Goal: Task Accomplishment & Management: Use online tool/utility

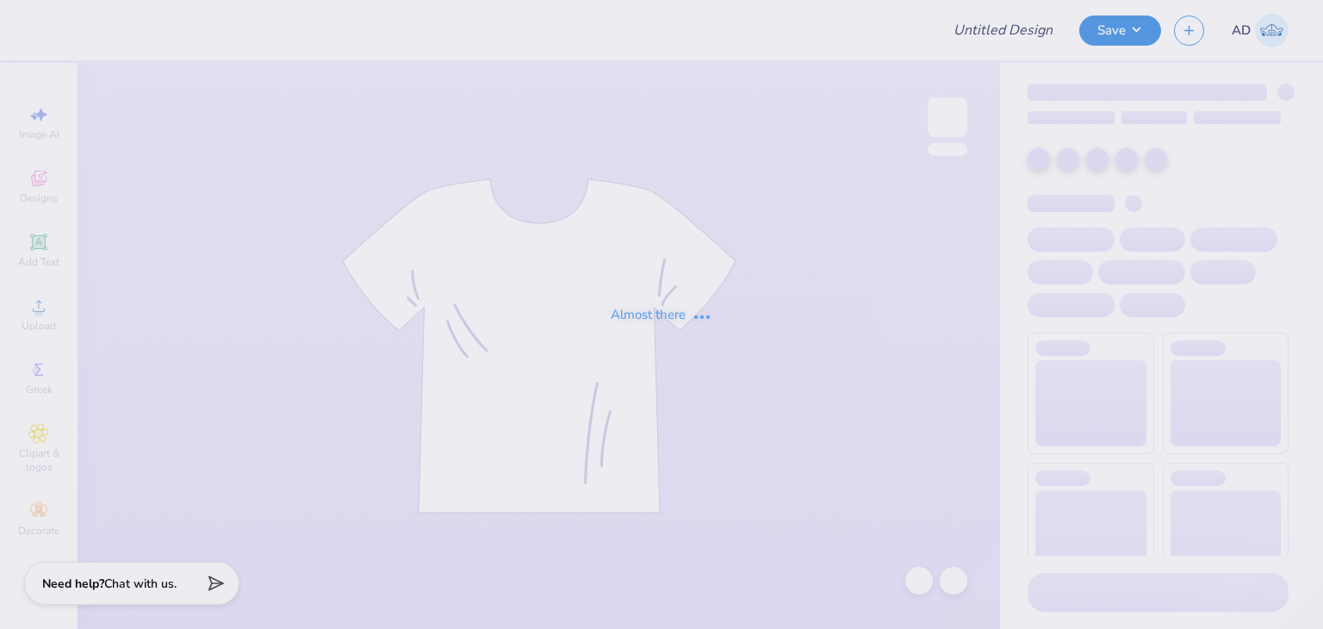
type input "Crewneck"
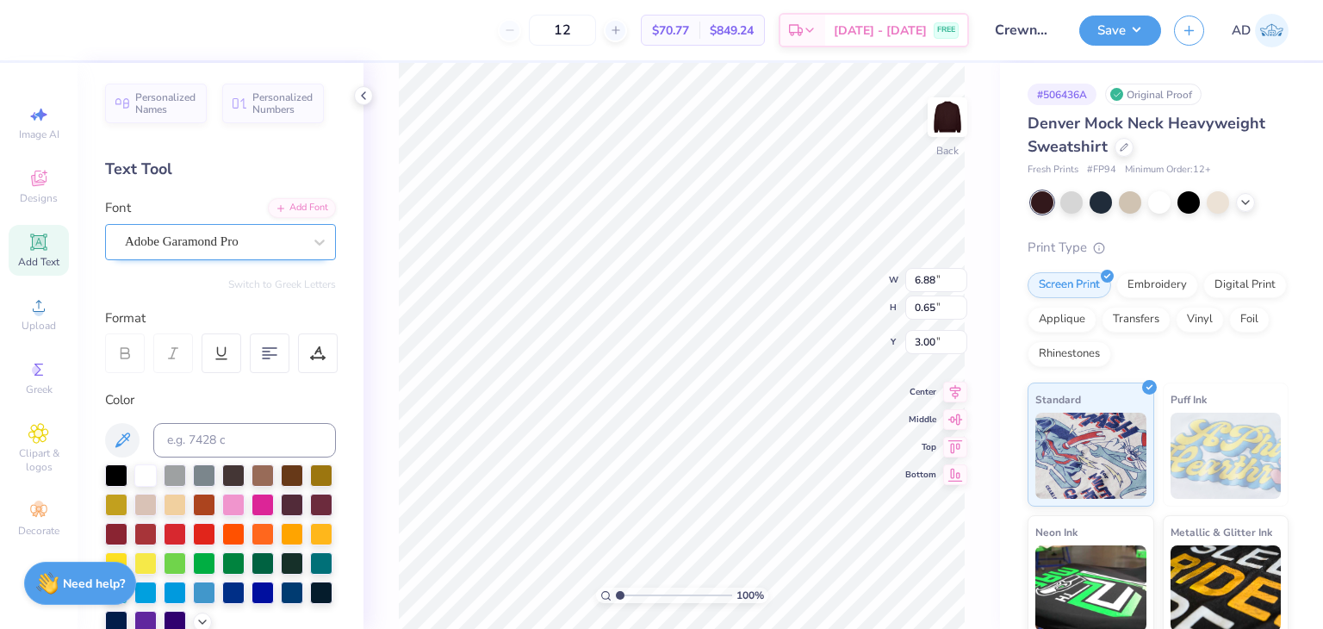
click at [251, 236] on div "Adobe Garamond Pro" at bounding box center [213, 241] width 181 height 27
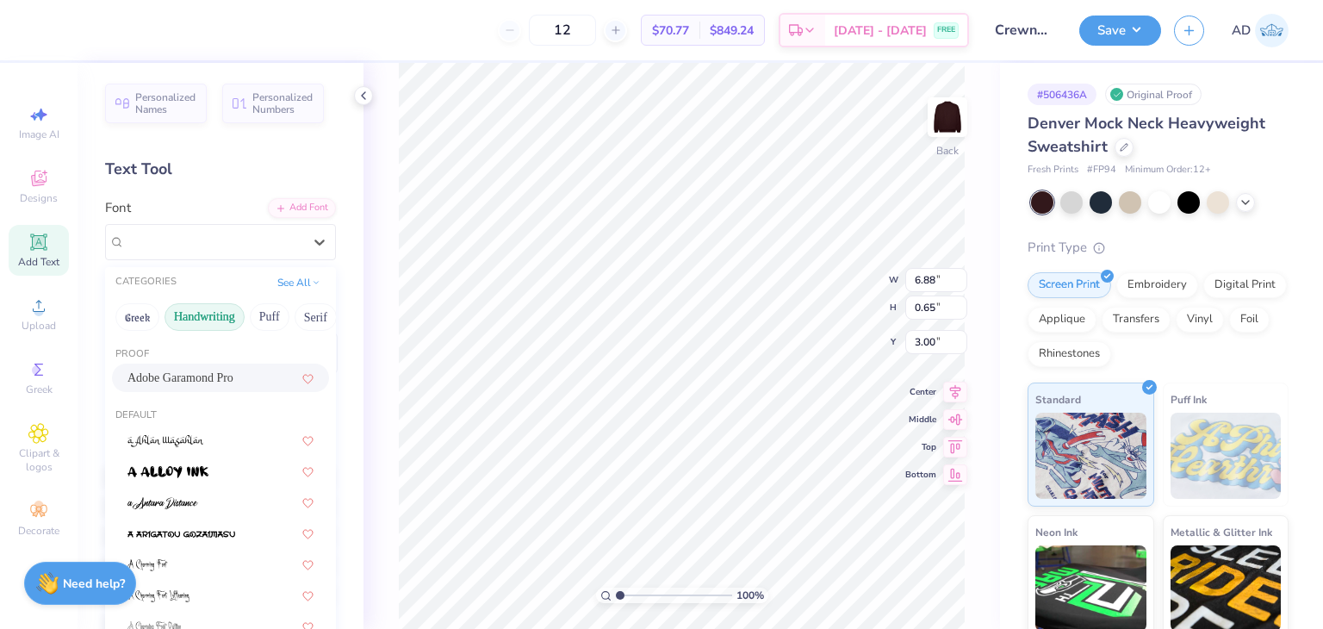
click at [214, 307] on button "Handwriting" at bounding box center [204, 317] width 80 height 28
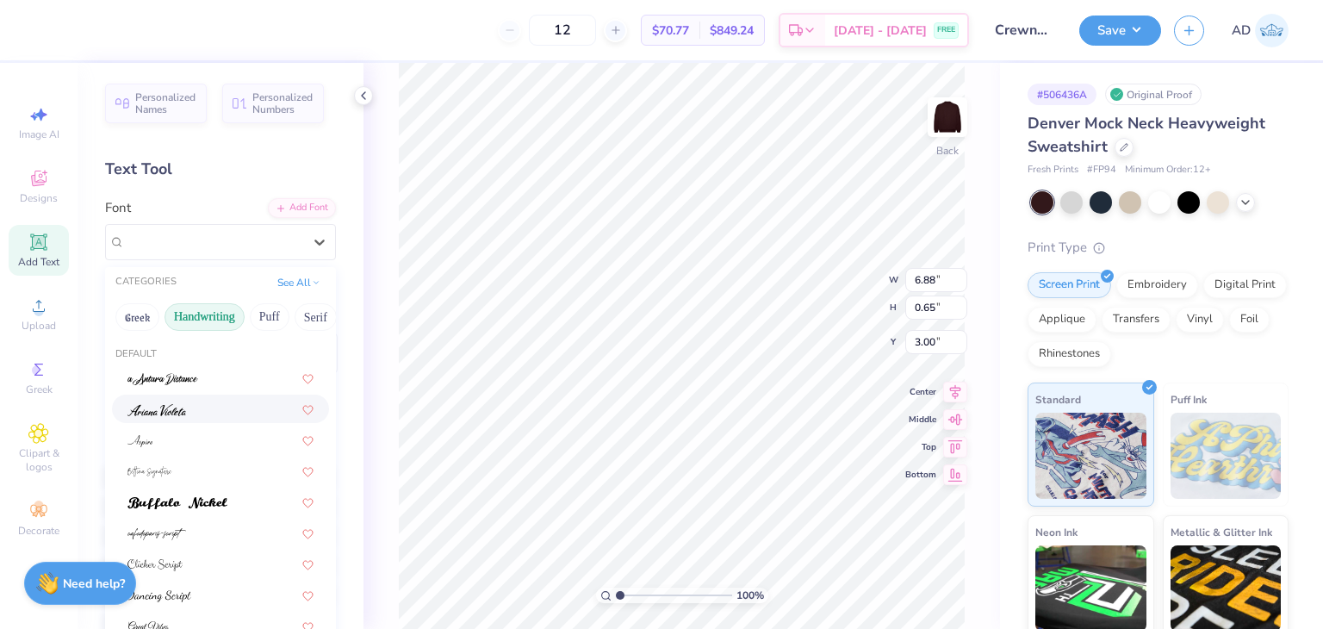
scroll to position [86, 0]
click at [192, 420] on img at bounding box center [177, 417] width 100 height 12
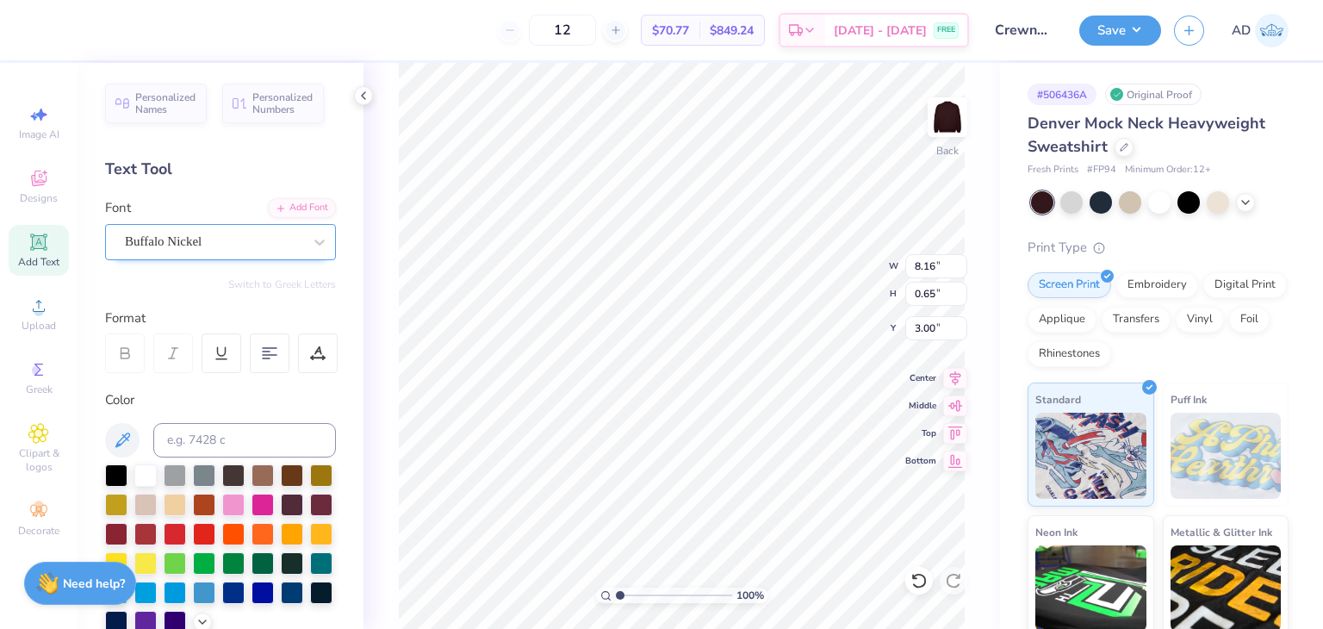
click at [238, 247] on div "Buffalo Nickel" at bounding box center [213, 241] width 181 height 27
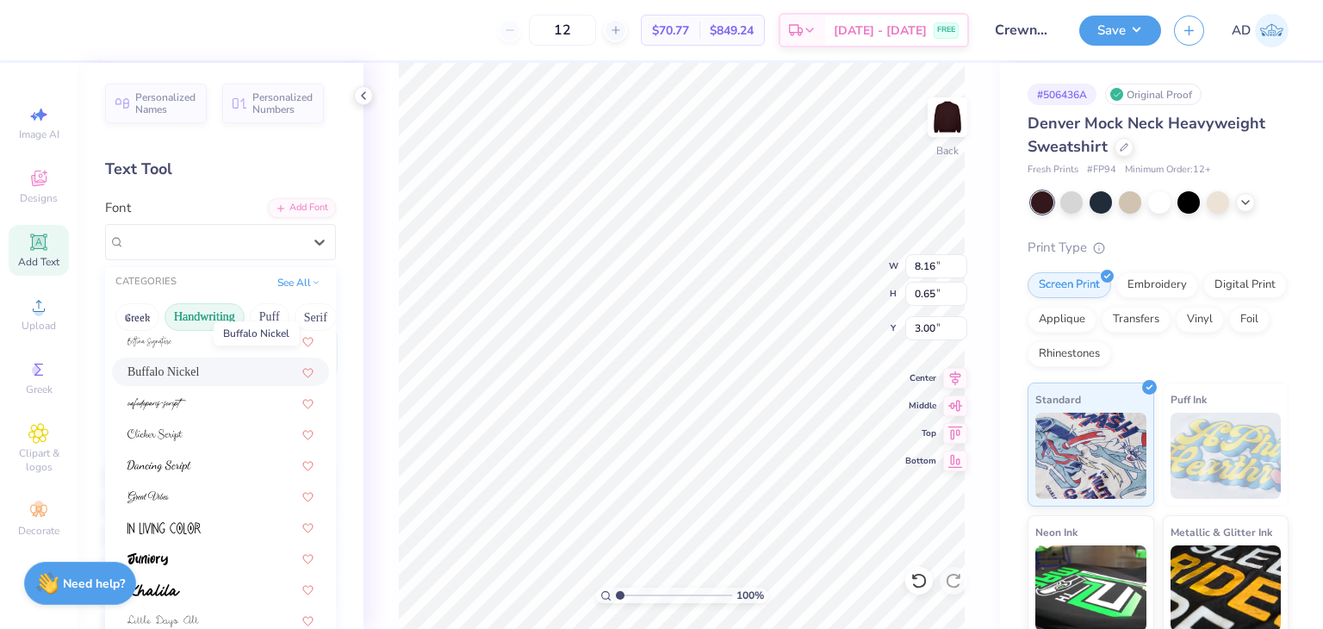
scroll to position [172, 0]
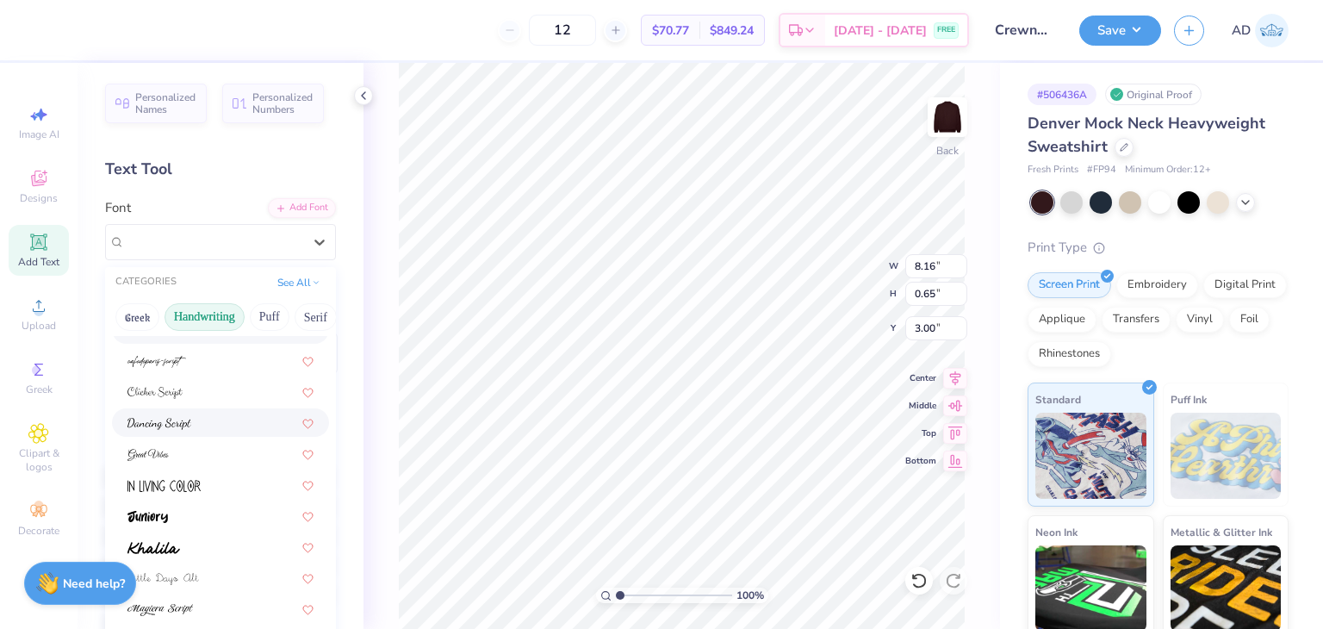
click at [217, 414] on div at bounding box center [220, 422] width 186 height 18
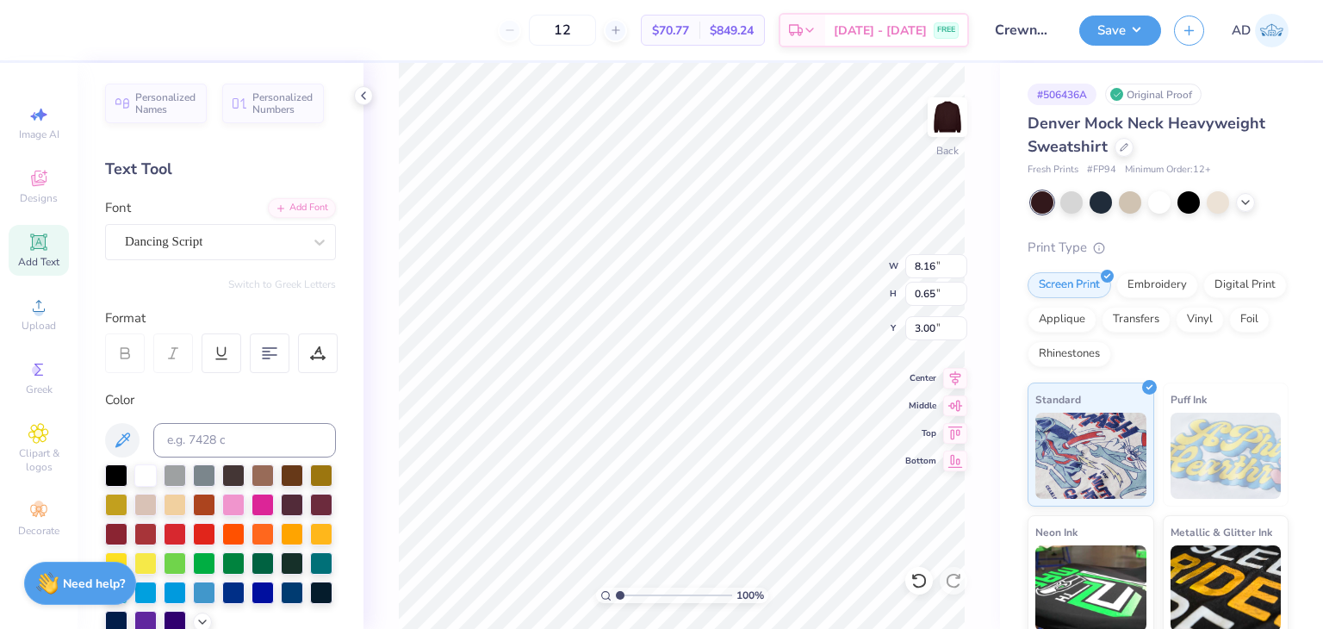
type input "6.64"
type input "0.77"
type input "2.94"
click at [270, 244] on div "Dancing Script" at bounding box center [213, 241] width 181 height 27
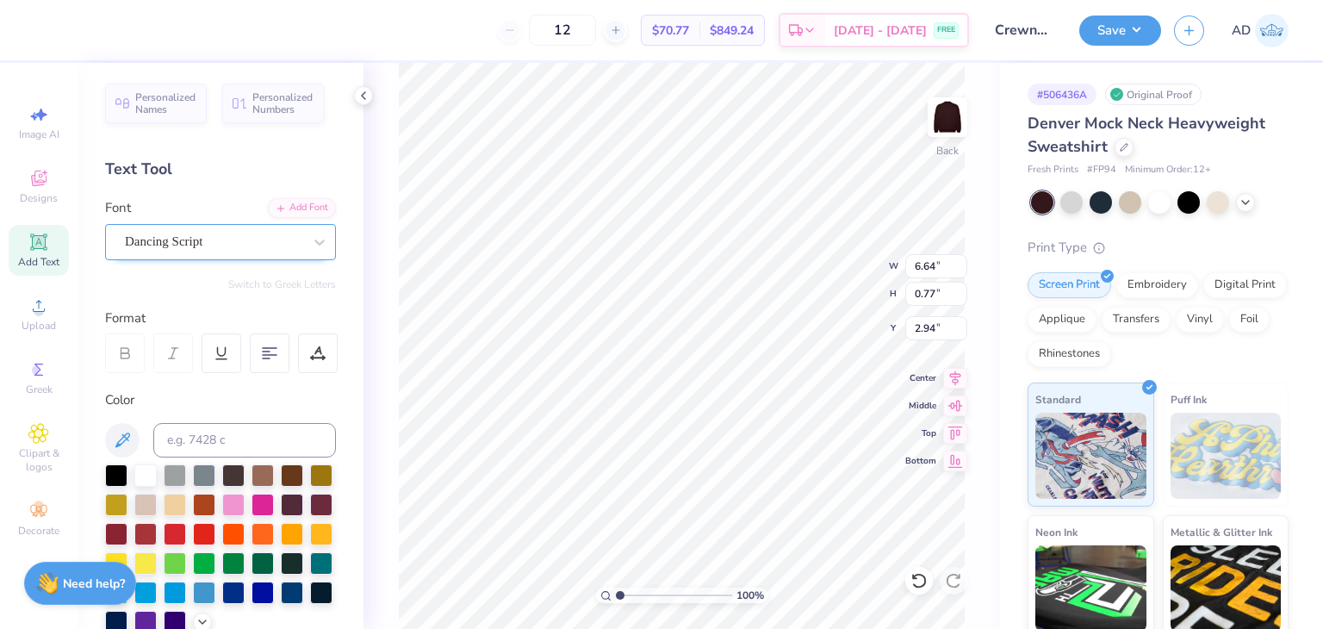
type textarea "Lake Travis XC"
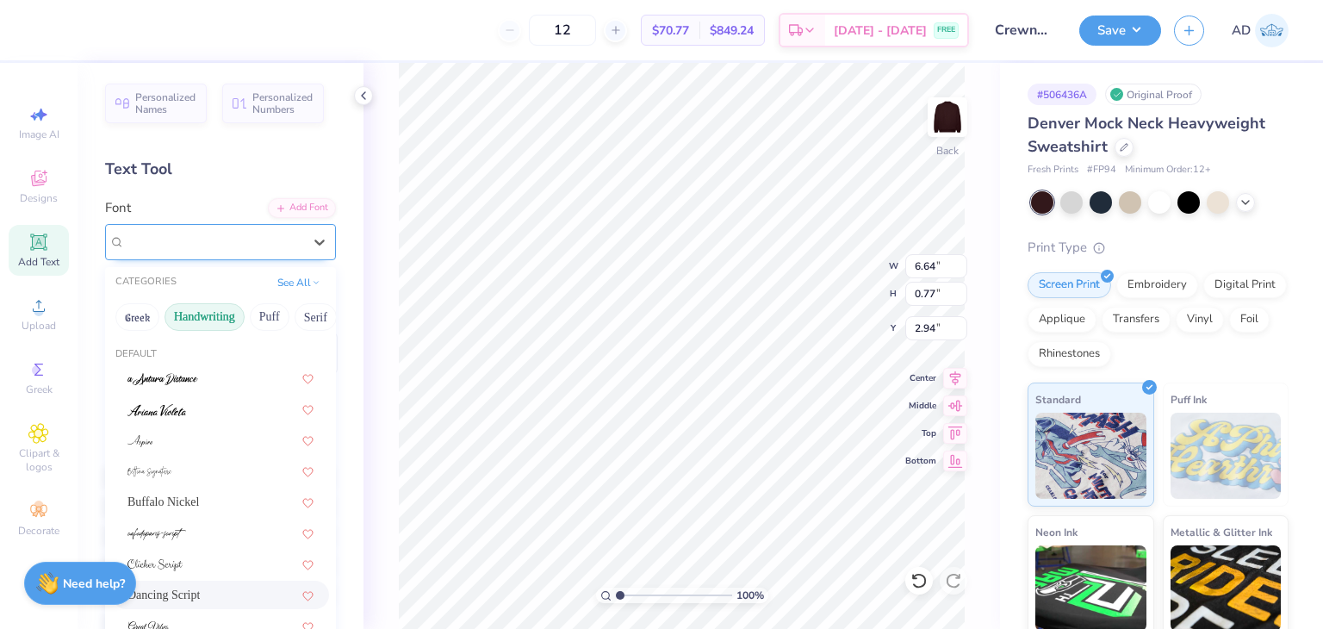
click at [245, 246] on div "Dancing Script" at bounding box center [213, 241] width 181 height 27
click at [146, 327] on button "Greek" at bounding box center [137, 317] width 44 height 28
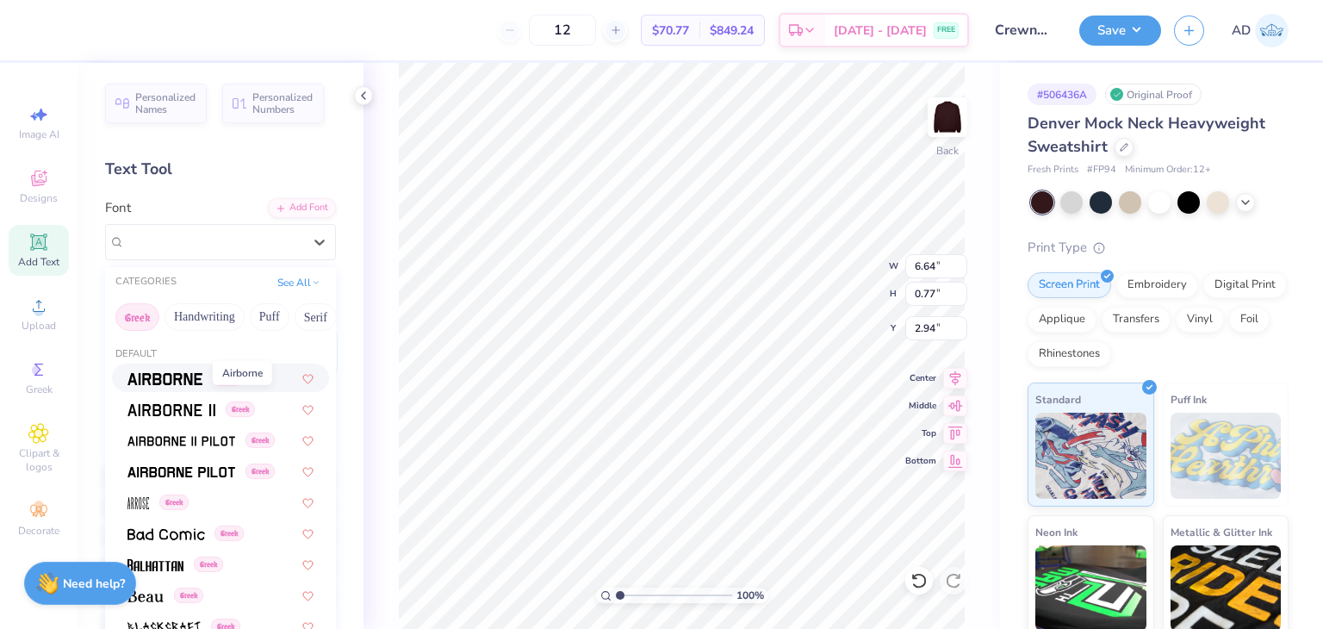
click at [187, 377] on img at bounding box center [164, 379] width 75 height 12
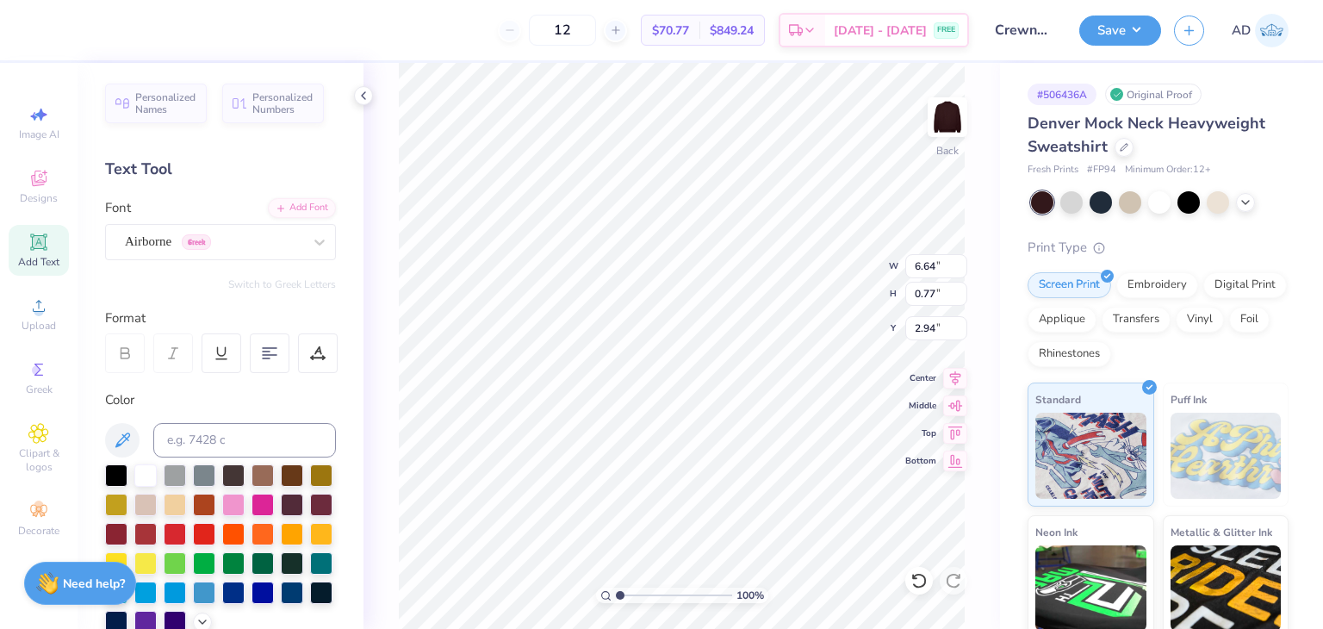
scroll to position [14, 6]
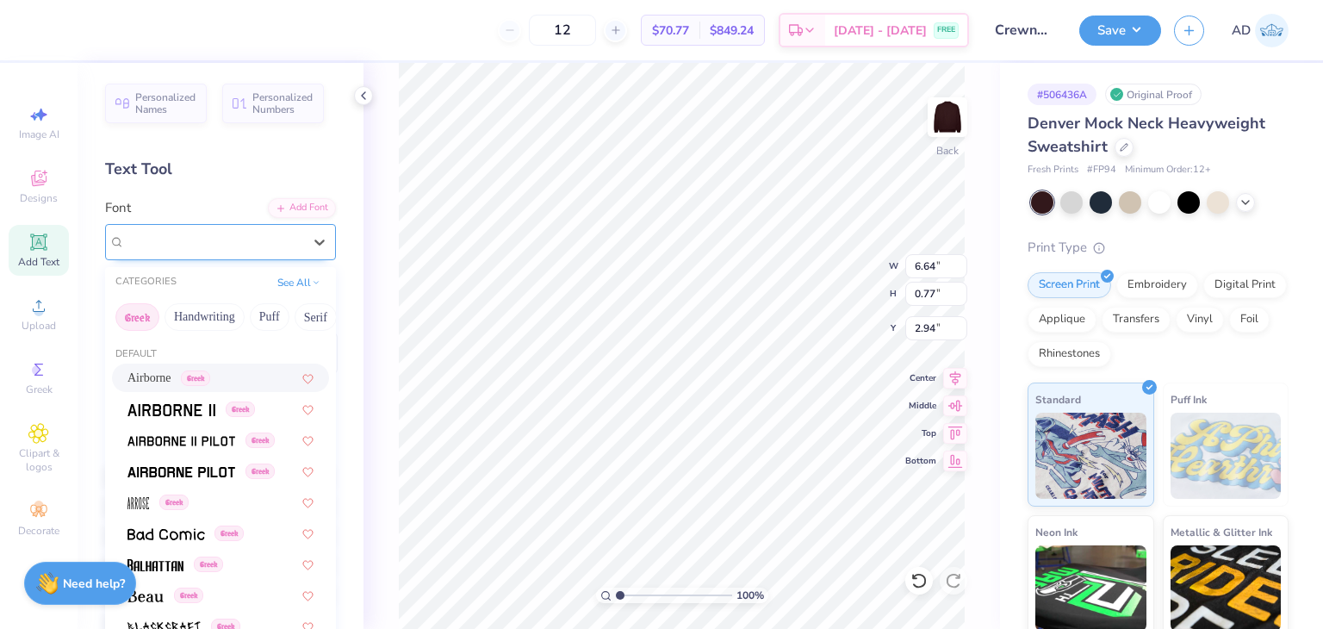
click at [207, 228] on div "Airborne Greek" at bounding box center [213, 241] width 181 height 27
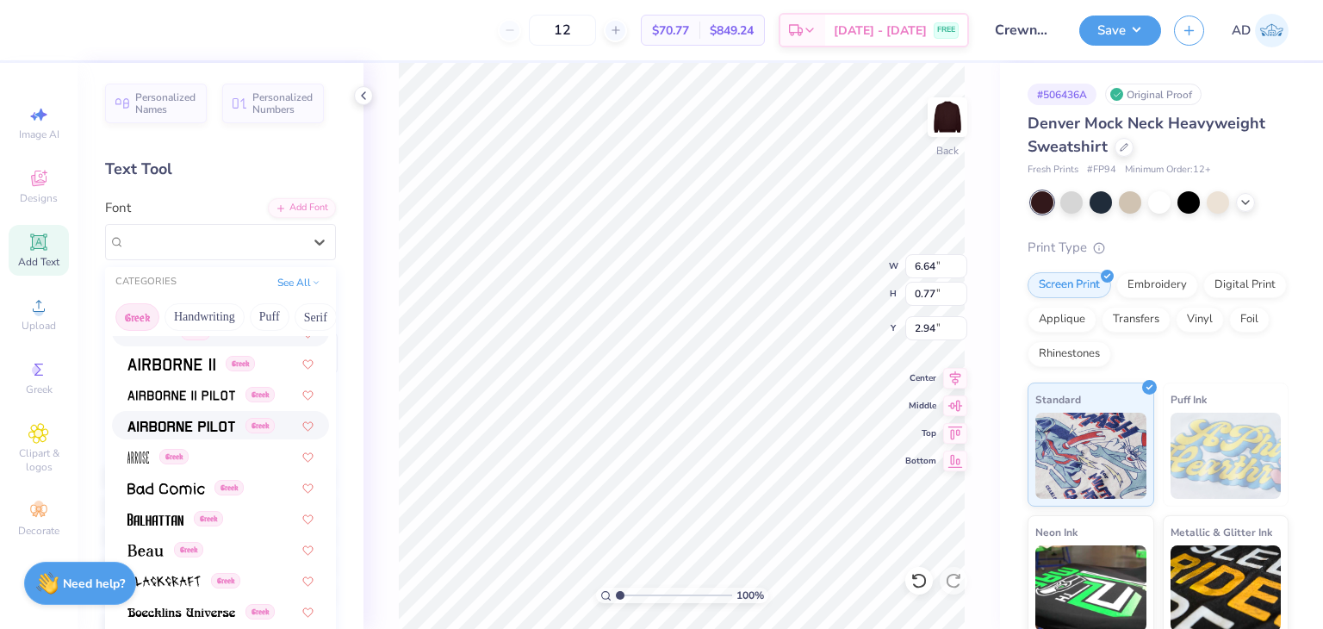
scroll to position [86, 0]
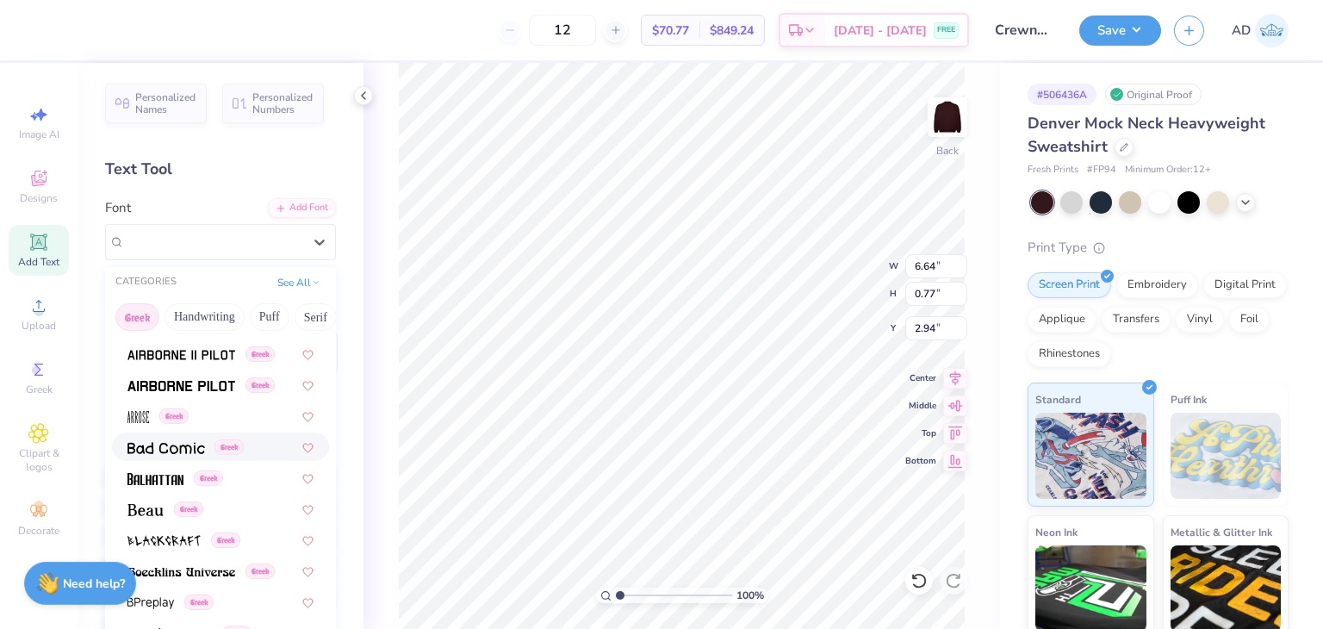
click at [189, 444] on img at bounding box center [165, 448] width 77 height 12
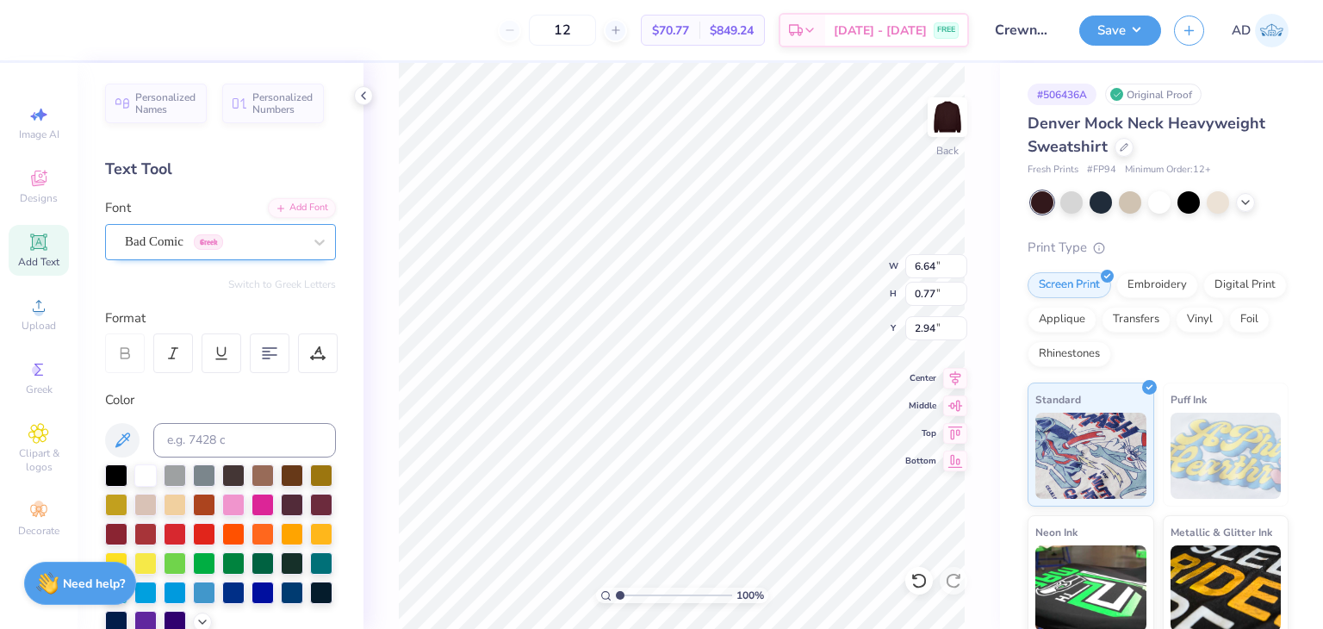
click at [289, 239] on div "Bad Comic Greek" at bounding box center [213, 241] width 181 height 27
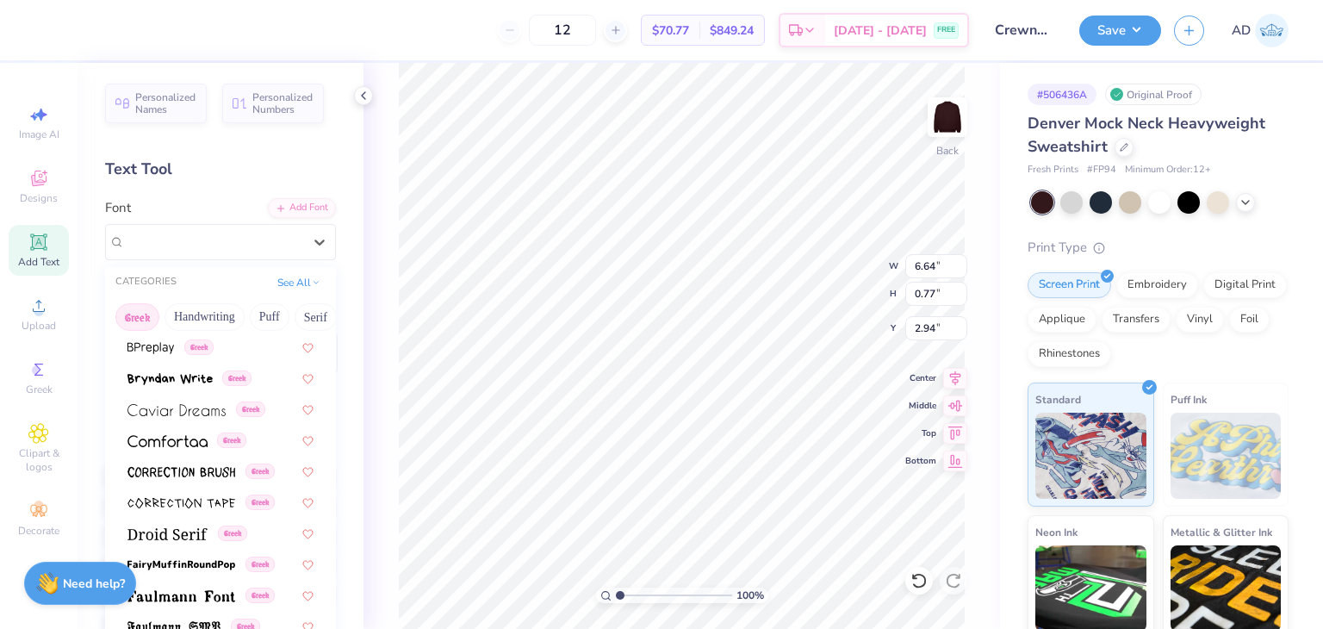
scroll to position [344, 0]
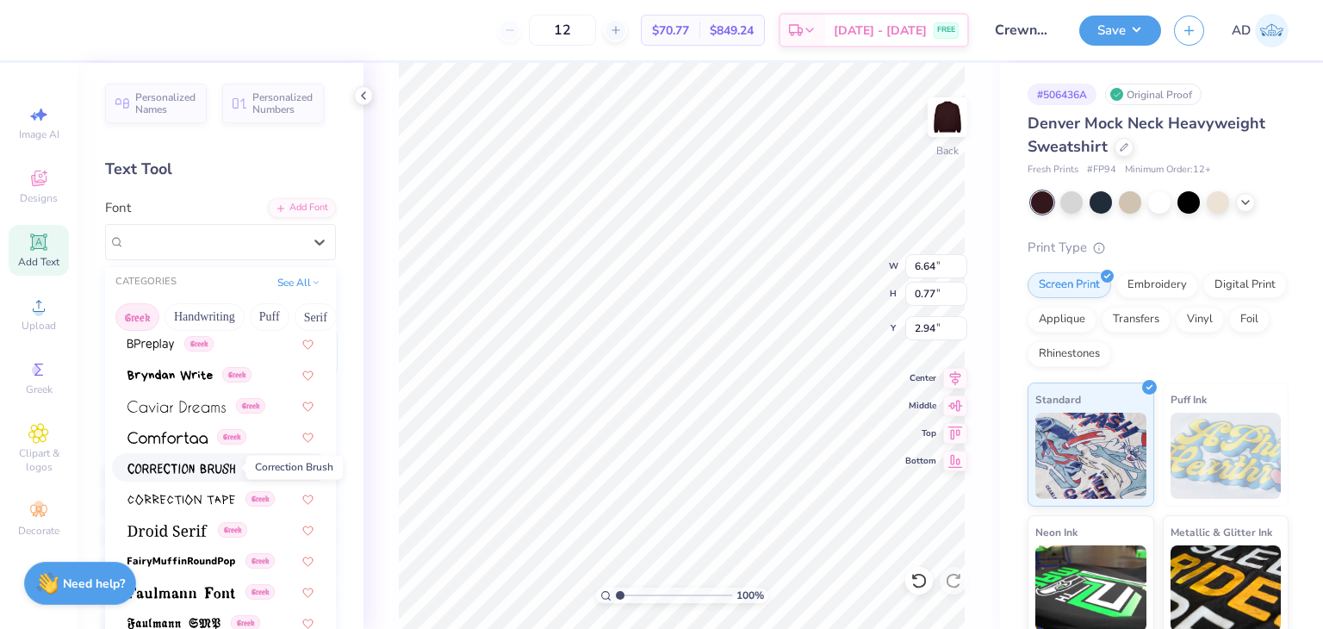
click at [200, 466] on img at bounding box center [181, 468] width 108 height 12
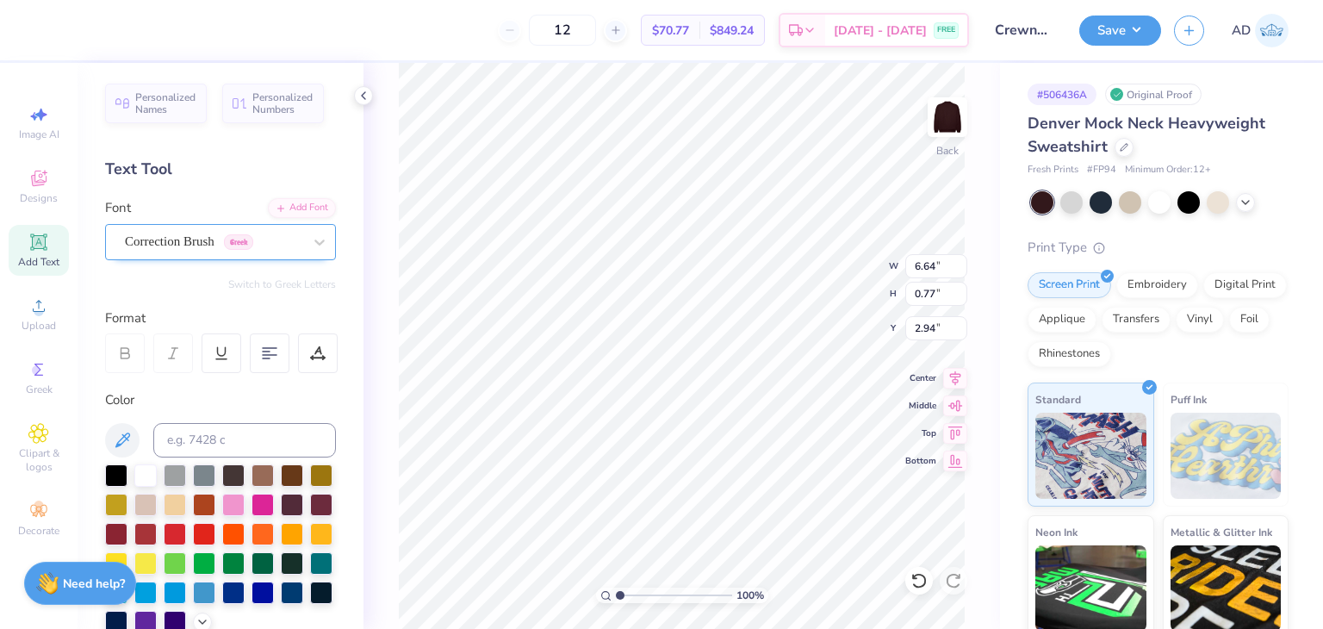
click at [276, 231] on div "Correction Brush Greek" at bounding box center [213, 241] width 181 height 27
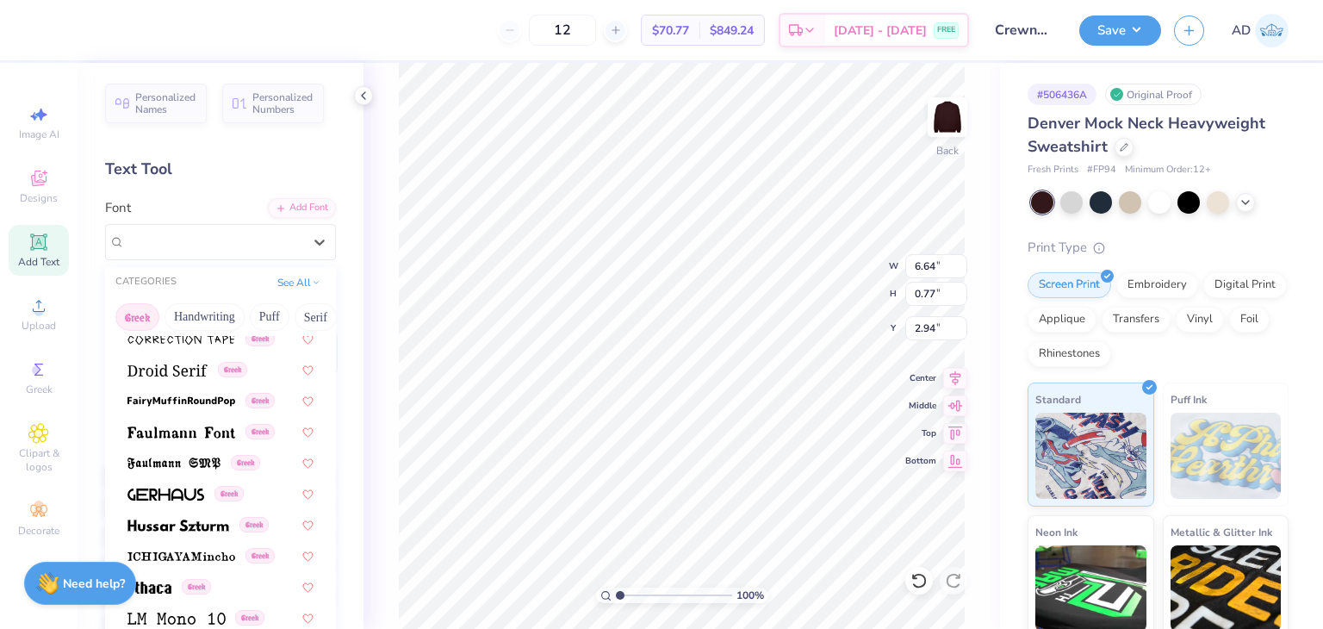
scroll to position [517, 0]
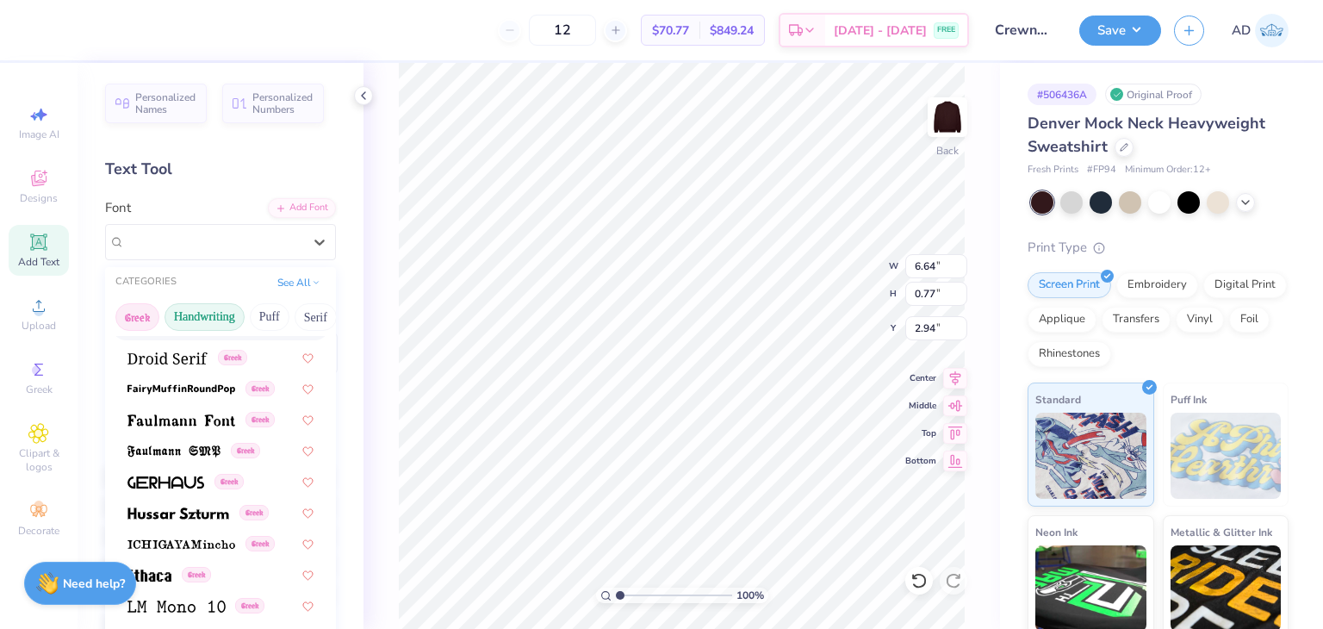
click at [217, 304] on button "Handwriting" at bounding box center [204, 317] width 80 height 28
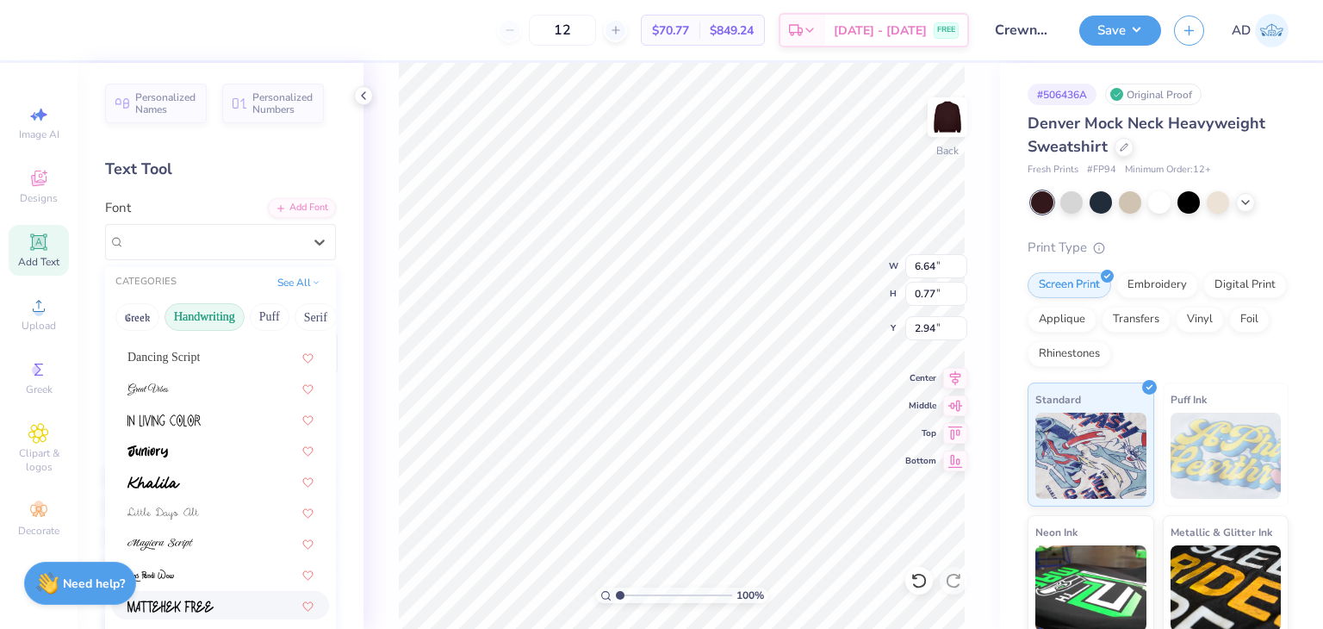
scroll to position [132, 0]
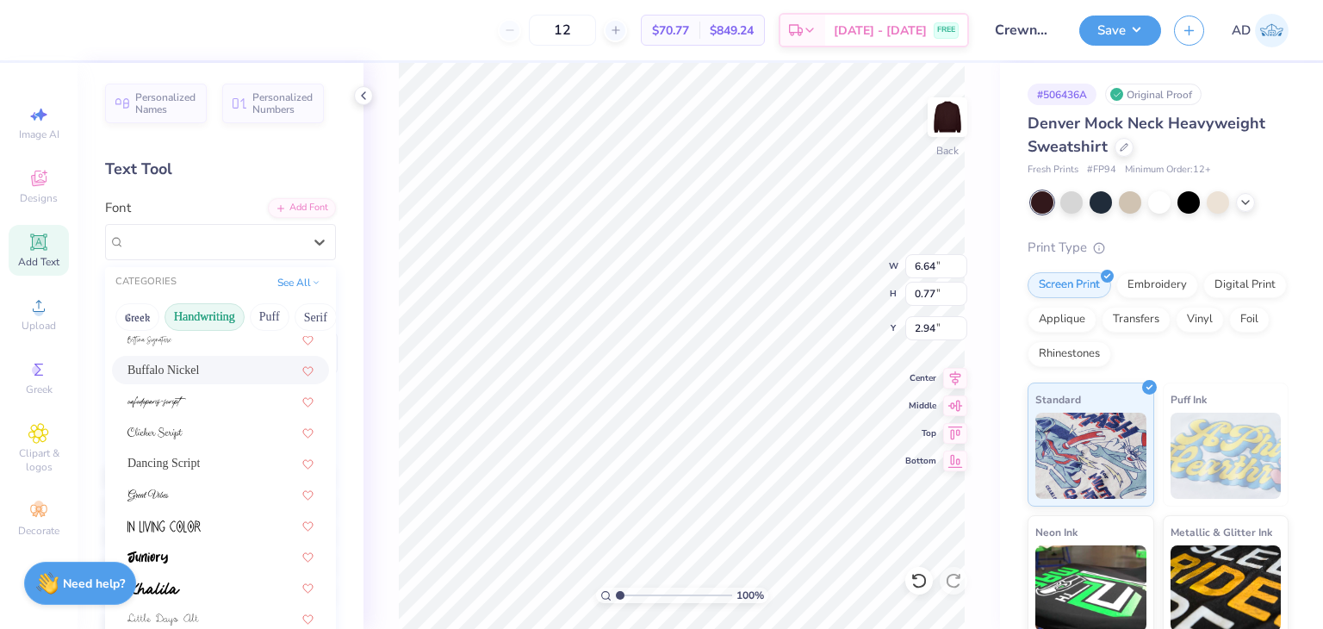
click at [210, 361] on div "Buffalo Nickel" at bounding box center [220, 370] width 186 height 18
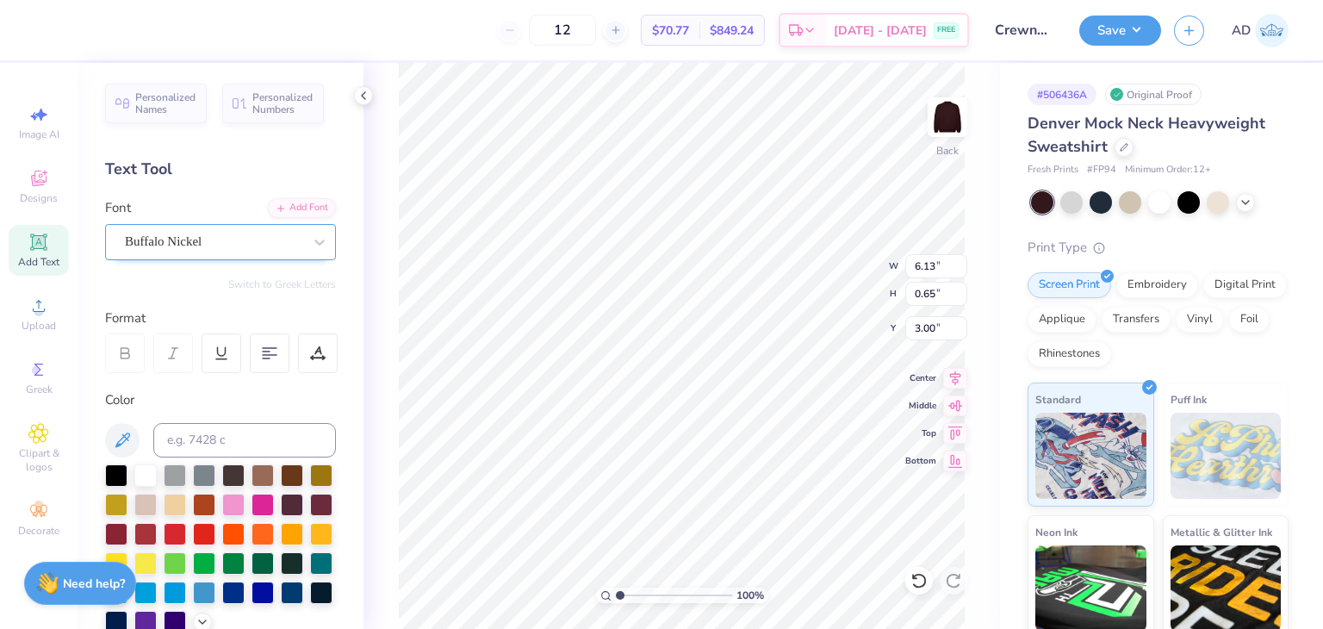
click at [227, 244] on div "Buffalo Nickel" at bounding box center [213, 241] width 181 height 27
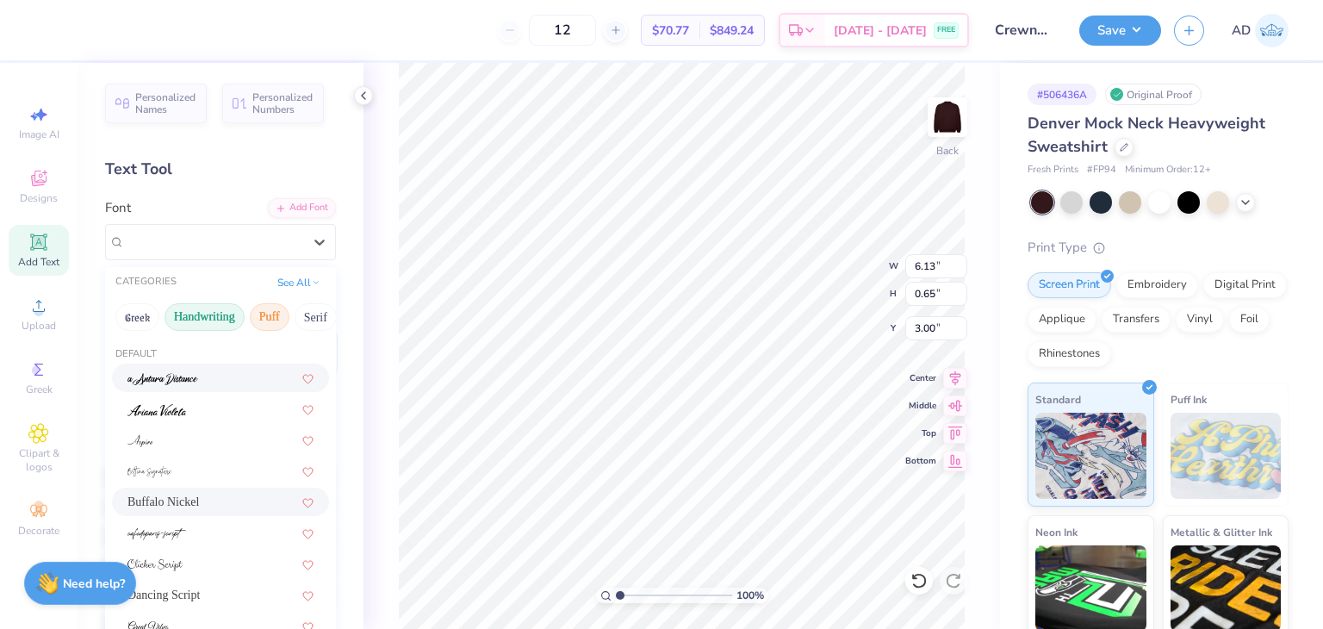
click at [261, 313] on button "Puff" at bounding box center [270, 317] width 40 height 28
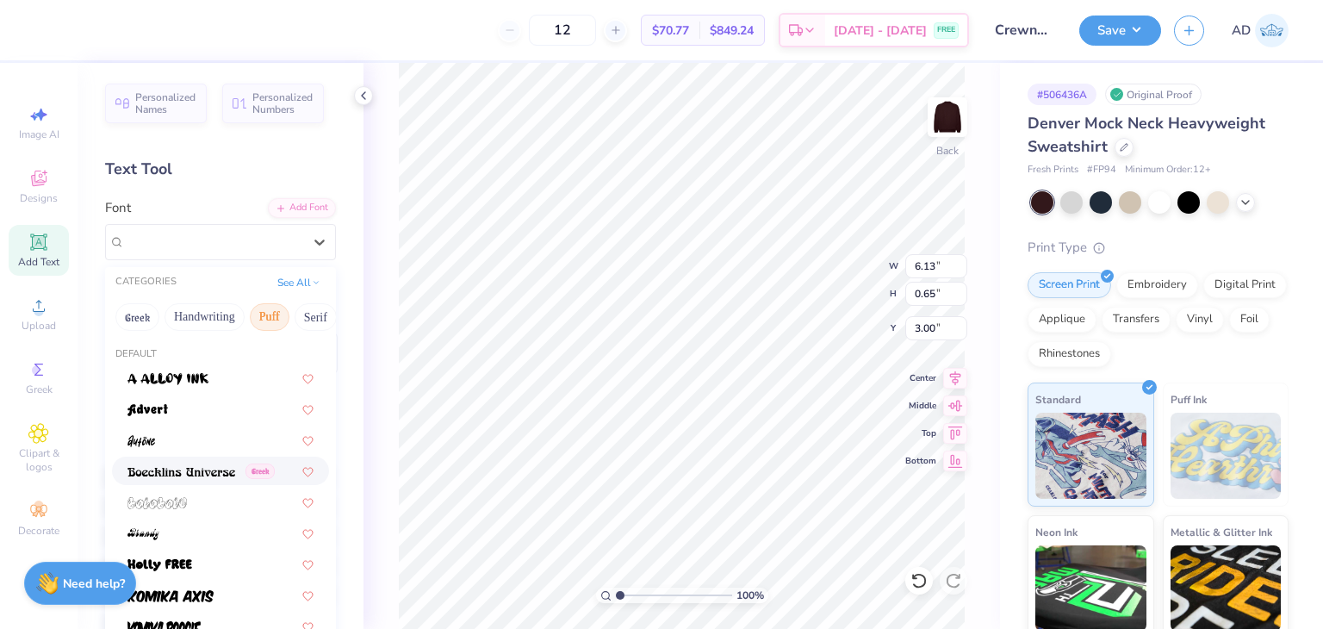
click at [196, 470] on img at bounding box center [181, 472] width 108 height 12
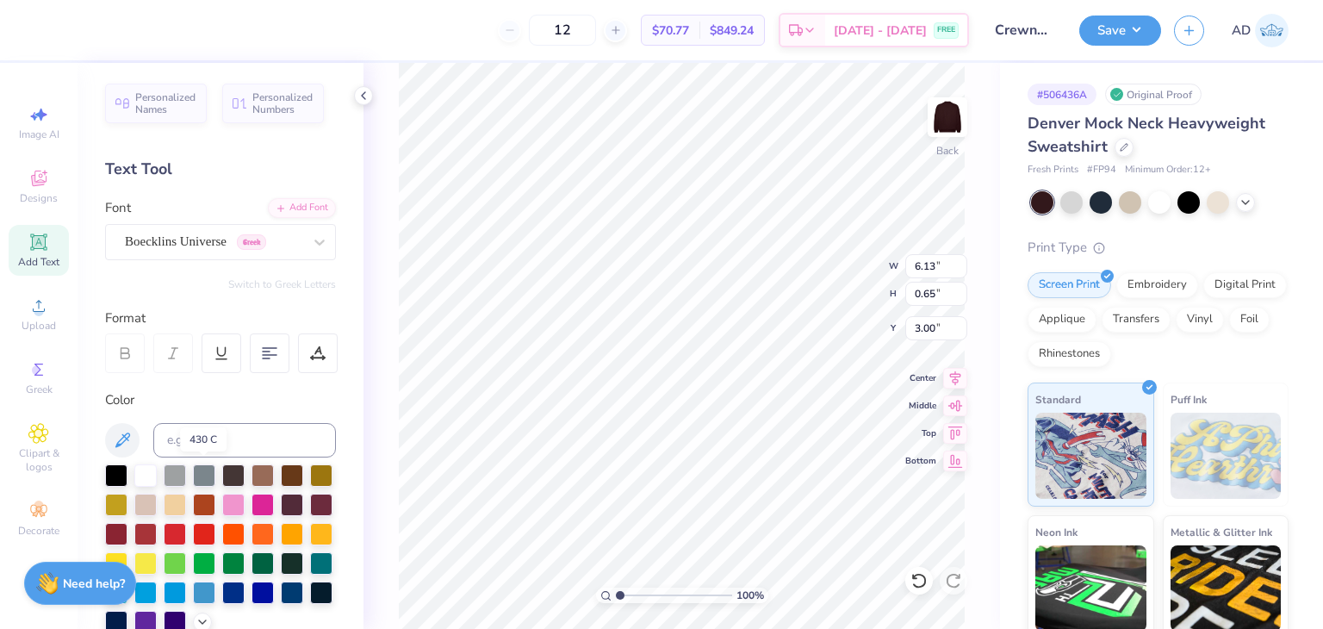
type input "6.78"
type input "0.67"
type input "2.99"
click at [269, 243] on div "Boecklins Universe Greek" at bounding box center [213, 241] width 181 height 27
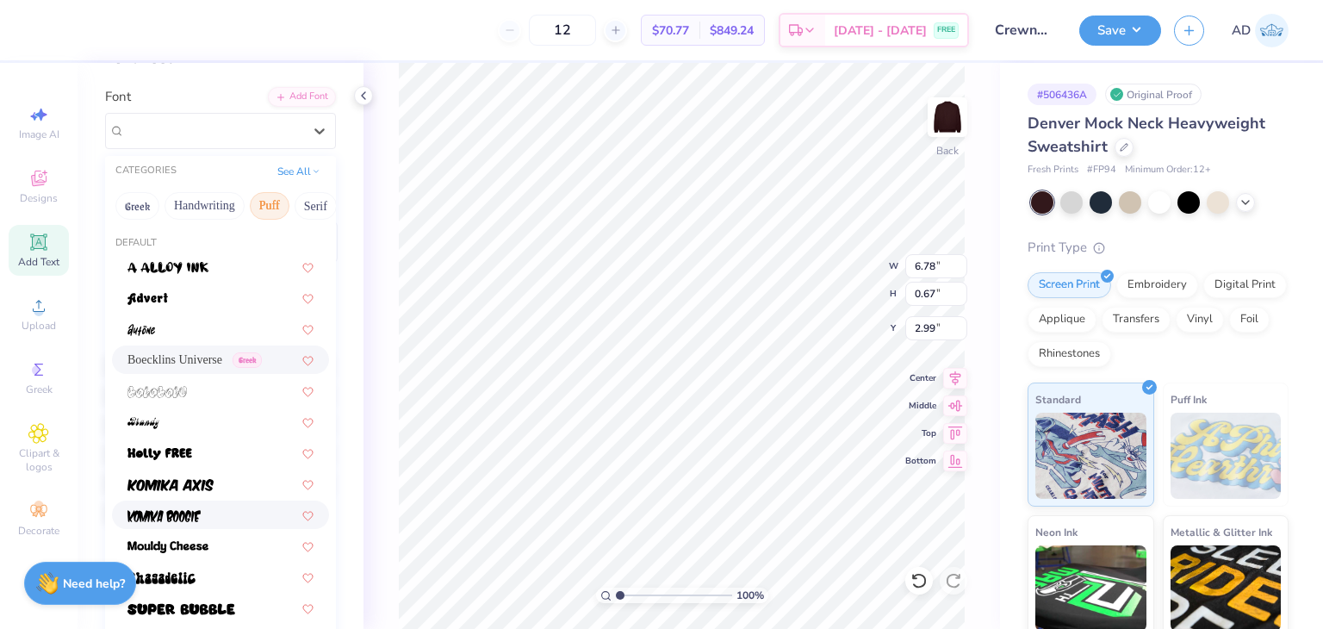
scroll to position [172, 0]
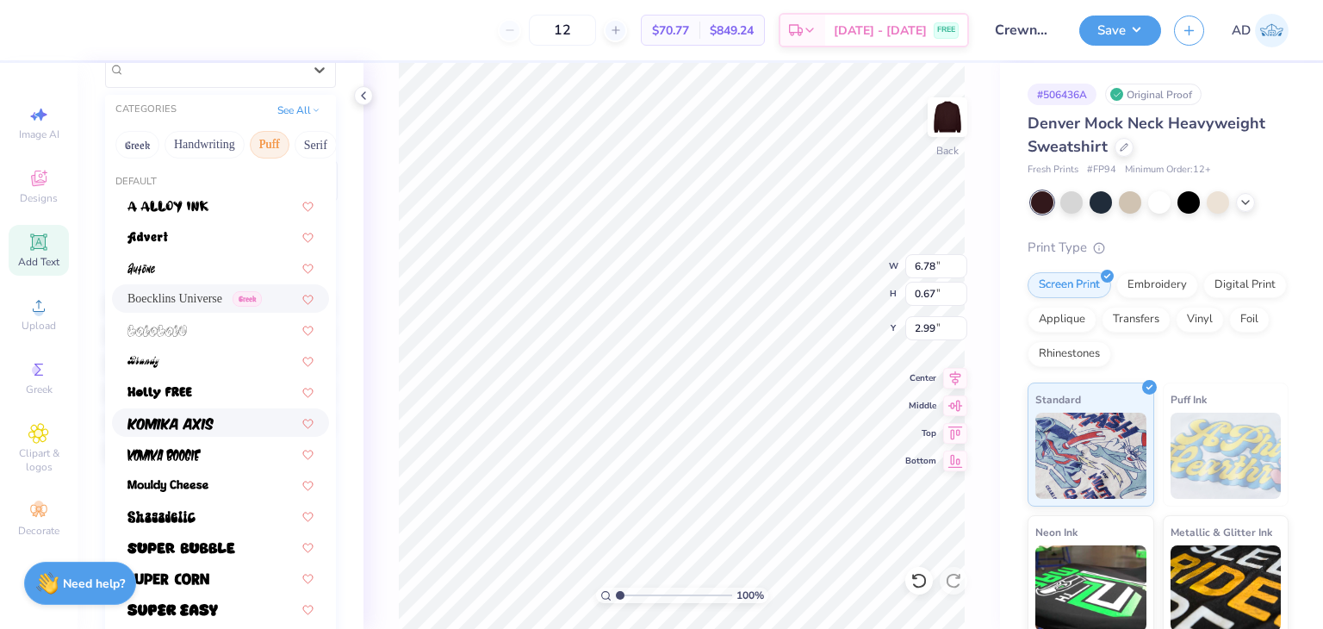
click at [219, 429] on div at bounding box center [220, 422] width 186 height 18
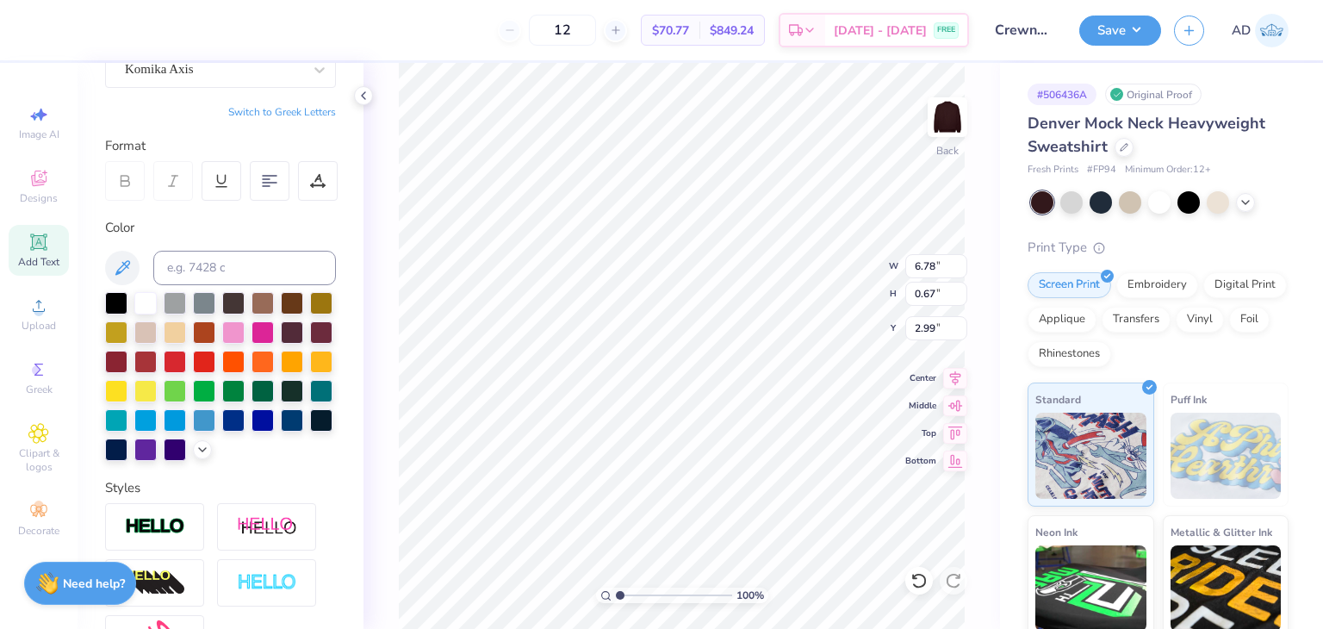
type input "7.62"
type input "0.85"
type input "2.90"
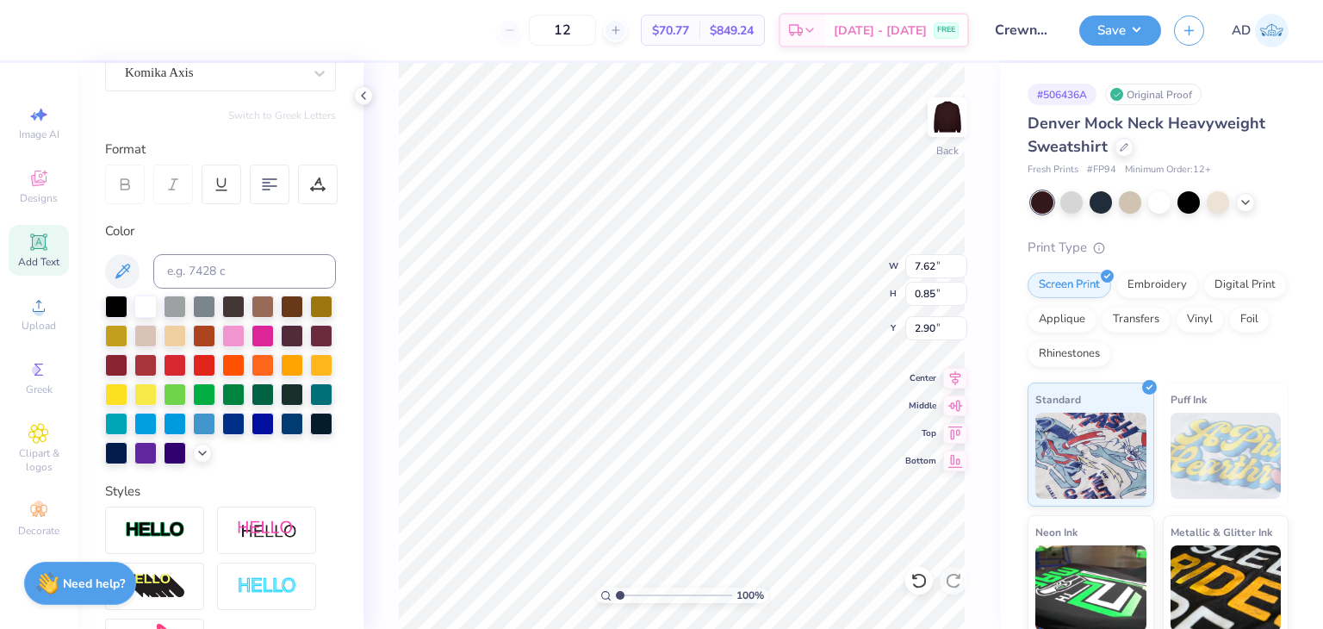
scroll to position [0, 0]
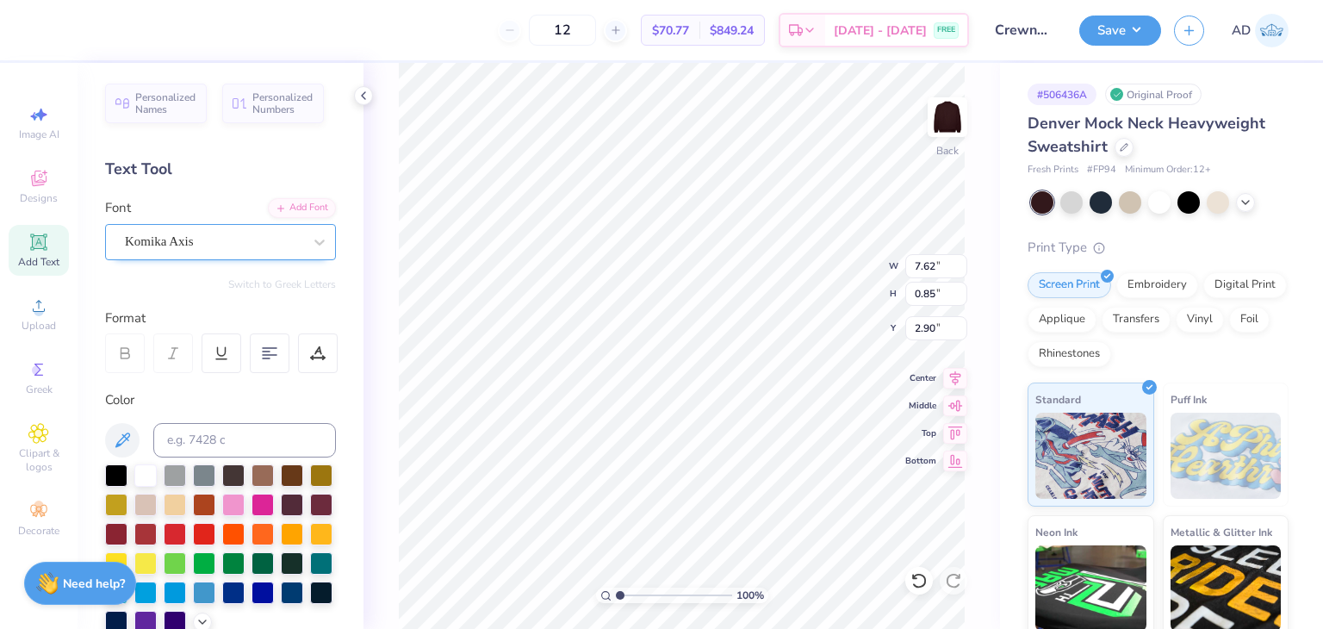
click at [257, 242] on div "Komika Axis" at bounding box center [213, 241] width 181 height 27
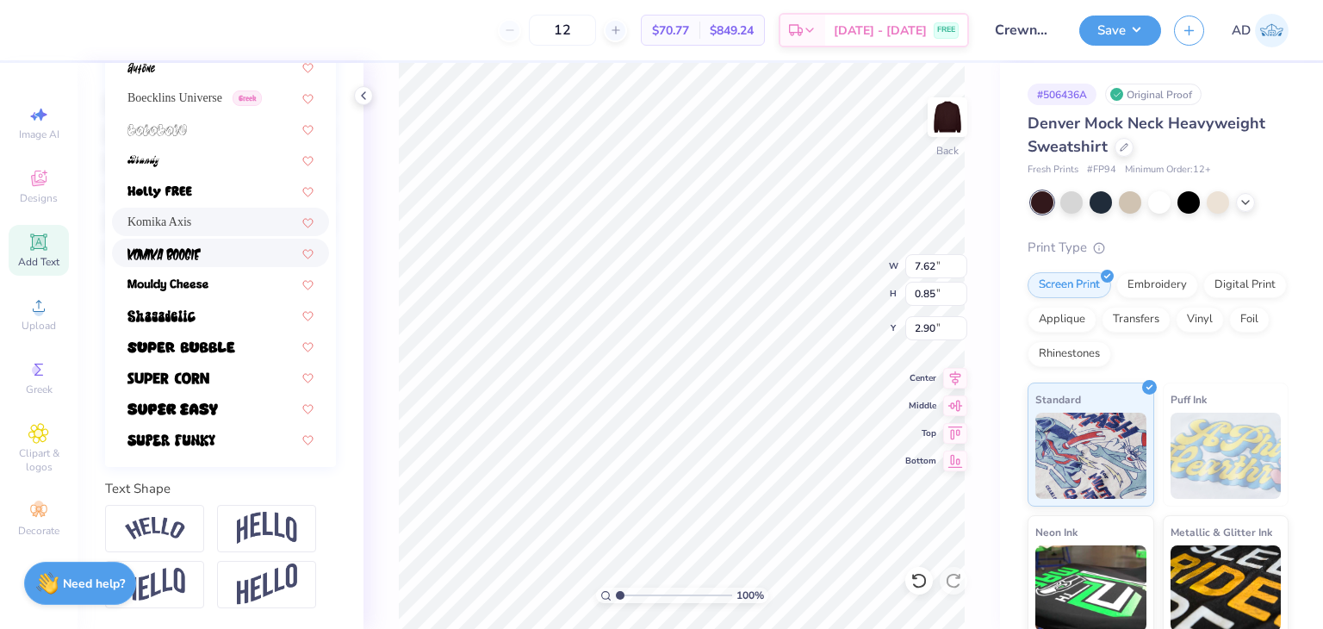
scroll to position [400, 0]
click at [217, 244] on div at bounding box center [220, 253] width 186 height 18
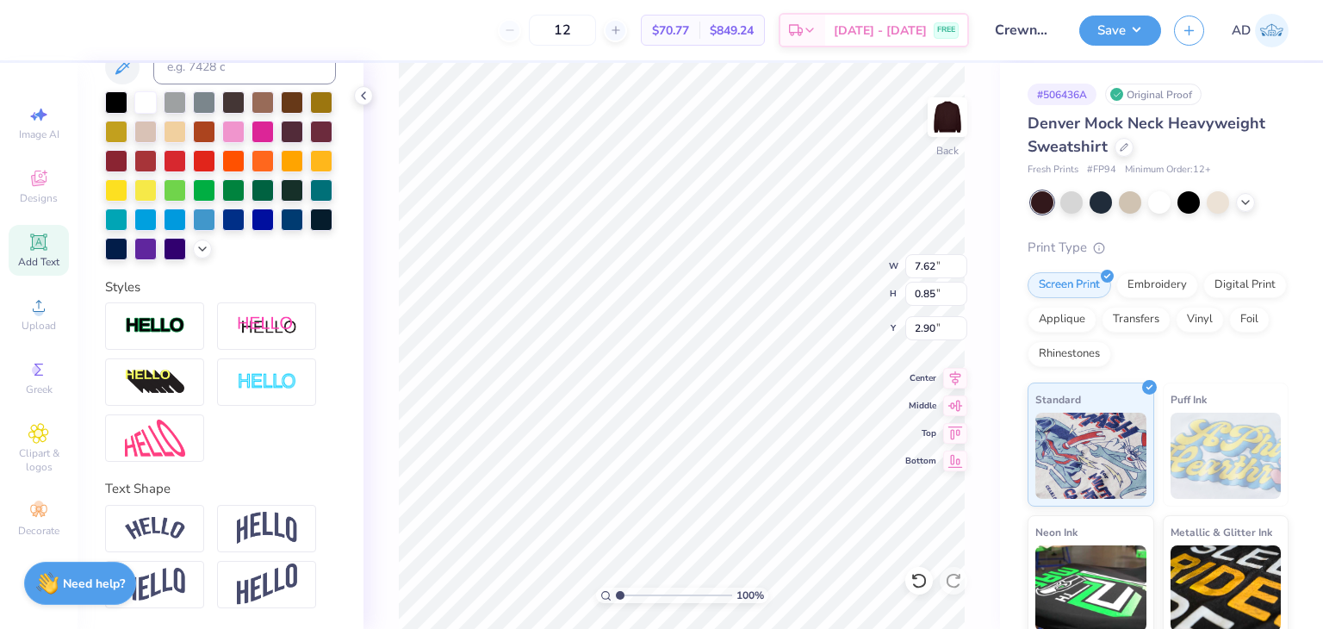
type input "6.87"
type input "1.18"
type input "2.73"
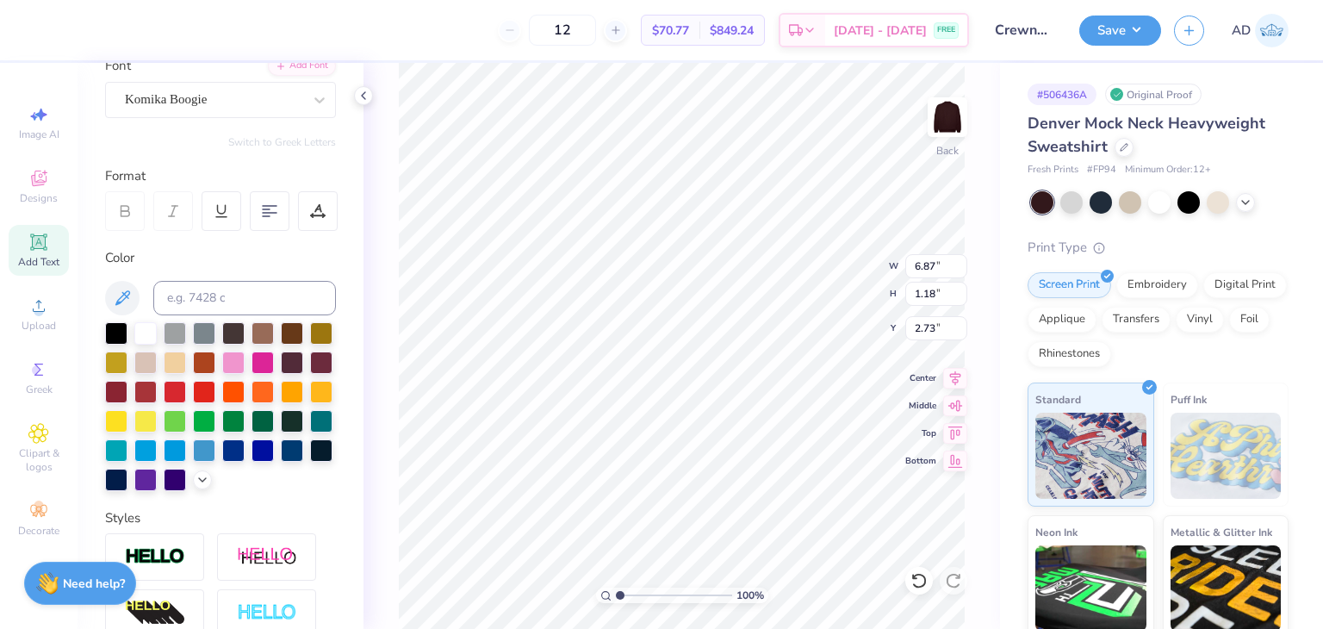
scroll to position [0, 0]
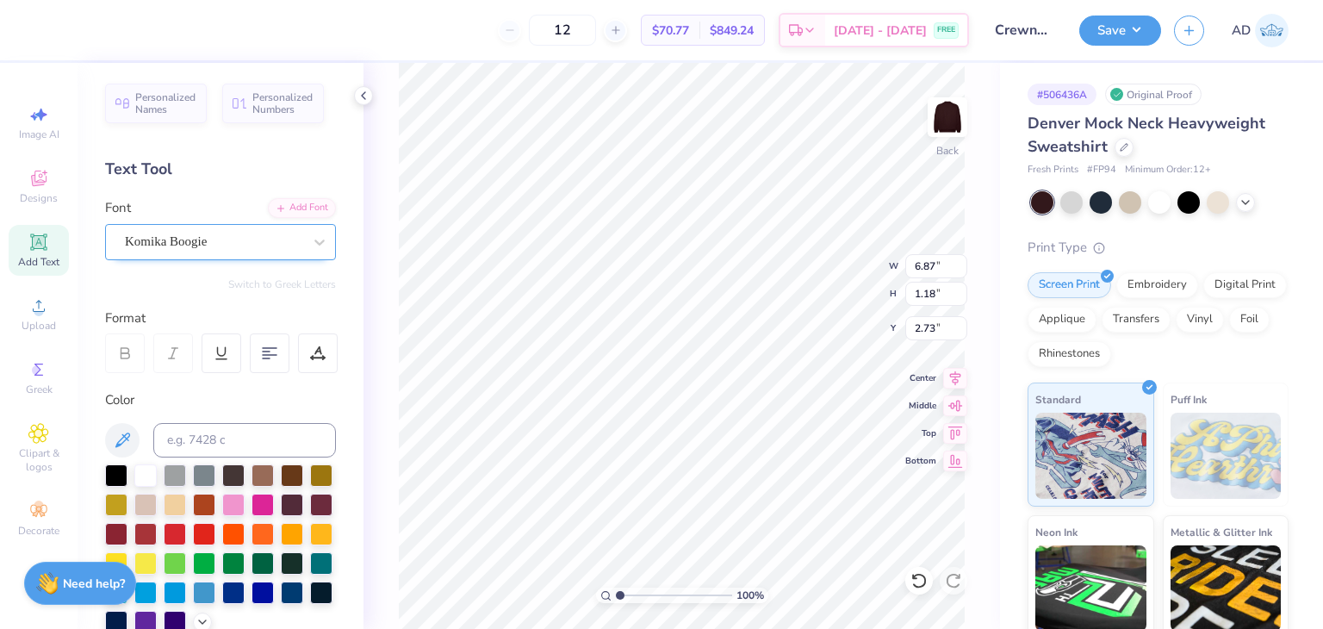
click at [285, 242] on div "Komika Boogie" at bounding box center [213, 241] width 181 height 27
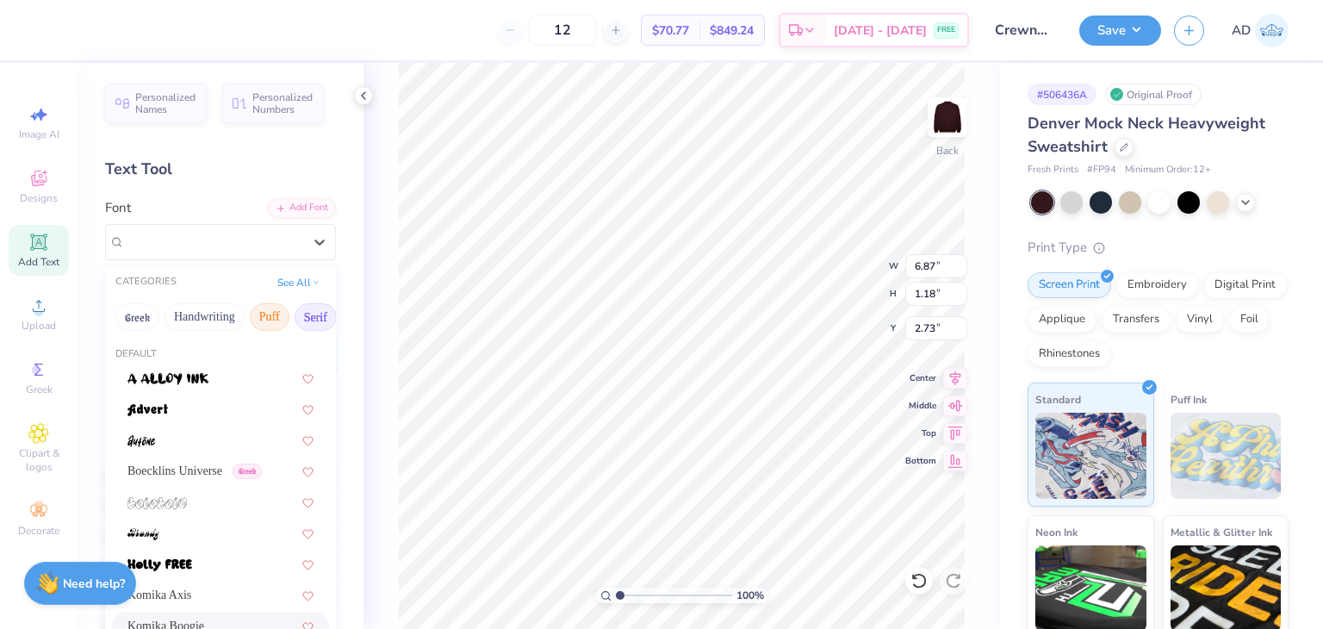
click at [313, 311] on button "Serif" at bounding box center [315, 317] width 42 height 28
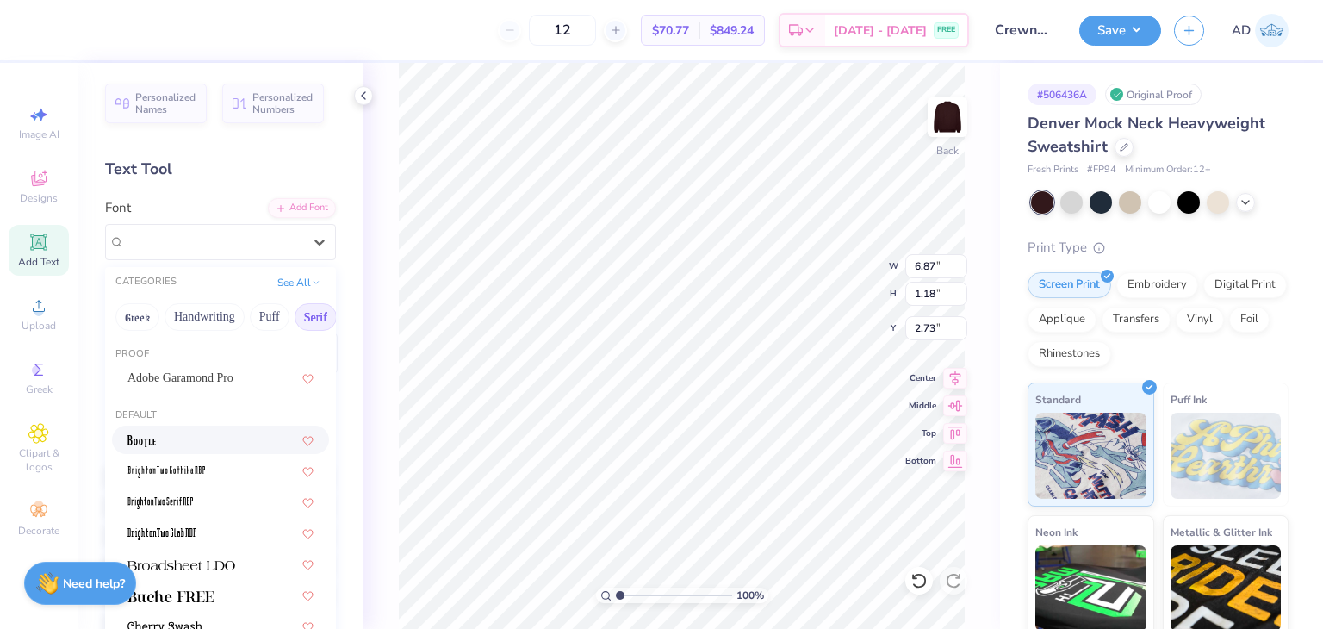
click at [185, 440] on div at bounding box center [220, 440] width 186 height 18
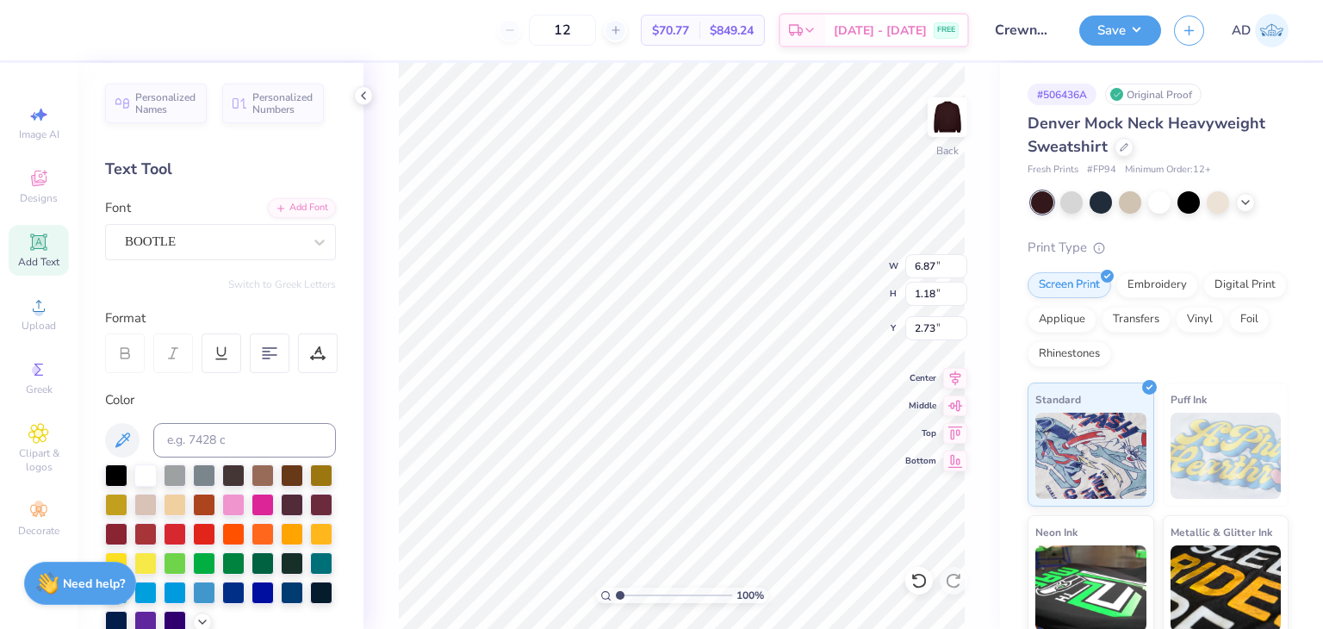
type input "5.67"
type input "0.88"
type input "2.88"
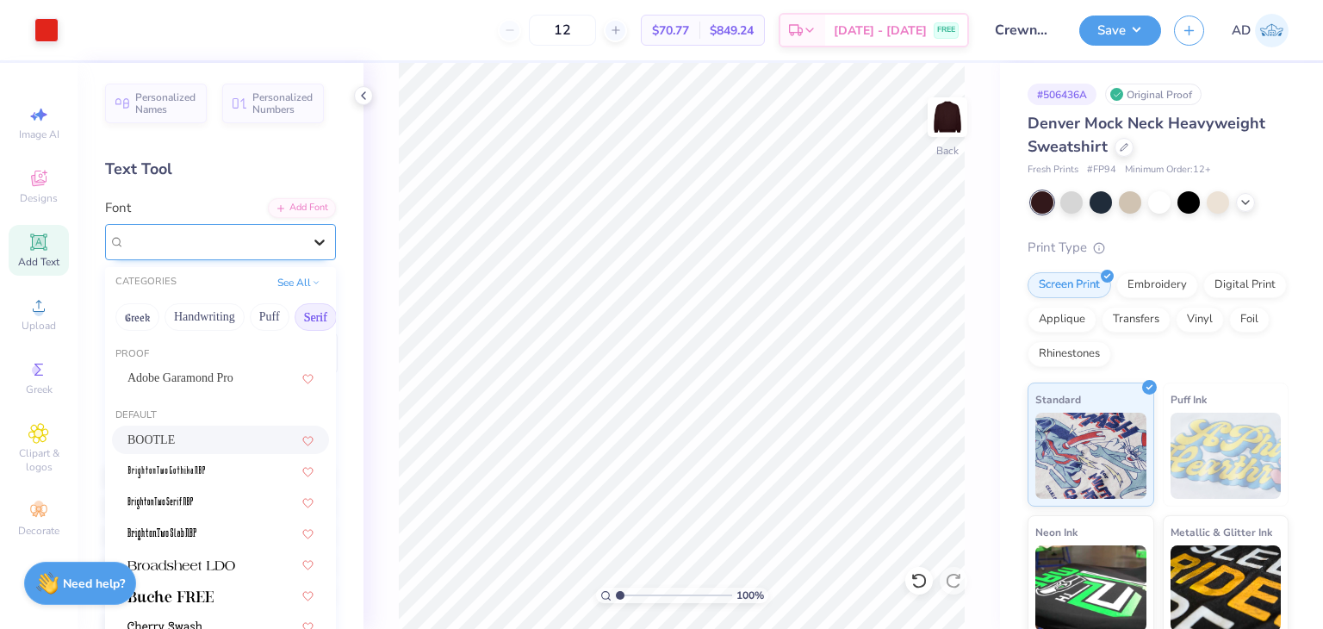
click at [304, 232] on div at bounding box center [319, 241] width 31 height 31
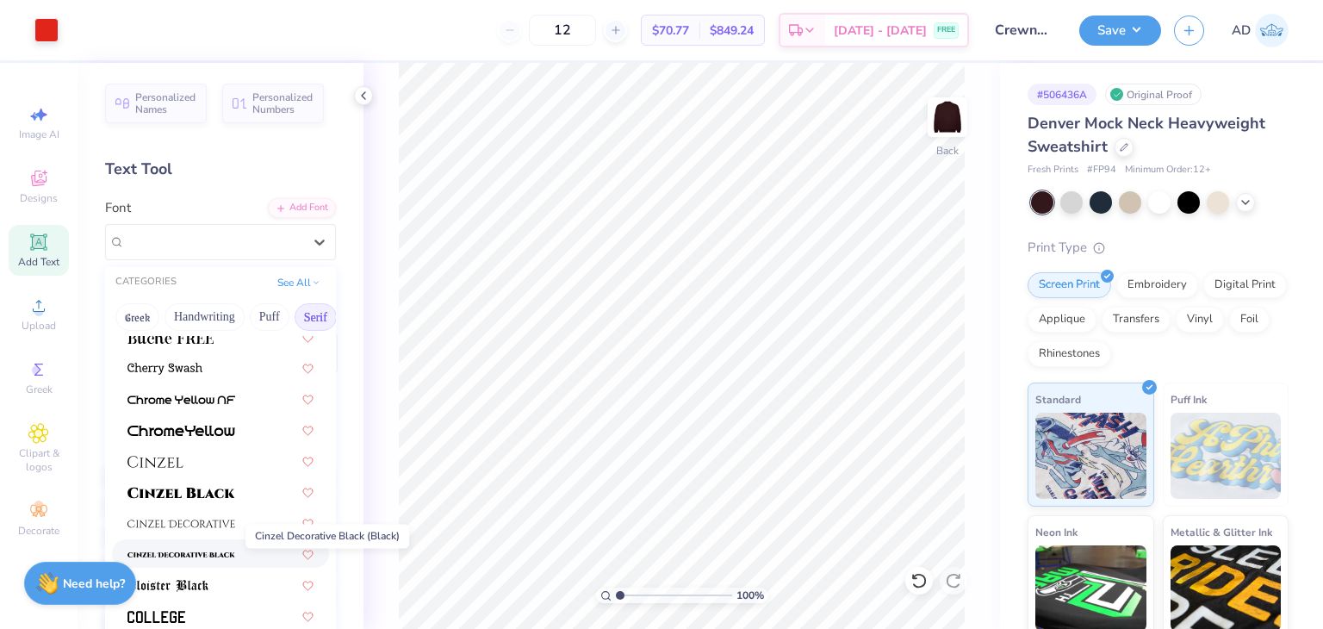
scroll to position [431, 0]
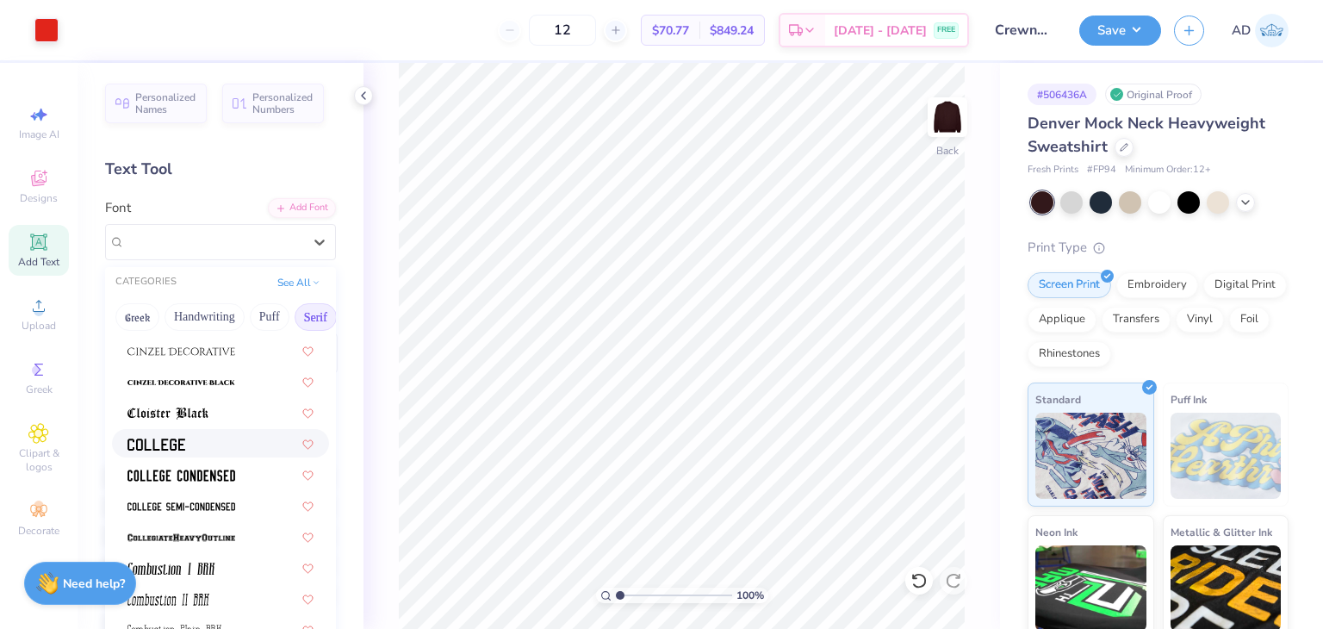
click at [206, 445] on div at bounding box center [220, 443] width 186 height 18
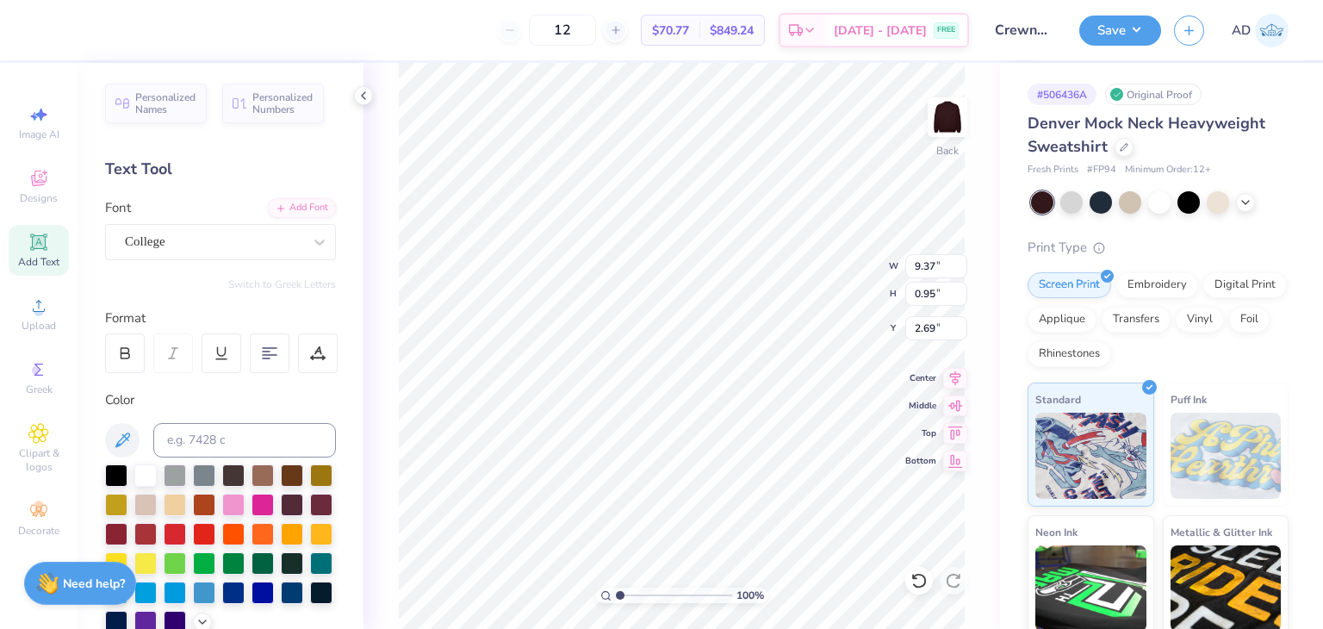
type input "9.37"
type input "0.95"
type input "3.00"
click at [241, 255] on div "College" at bounding box center [220, 242] width 231 height 36
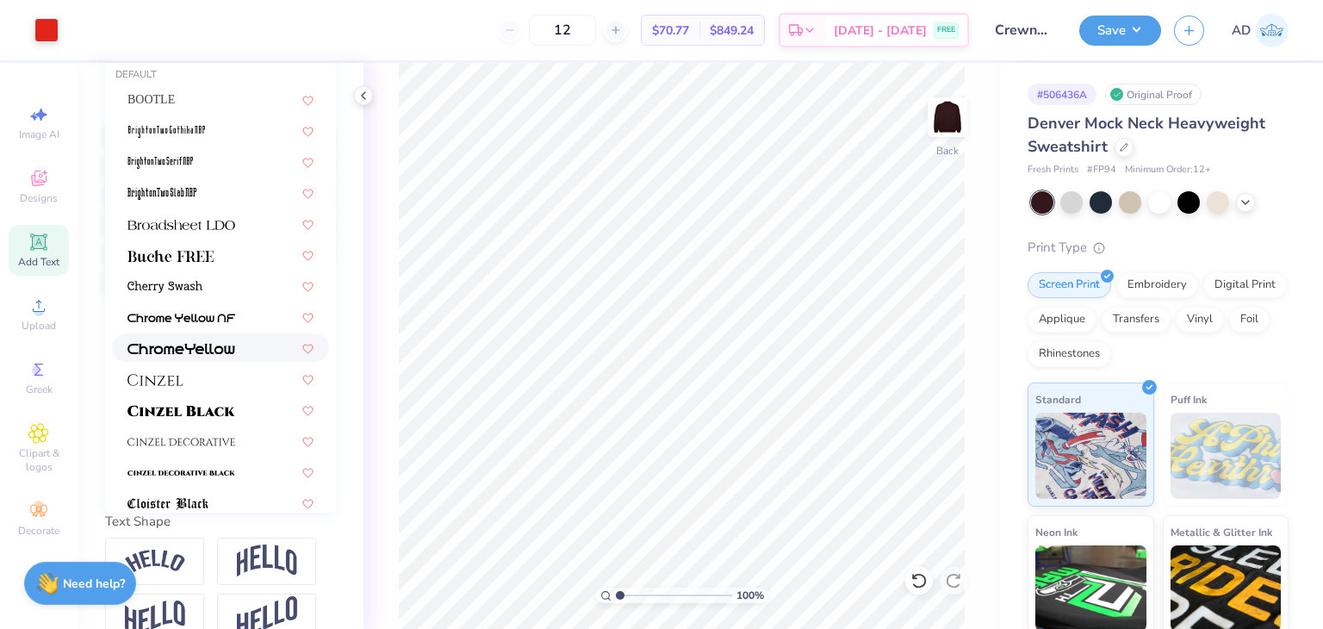
scroll to position [344, 0]
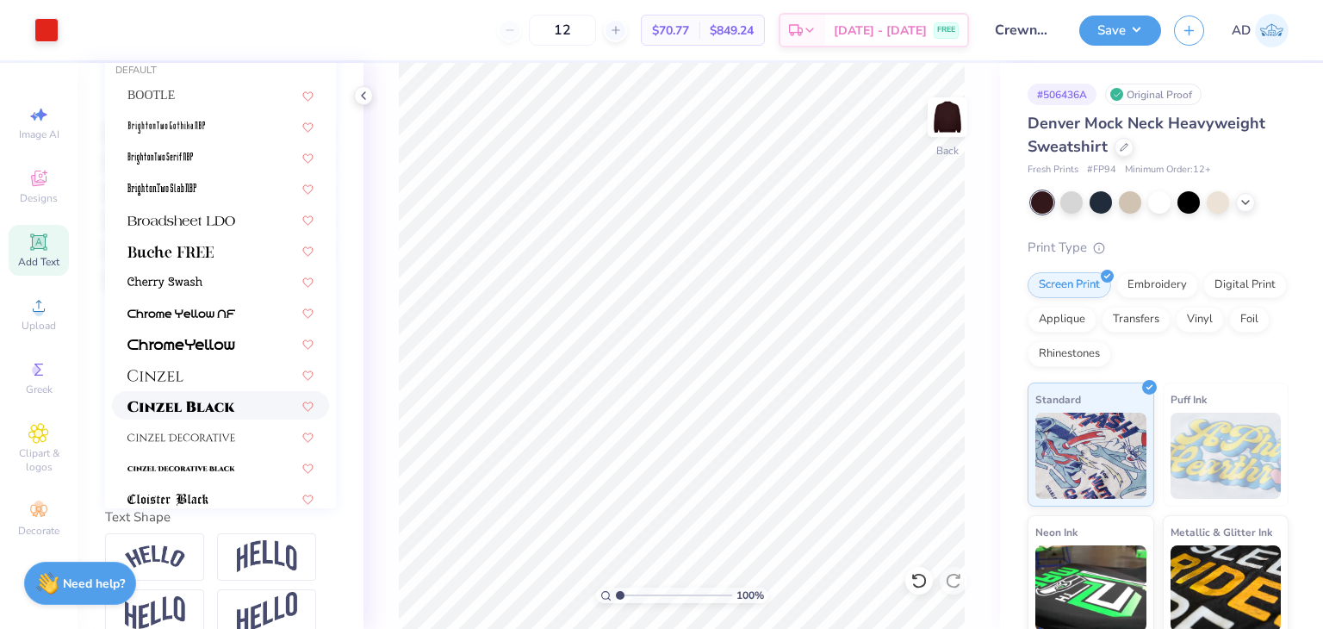
click at [201, 398] on span at bounding box center [181, 405] width 108 height 18
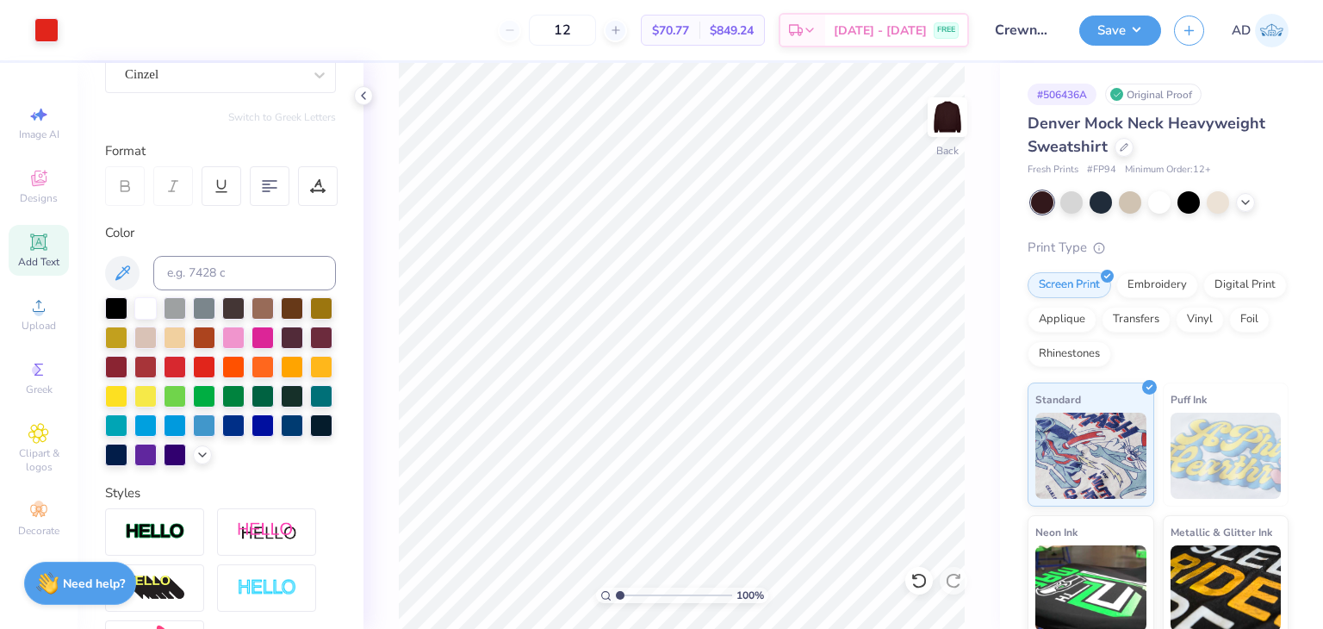
scroll to position [0, 0]
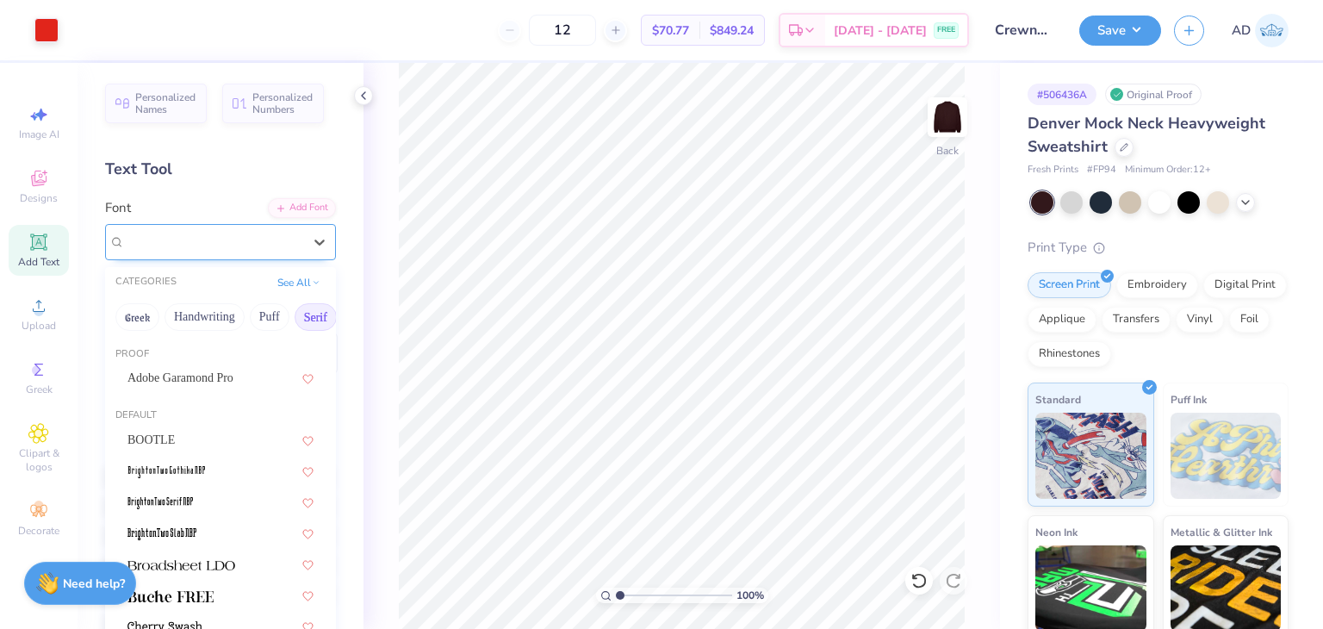
click at [255, 239] on div "Cinzel" at bounding box center [213, 241] width 181 height 27
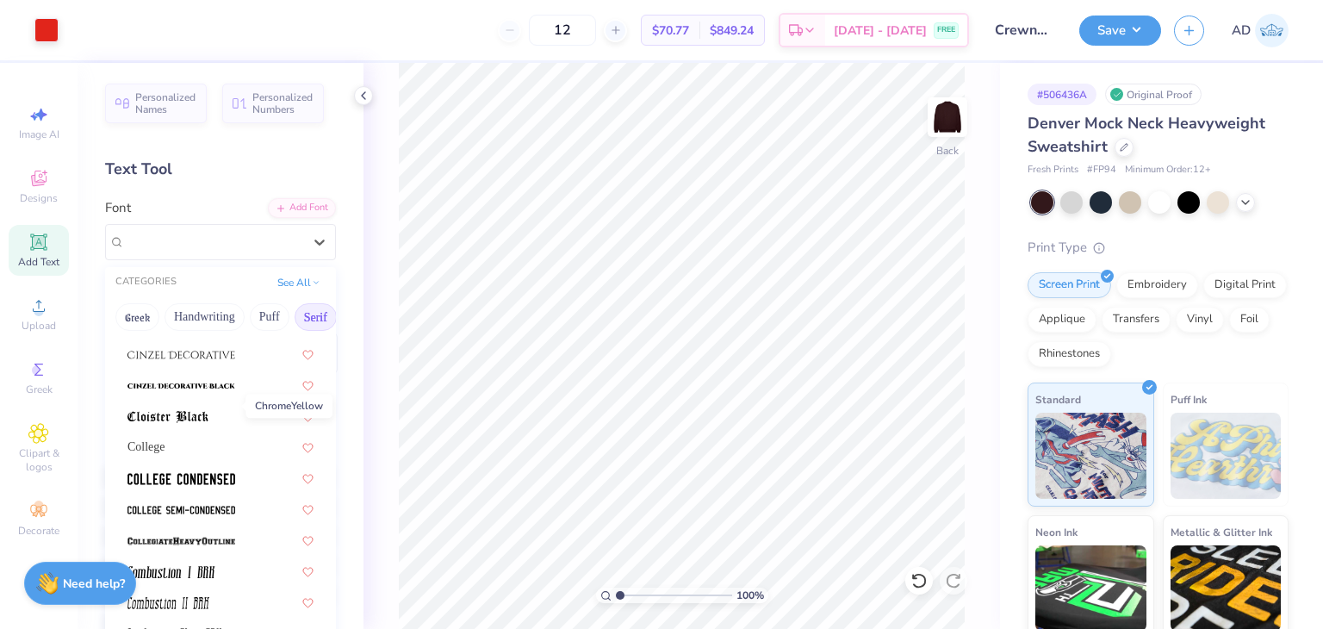
scroll to position [603, 0]
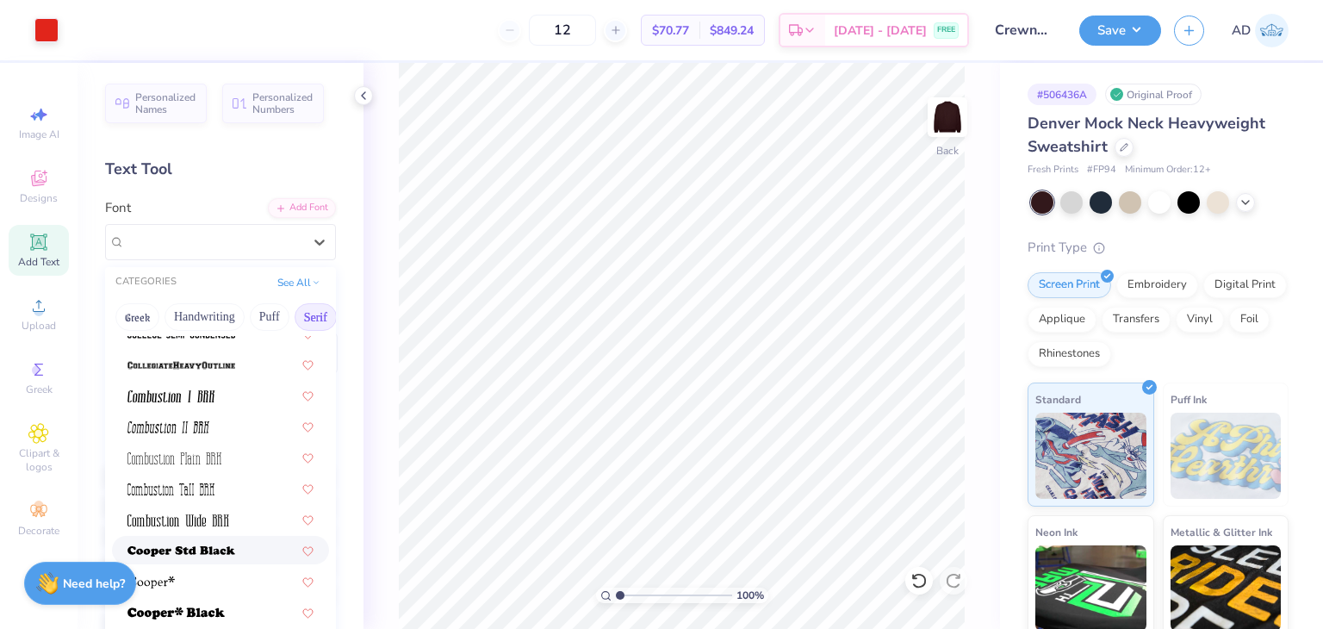
click at [177, 549] on img at bounding box center [181, 551] width 108 height 12
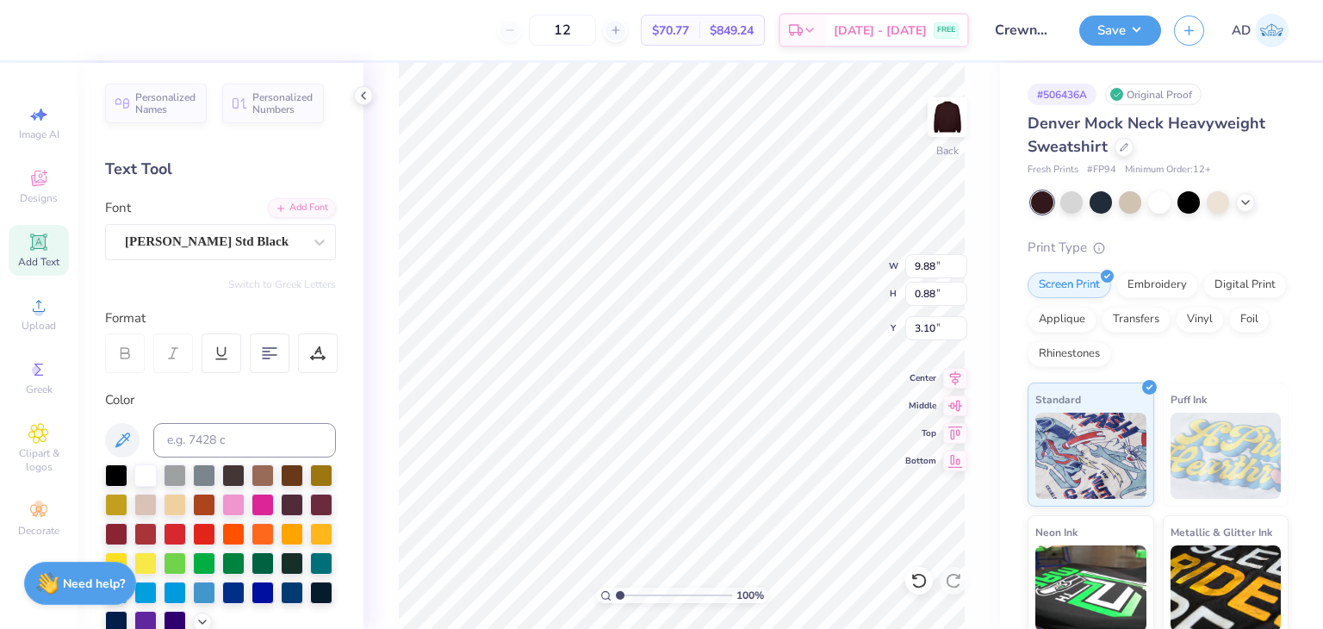
type input "9.88"
type input "0.88"
type input "3.00"
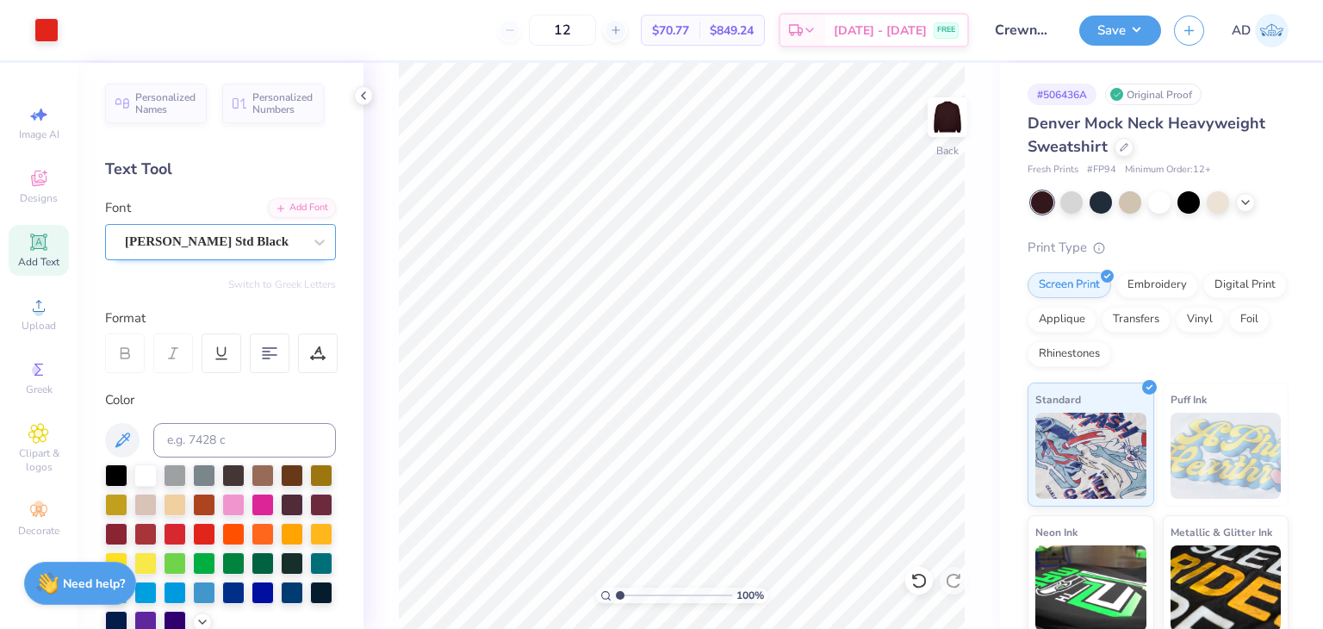
click at [230, 251] on div at bounding box center [213, 241] width 177 height 23
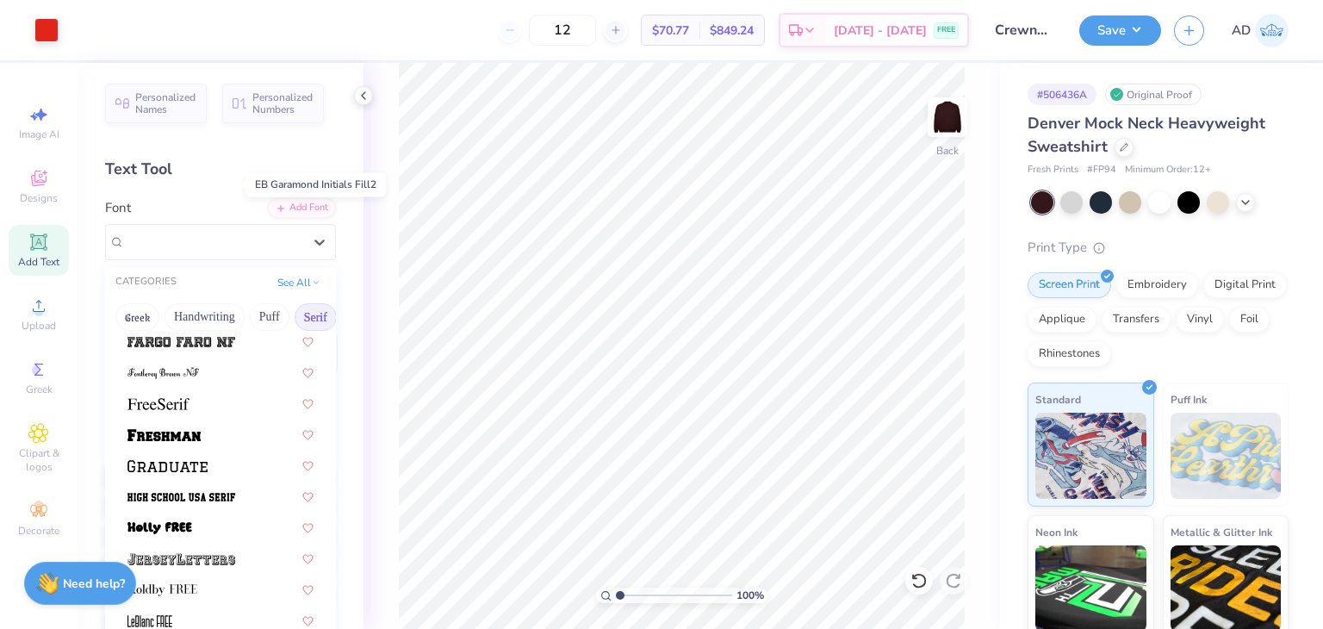
scroll to position [1464, 0]
click at [208, 459] on div at bounding box center [220, 464] width 186 height 18
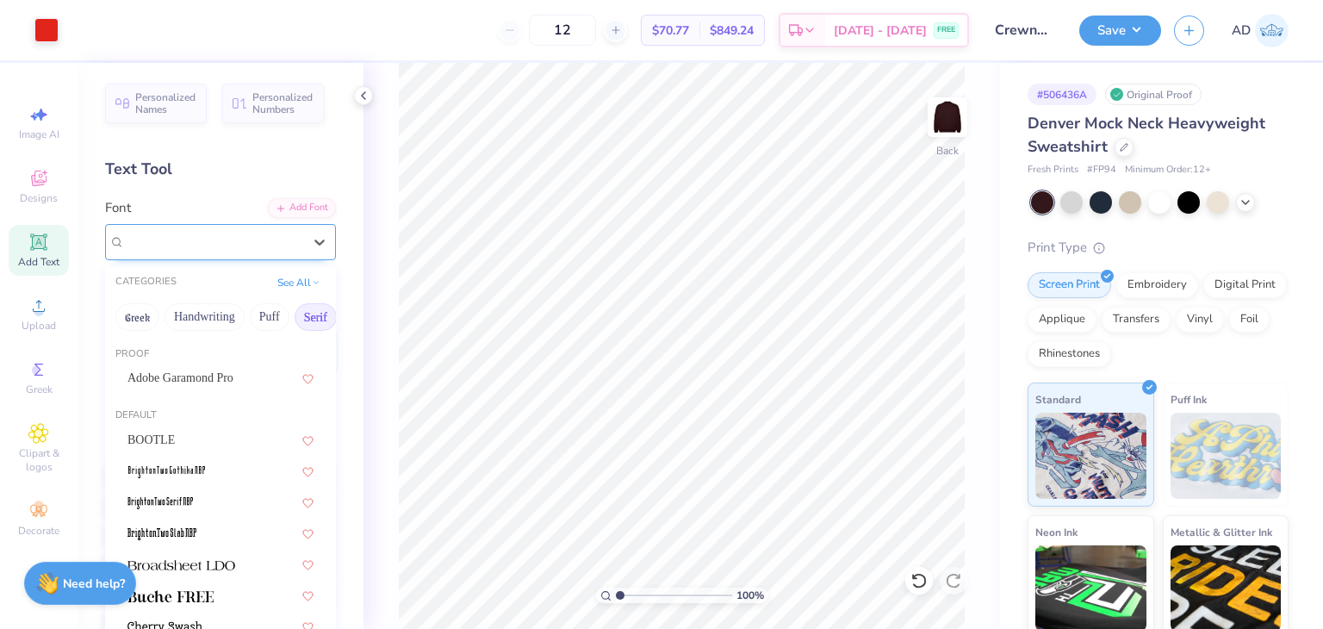
click at [265, 249] on div "Graduate" at bounding box center [213, 241] width 181 height 27
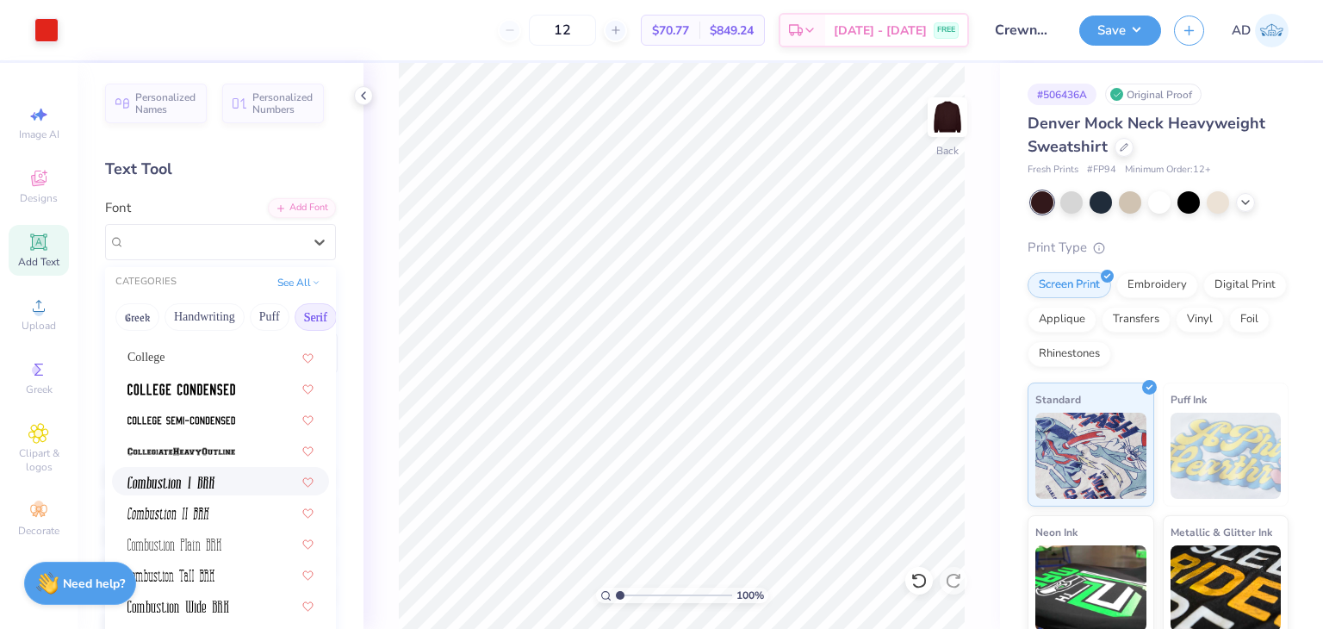
scroll to position [431, 0]
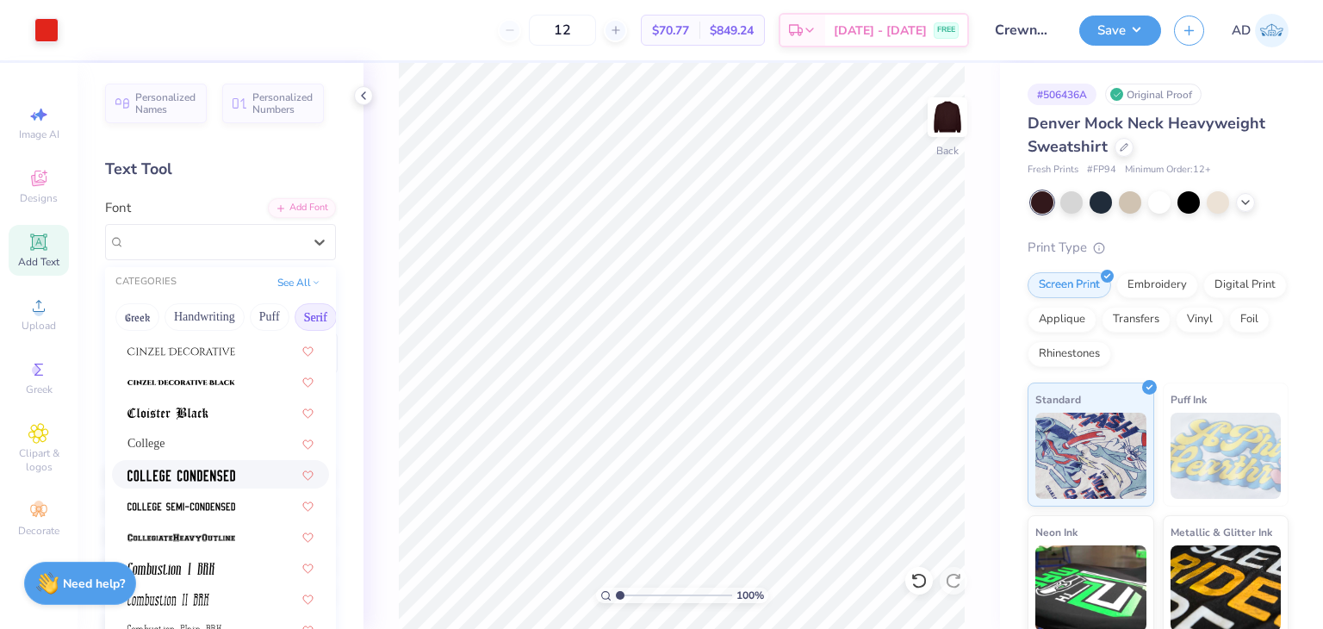
click at [209, 477] on img at bounding box center [181, 475] width 108 height 12
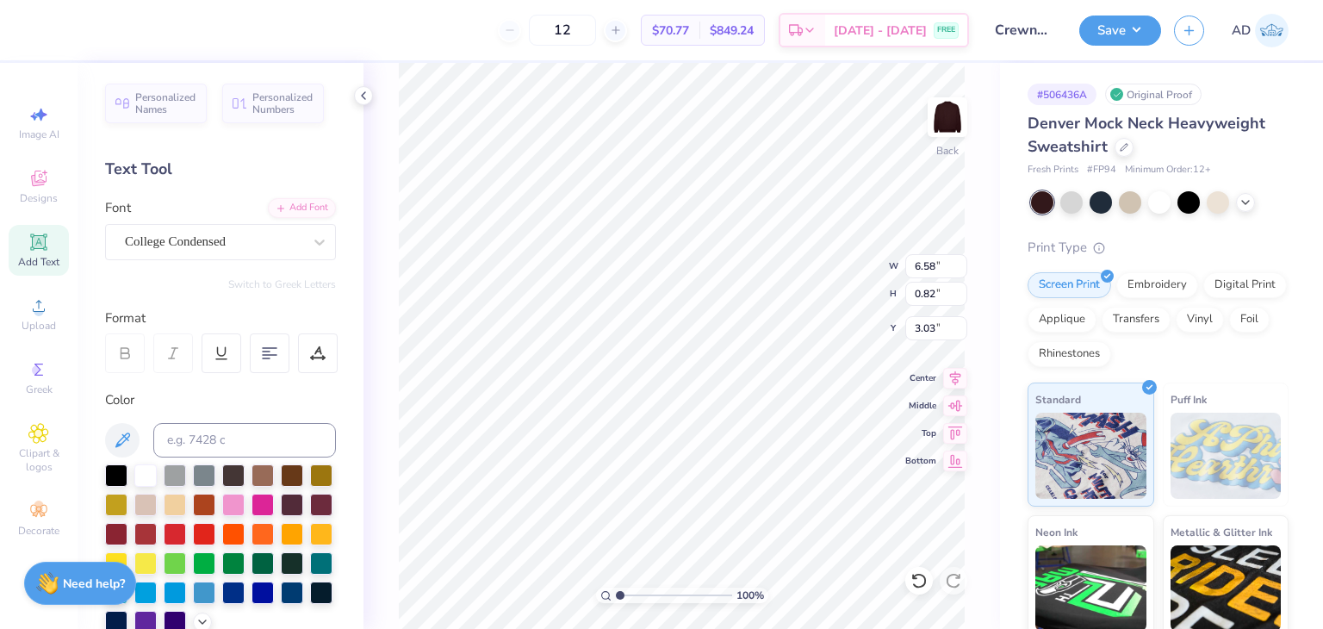
type input "9.11"
type input "1.14"
type input "3.00"
click at [1126, 28] on button "Save" at bounding box center [1120, 28] width 82 height 30
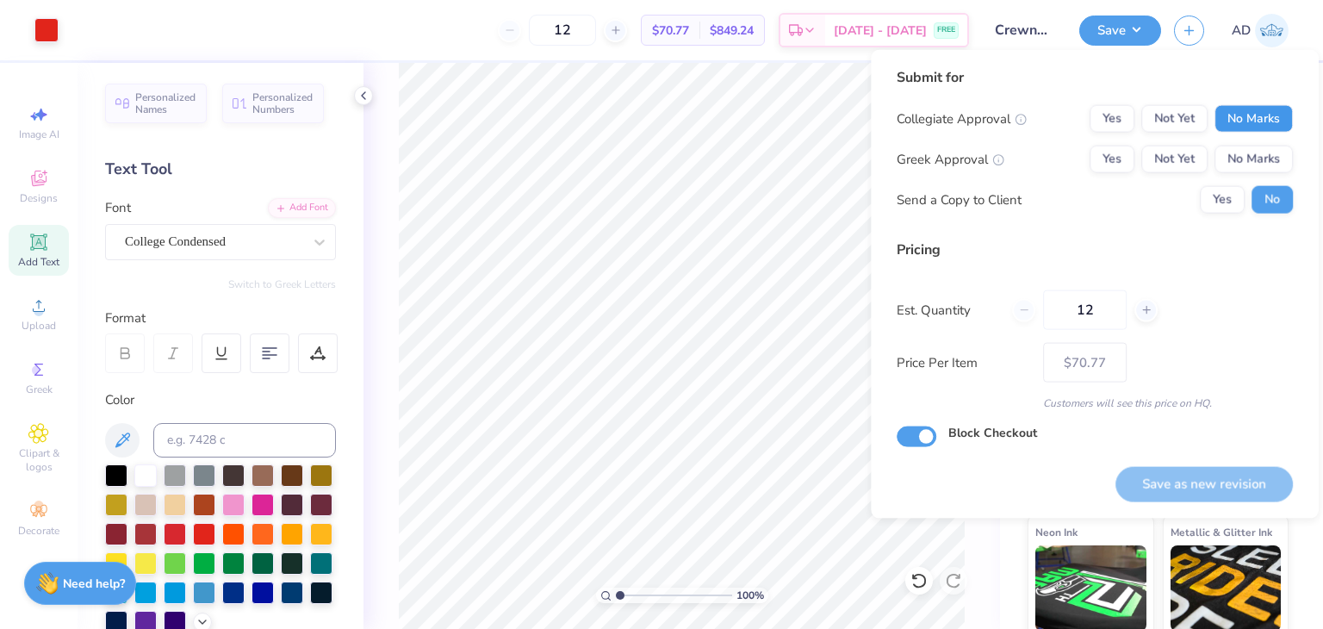
click at [1274, 116] on button "No Marks" at bounding box center [1253, 119] width 78 height 28
click at [1251, 156] on button "No Marks" at bounding box center [1253, 160] width 78 height 28
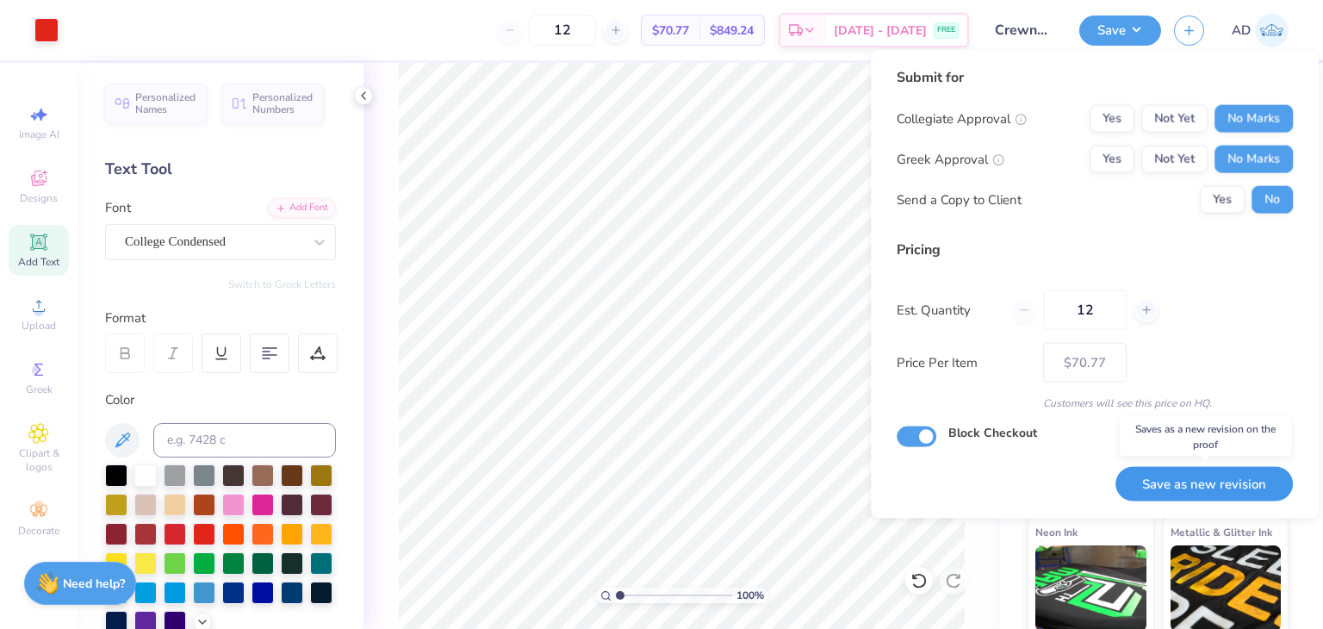
click at [1180, 483] on button "Save as new revision" at bounding box center [1203, 483] width 177 height 35
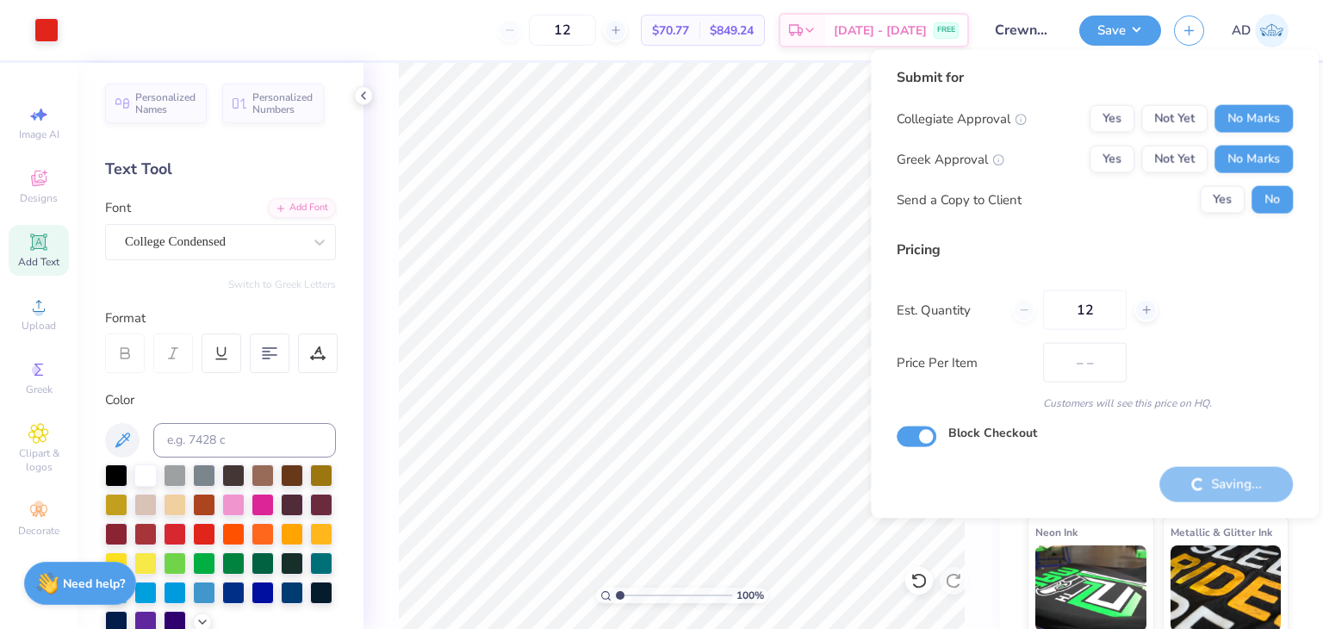
type input "$70.77"
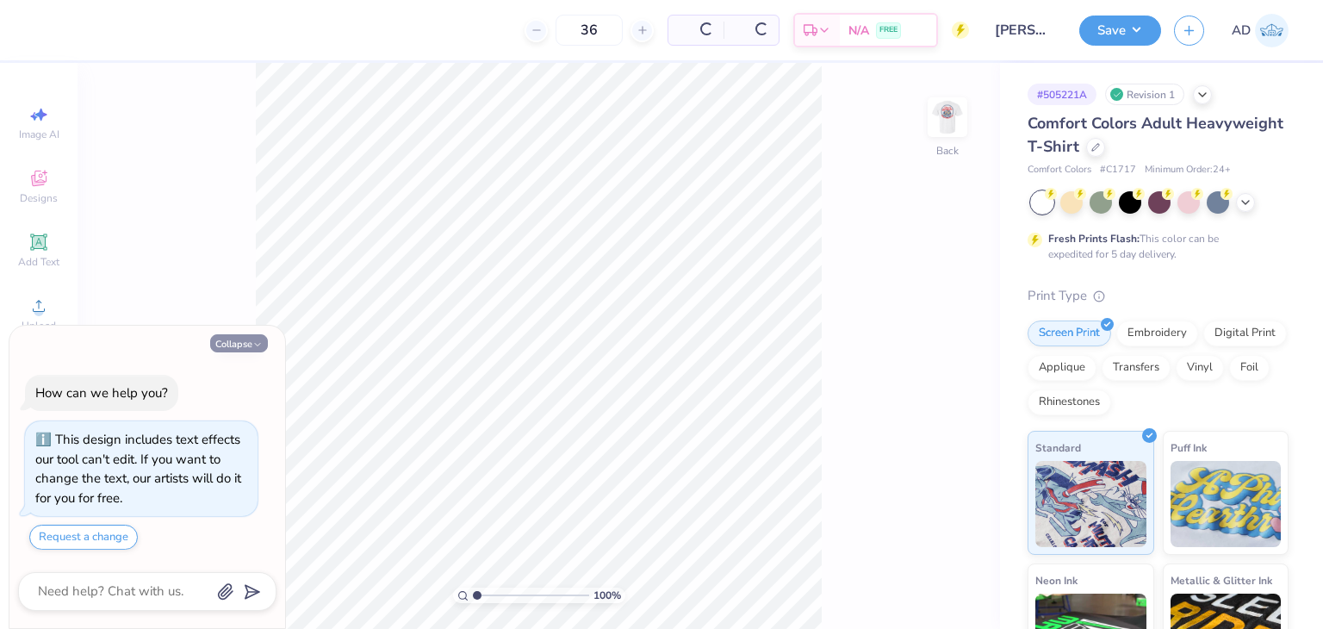
click at [258, 349] on icon "button" at bounding box center [257, 344] width 10 height 10
type textarea "x"
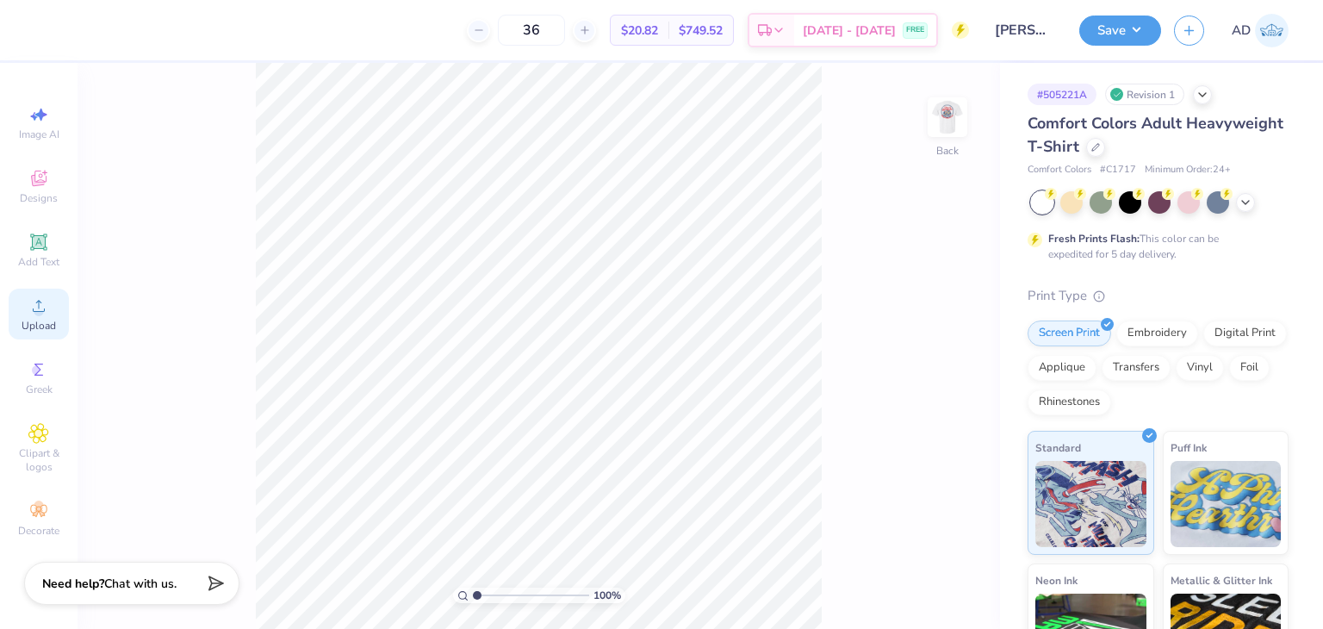
click at [31, 322] on span "Upload" at bounding box center [39, 326] width 34 height 14
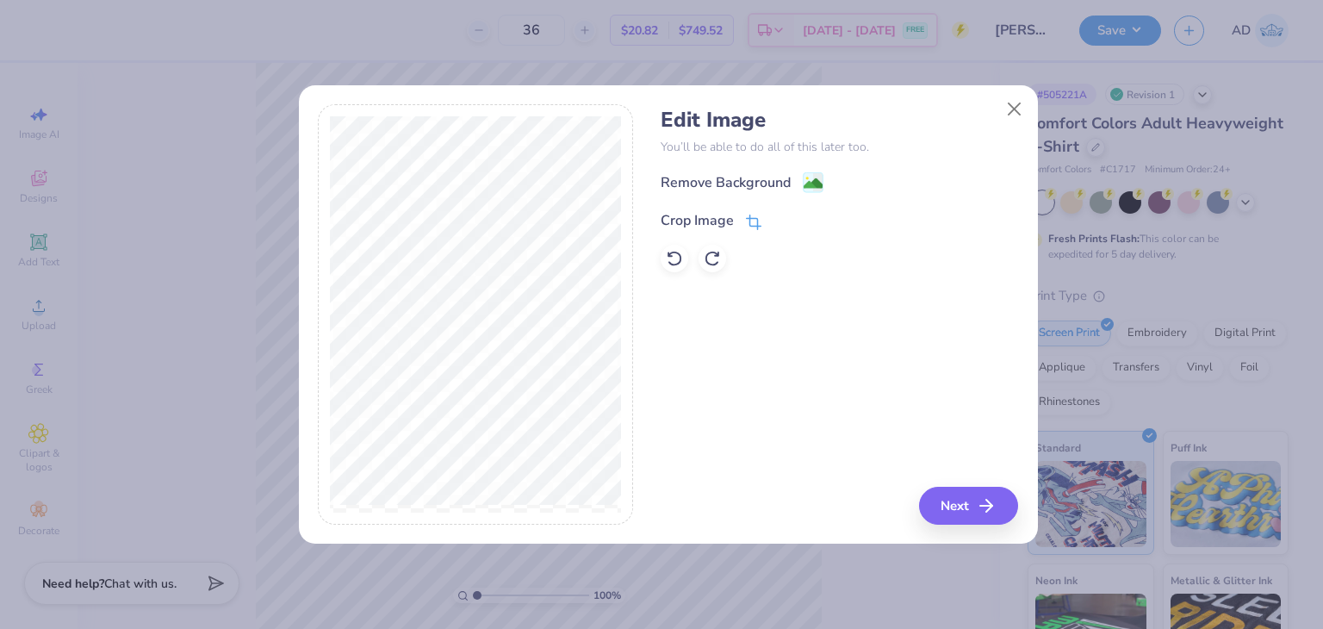
click at [730, 214] on div "Crop Image" at bounding box center [696, 220] width 73 height 21
click at [668, 464] on div "Edit Image You’ll be able to do all of this later too. Remove Background Crop I…" at bounding box center [668, 314] width 700 height 420
click at [782, 218] on polyline at bounding box center [781, 218] width 7 height 5
click at [761, 177] on div "Remove Background" at bounding box center [725, 184] width 130 height 21
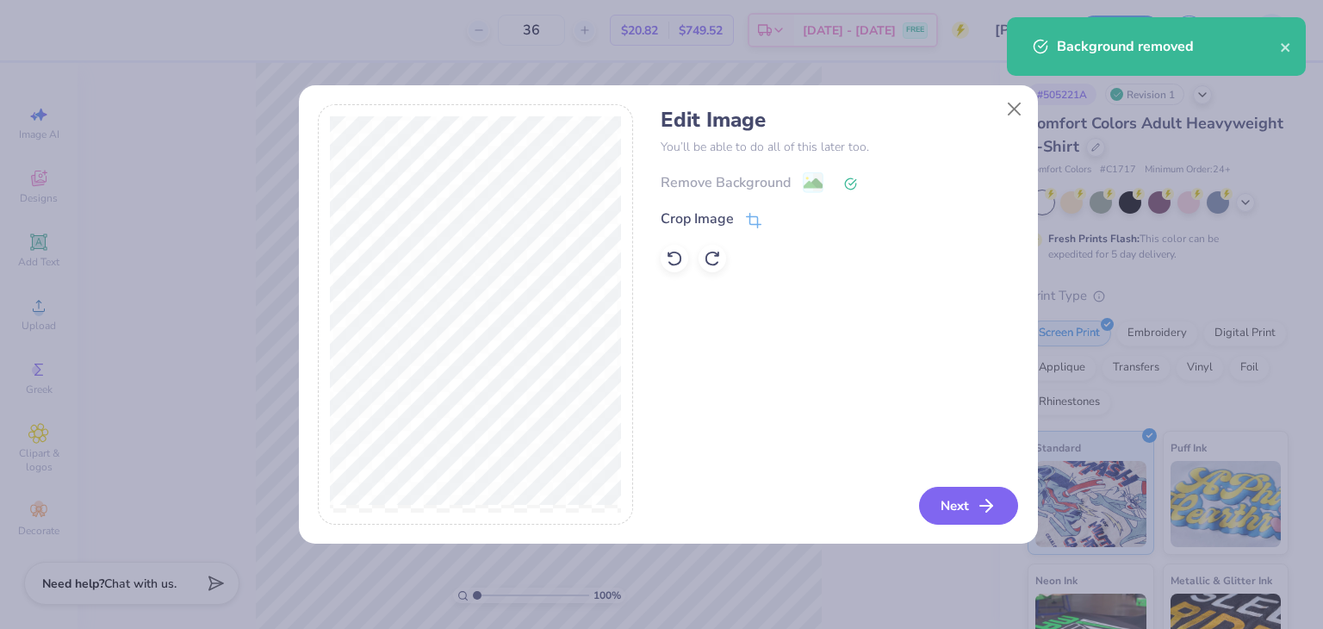
click at [961, 505] on button "Next" at bounding box center [968, 505] width 99 height 38
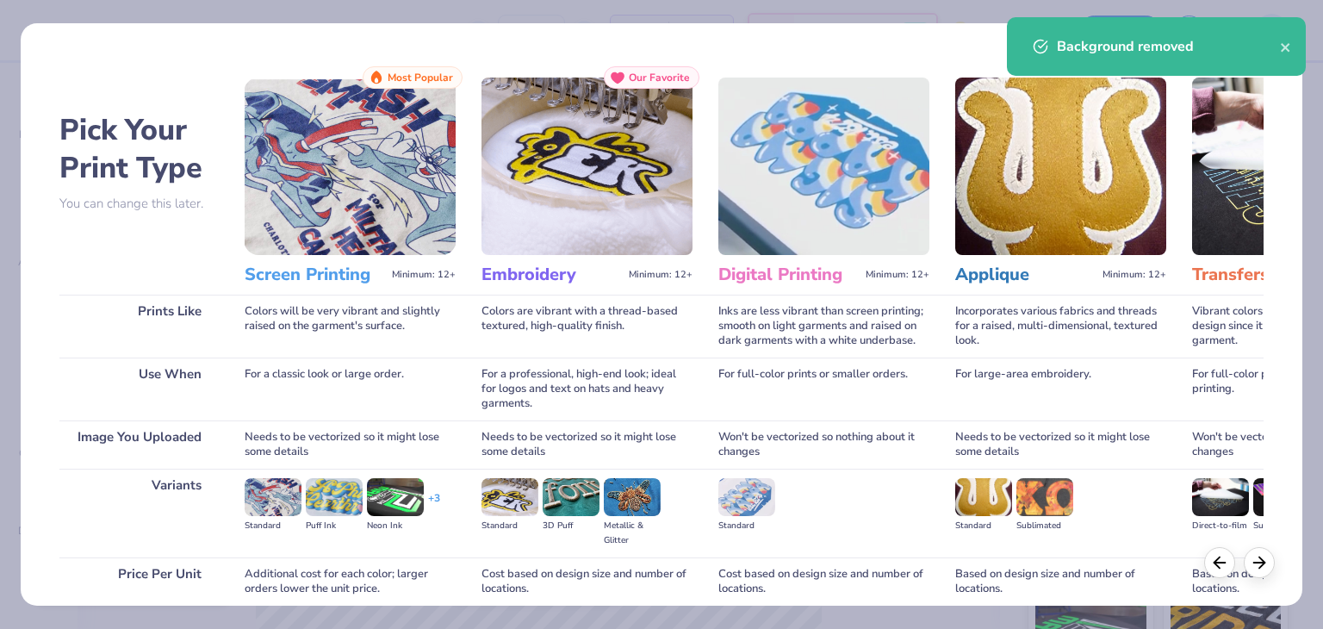
scroll to position [144, 0]
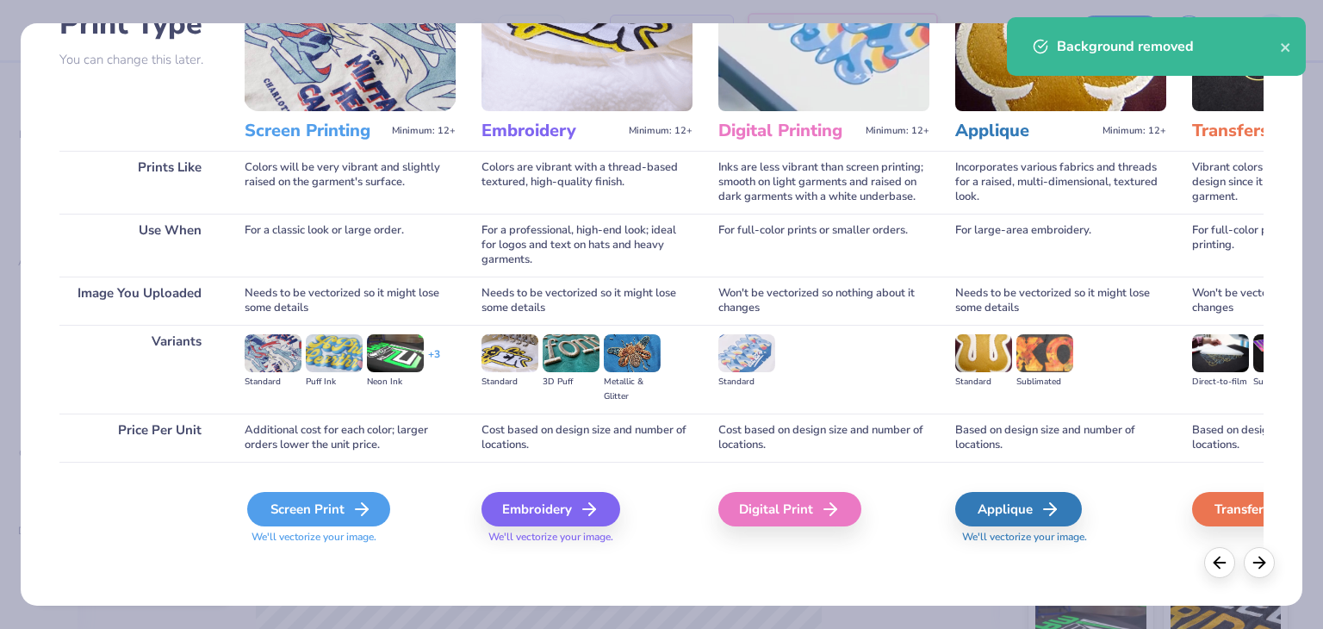
click at [348, 502] on div "Screen Print" at bounding box center [318, 509] width 143 height 34
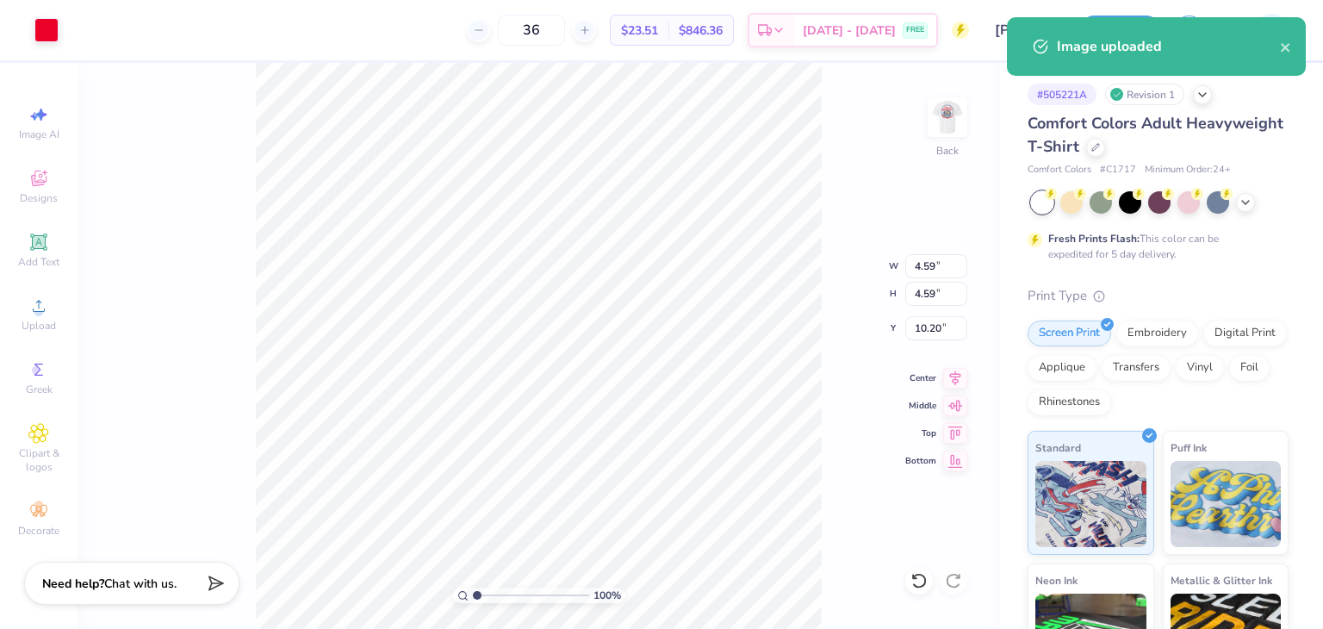
type input "3.00"
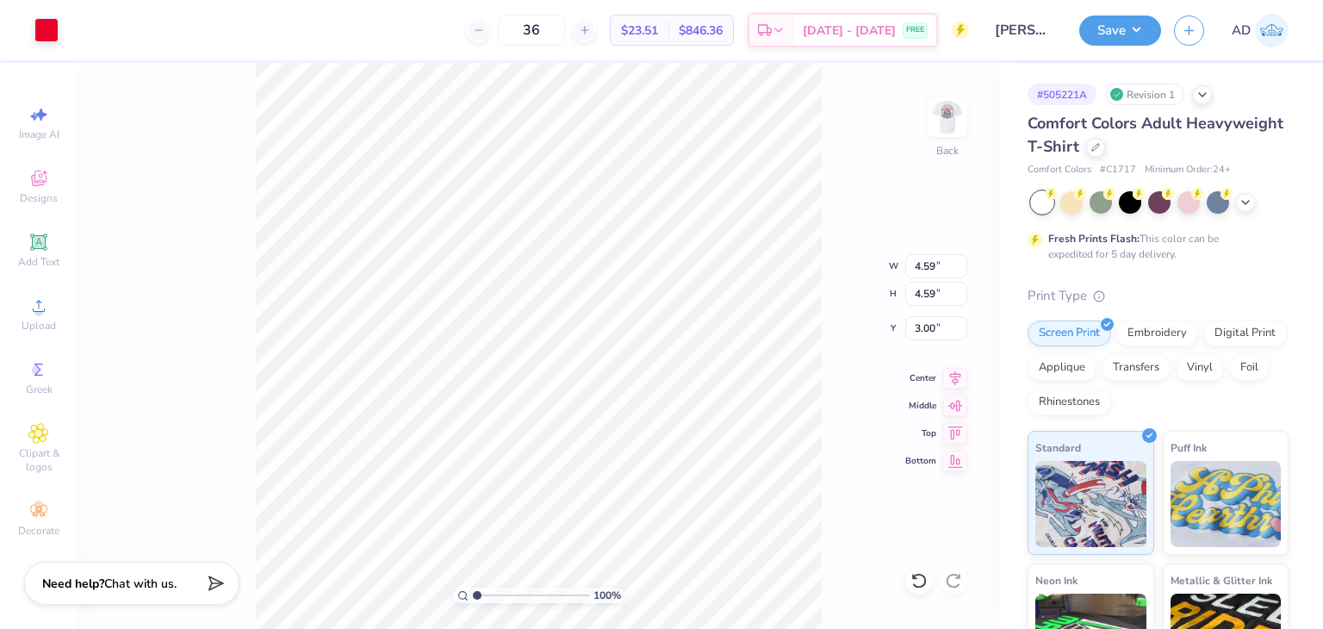
type input "3.19"
click at [951, 109] on img at bounding box center [947, 117] width 69 height 69
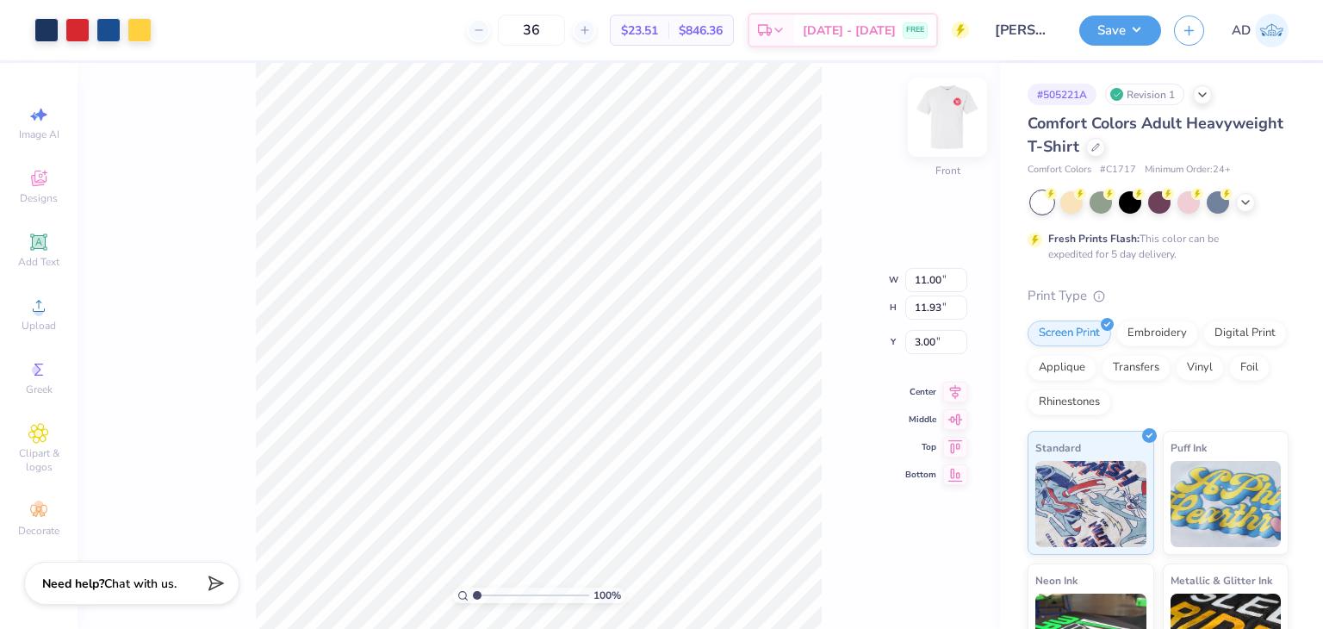
click at [940, 109] on img at bounding box center [947, 117] width 69 height 69
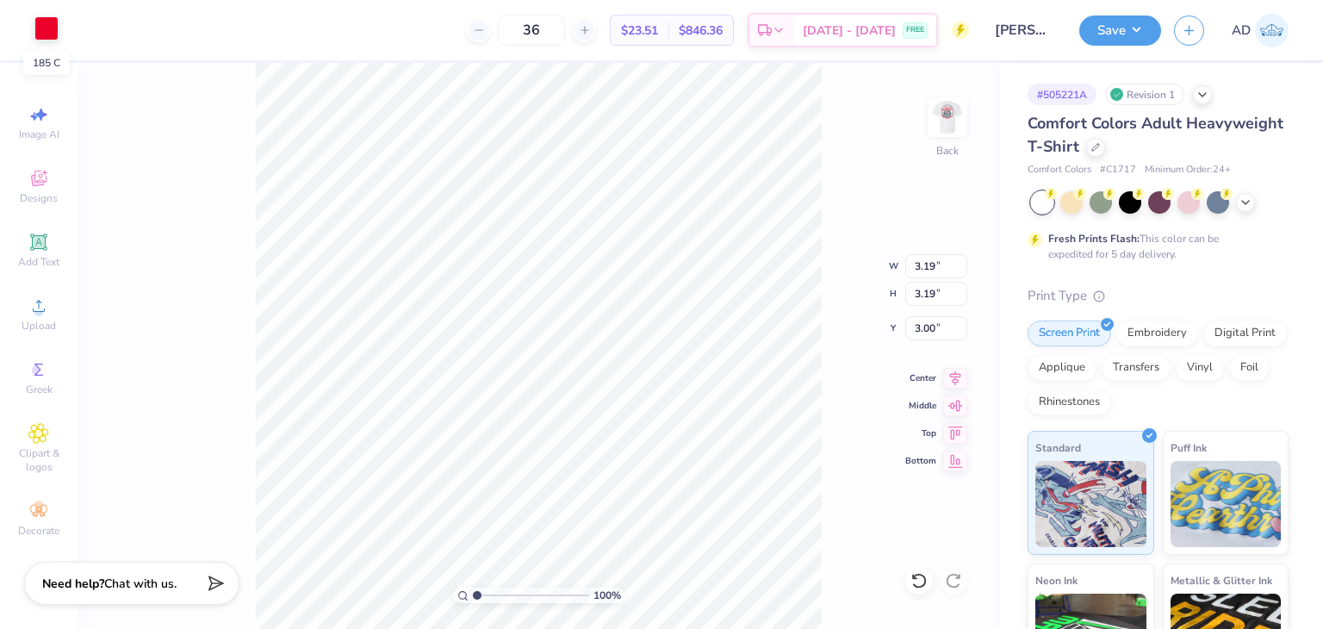
click at [49, 34] on div at bounding box center [46, 28] width 24 height 24
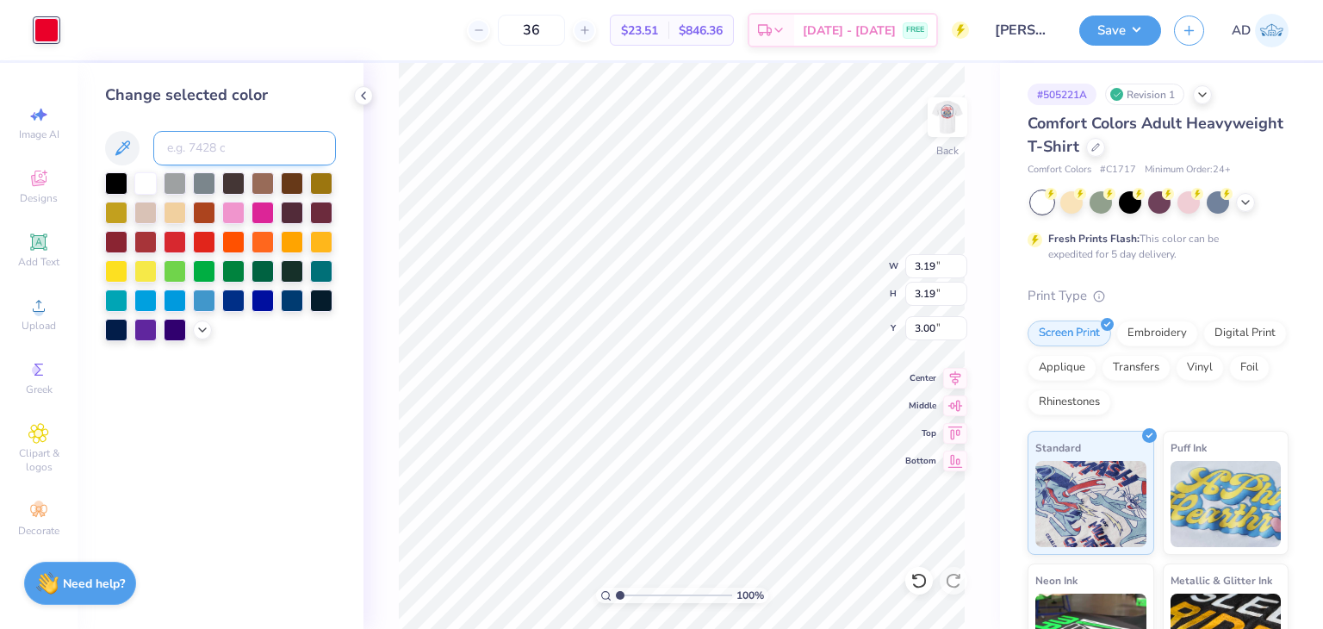
click at [196, 152] on input at bounding box center [244, 148] width 183 height 34
type input "1795"
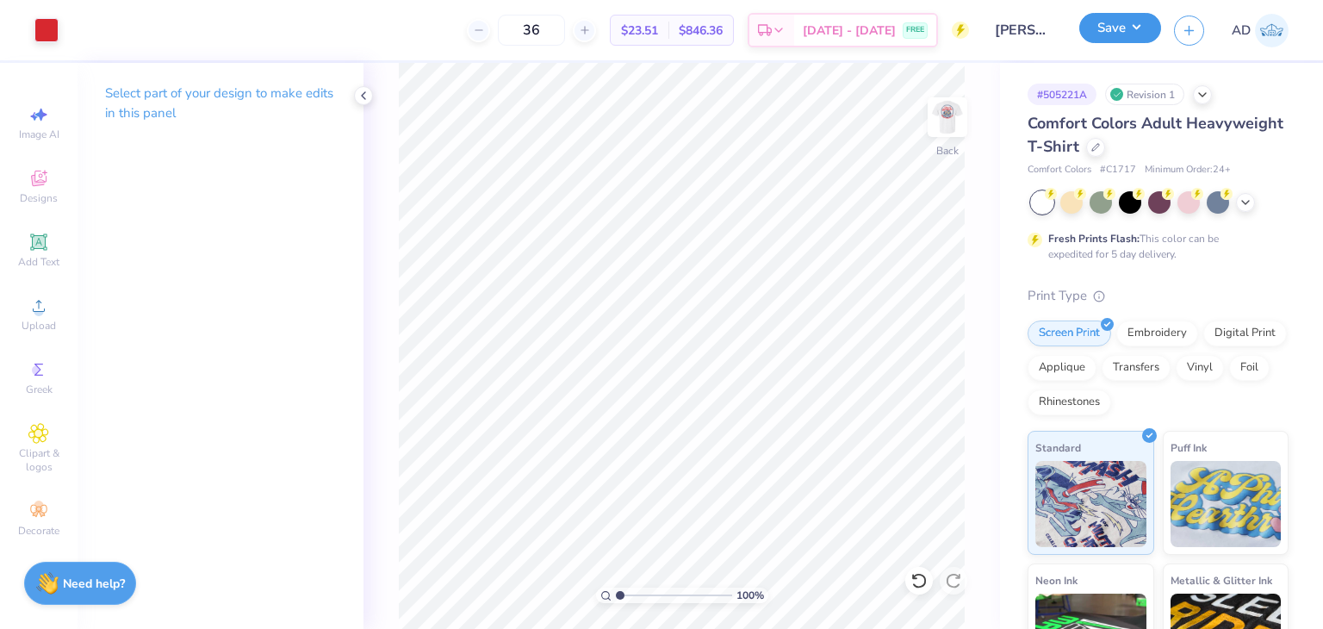
click at [1128, 34] on button "Save" at bounding box center [1120, 28] width 82 height 30
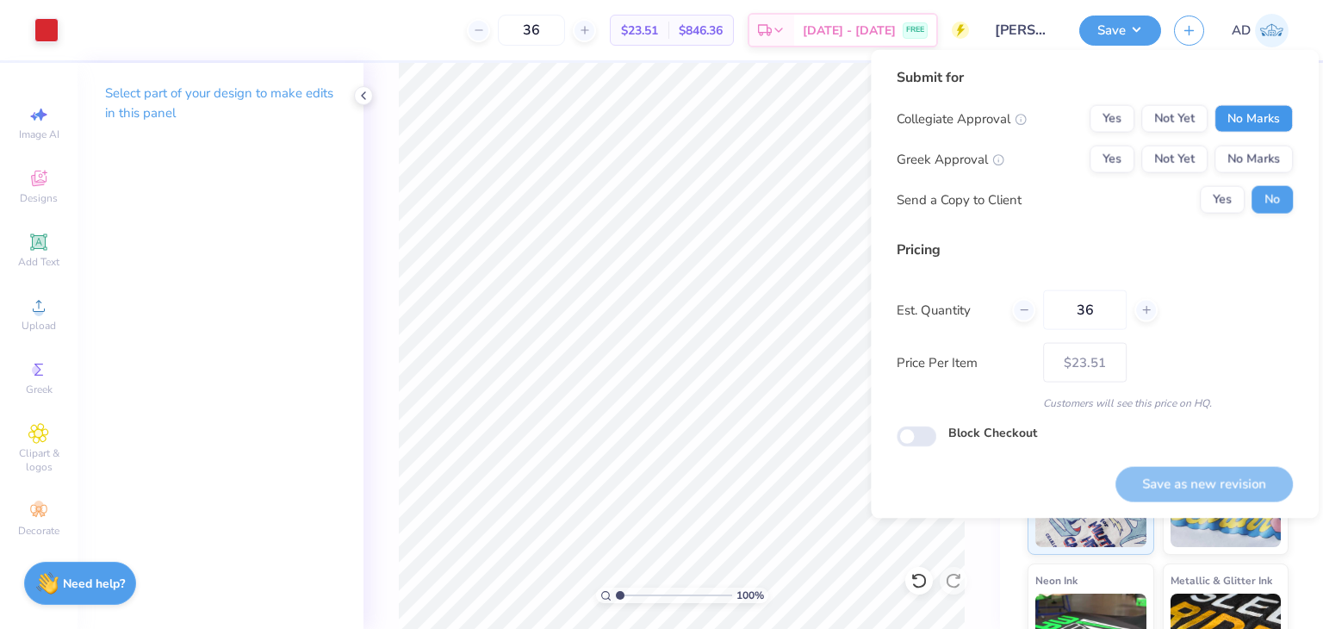
click at [1255, 111] on button "No Marks" at bounding box center [1253, 119] width 78 height 28
click at [1228, 170] on button "No Marks" at bounding box center [1253, 160] width 78 height 28
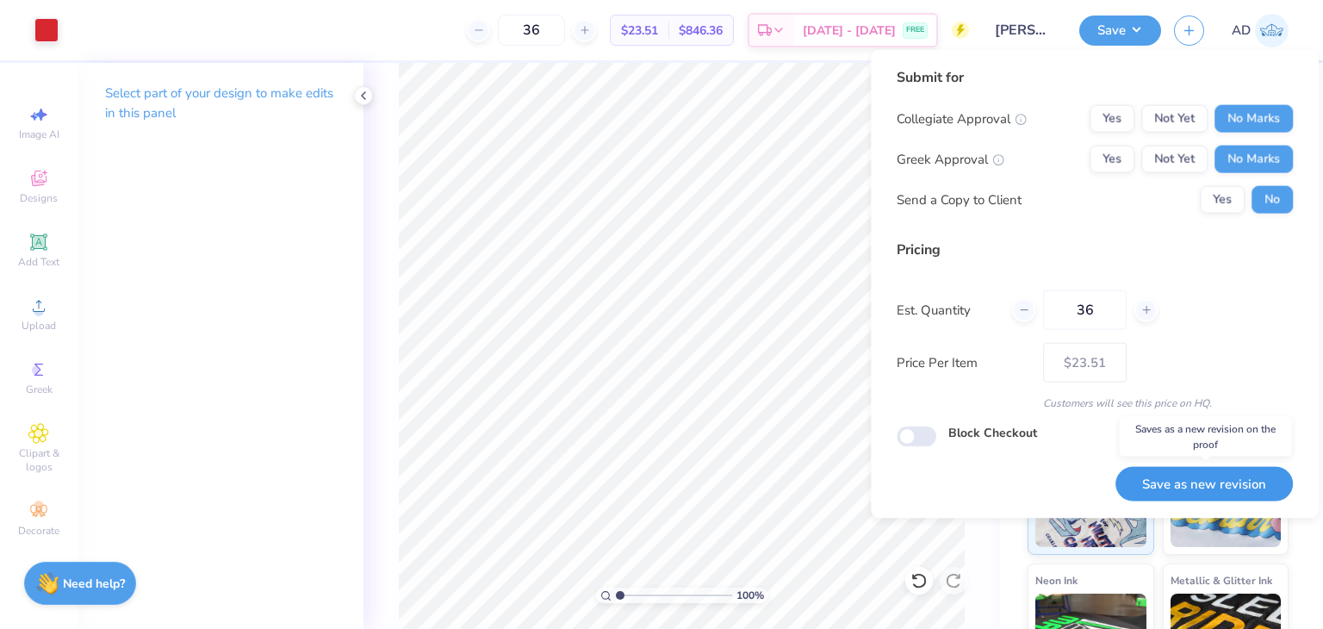
click at [1183, 498] on button "Save as new revision" at bounding box center [1203, 483] width 177 height 35
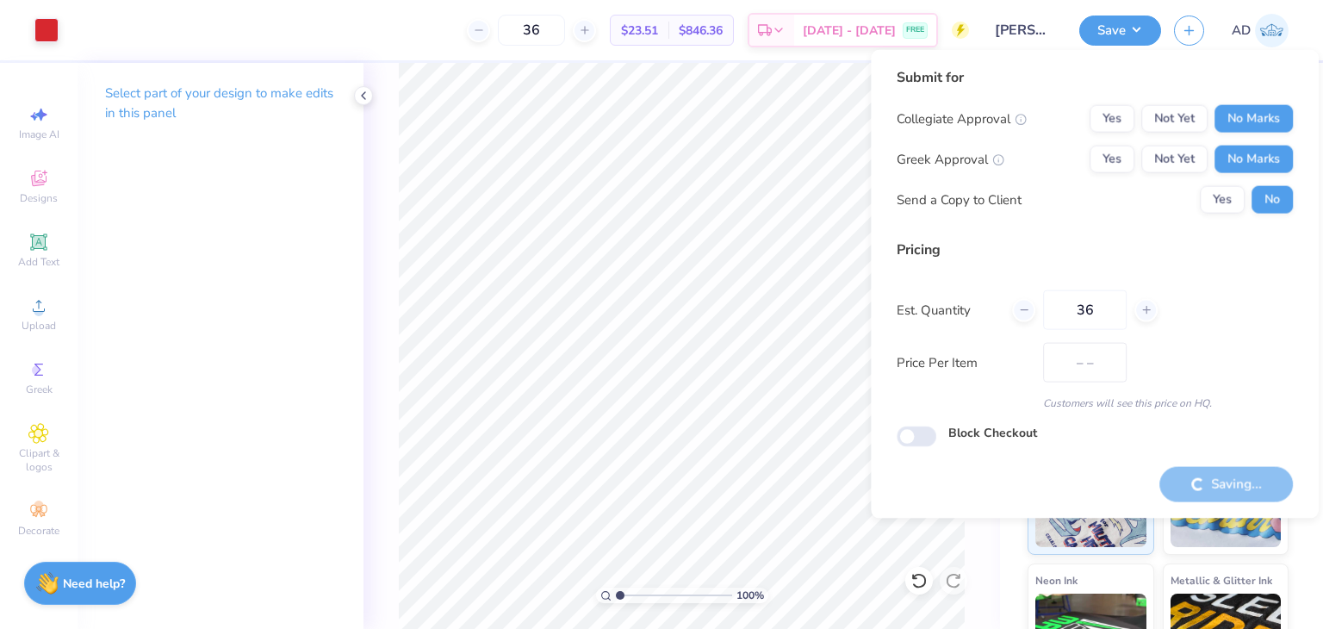
type input "$23.51"
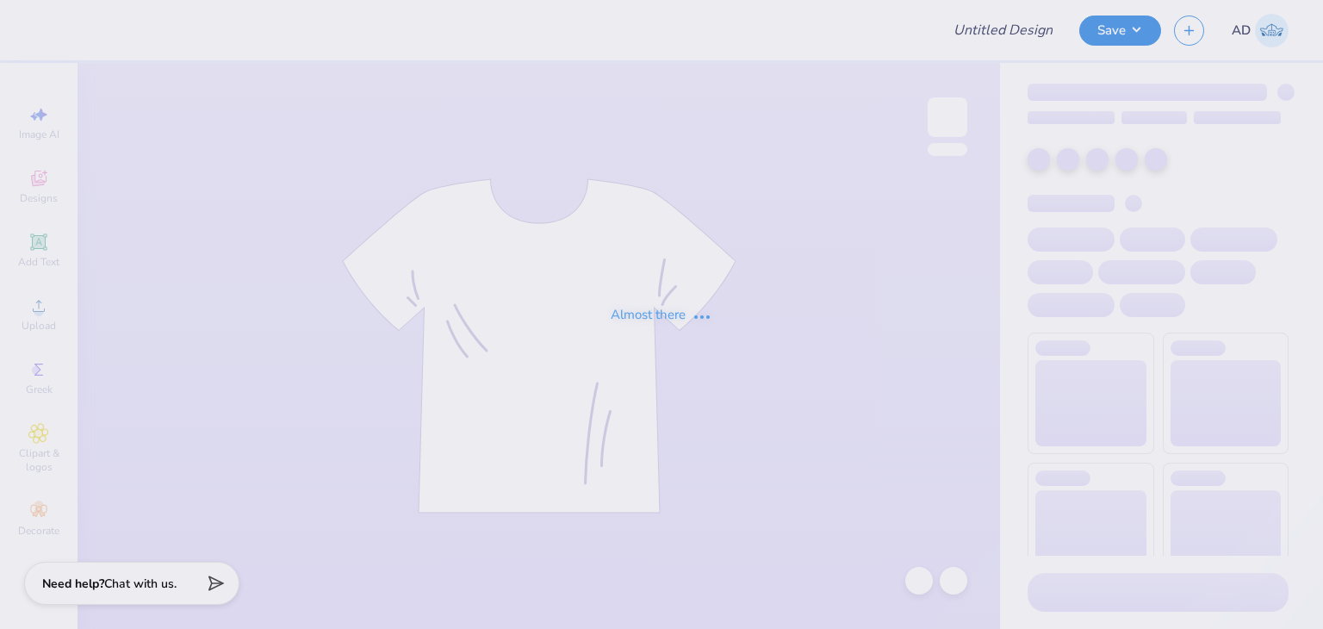
type input "Tank"
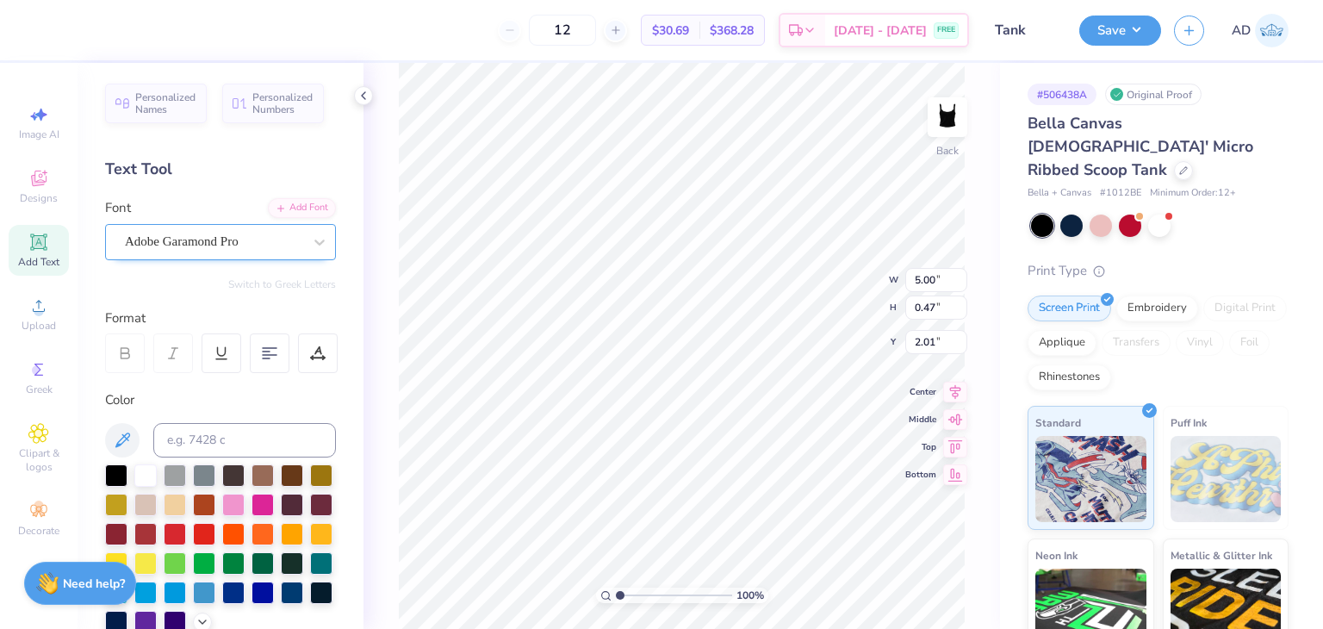
click at [224, 235] on div "Adobe Garamond Pro" at bounding box center [213, 241] width 181 height 27
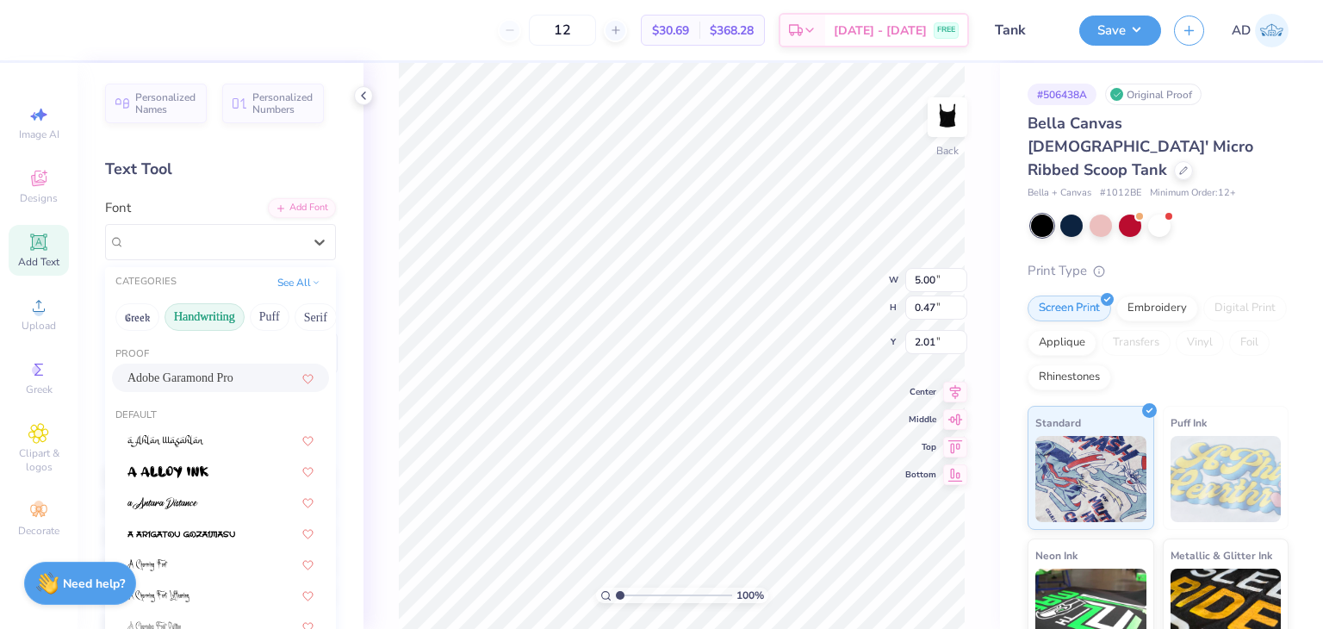
click at [209, 320] on button "Handwriting" at bounding box center [204, 317] width 80 height 28
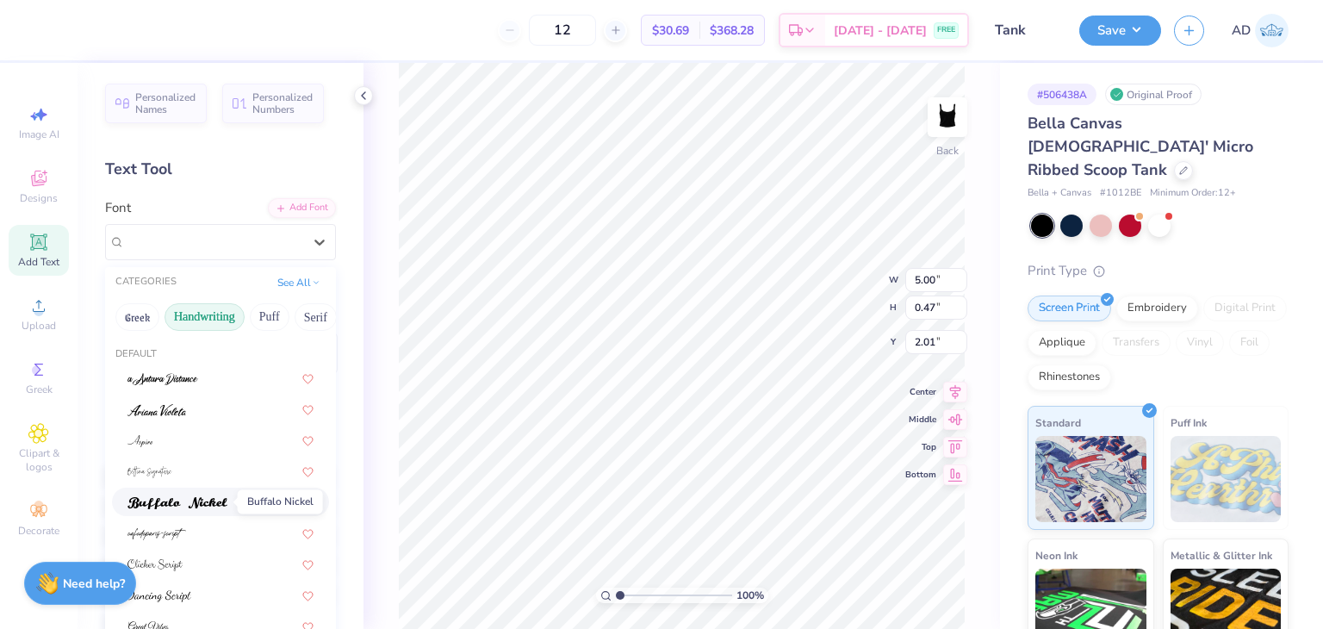
click at [183, 495] on span at bounding box center [177, 502] width 100 height 18
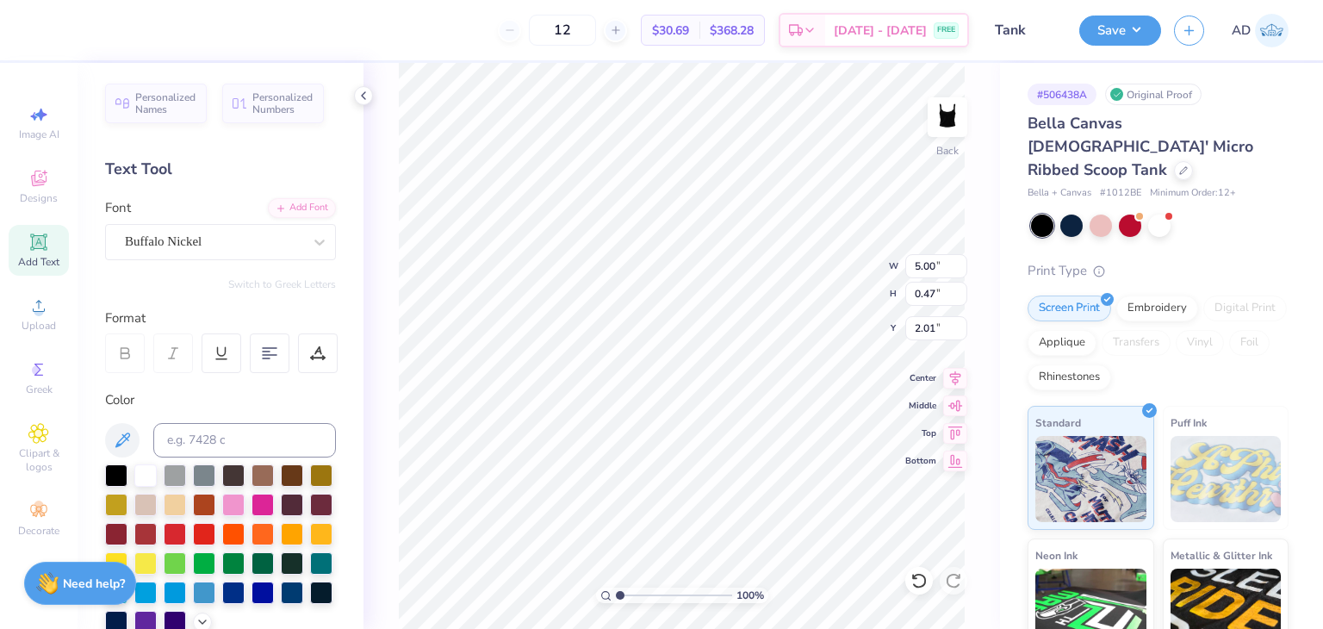
type input "5.94"
type input "0.48"
type input "2.00"
click at [34, 244] on icon at bounding box center [38, 241] width 13 height 13
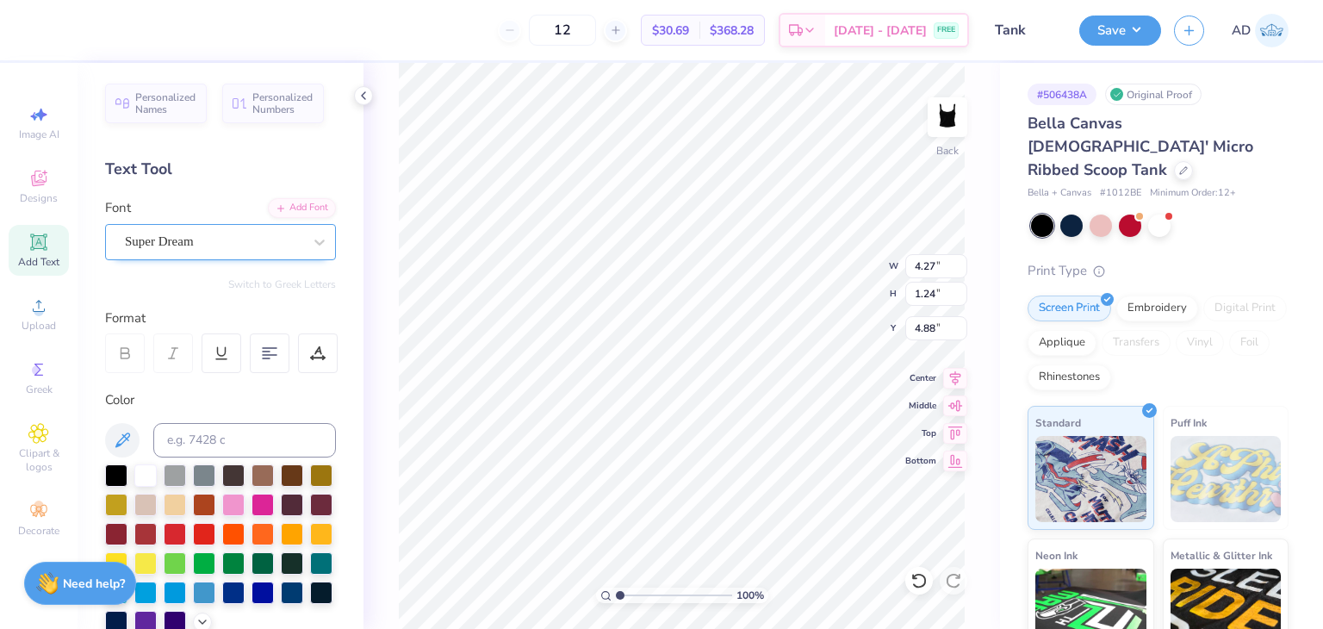
click at [207, 249] on div "Super Dream" at bounding box center [213, 241] width 181 height 27
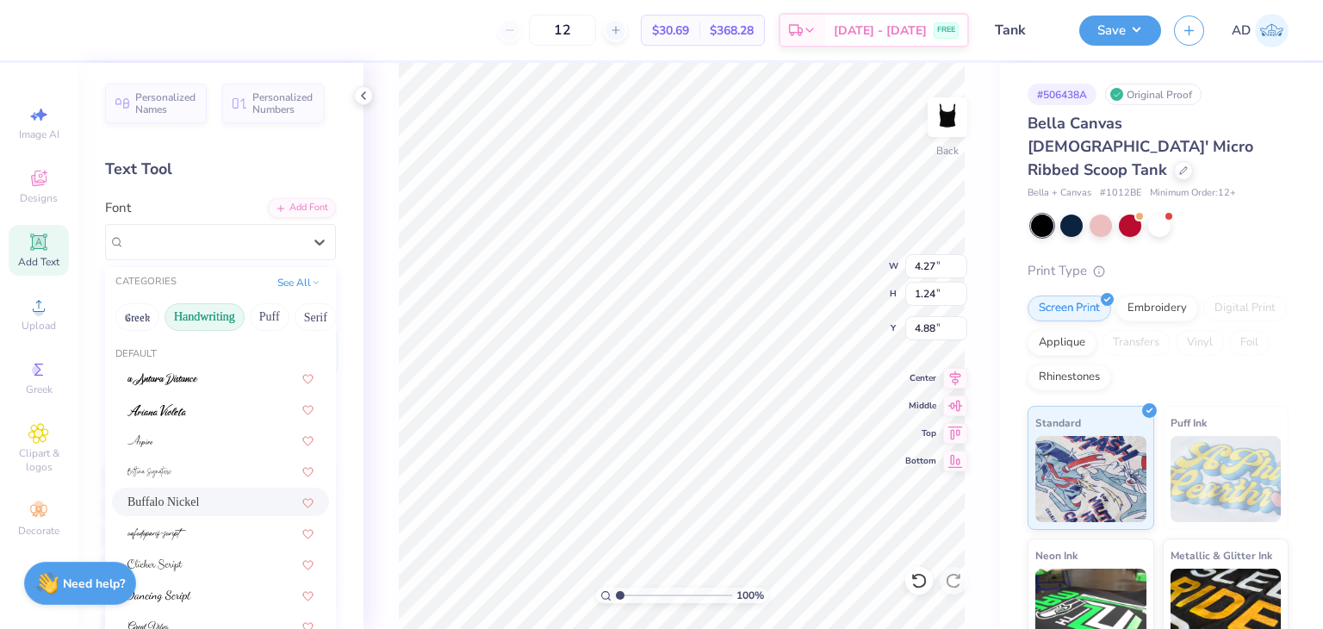
click at [179, 503] on span "Buffalo Nickel" at bounding box center [162, 502] width 71 height 18
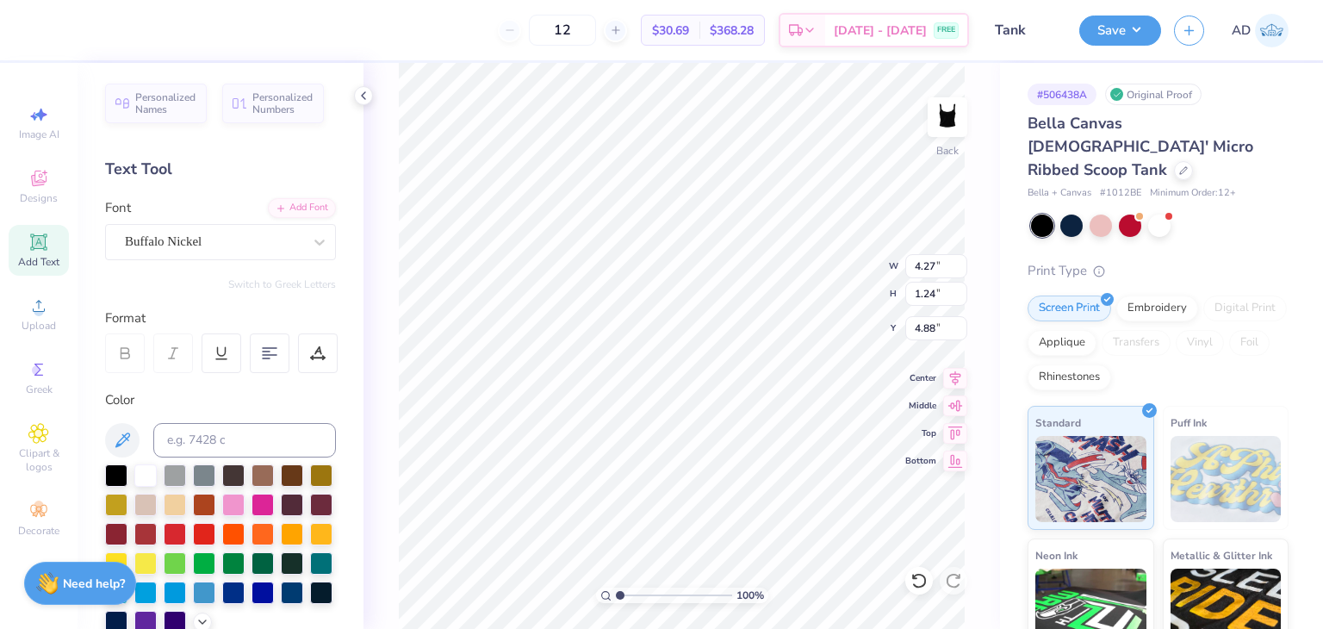
scroll to position [14, 4]
type textarea "Lake Travis XC"
type input "6.02"
type input "0.64"
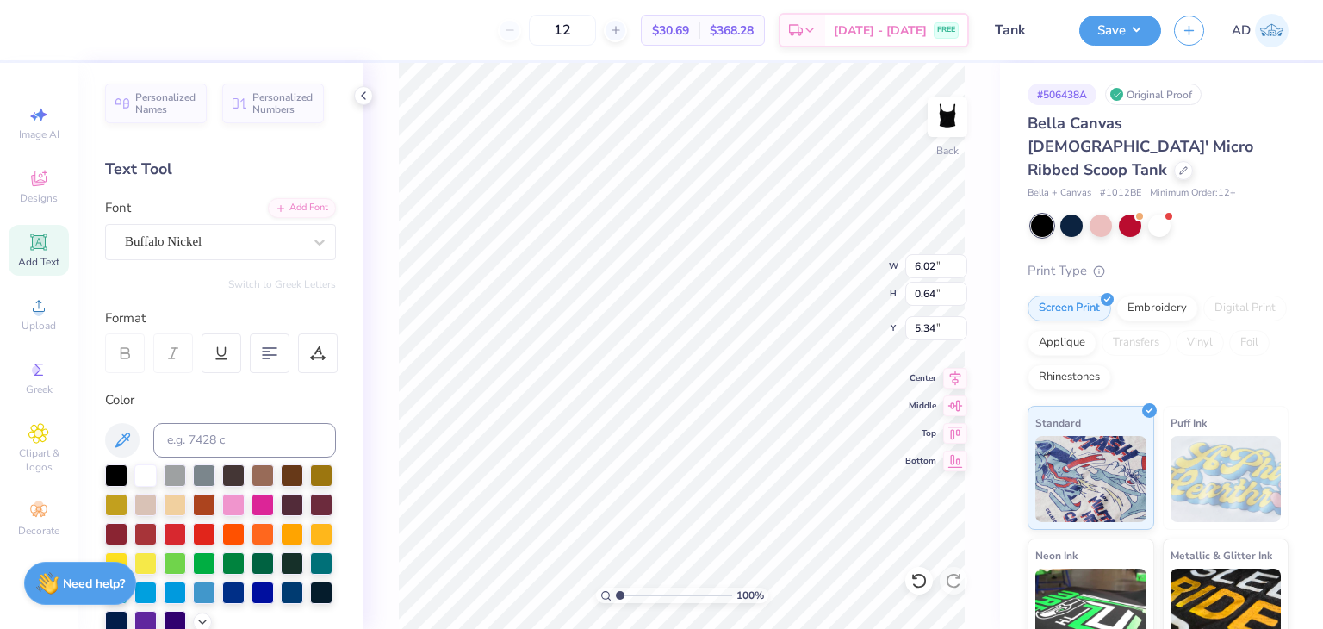
type input "2.00"
click at [996, 185] on div "100 % Back W 6.02 6.02 " H 0.64 0.64 " Y 2.00 2.00 " Center Middle Top Bottom" at bounding box center [681, 346] width 636 height 566
click at [46, 23] on div at bounding box center [46, 28] width 24 height 24
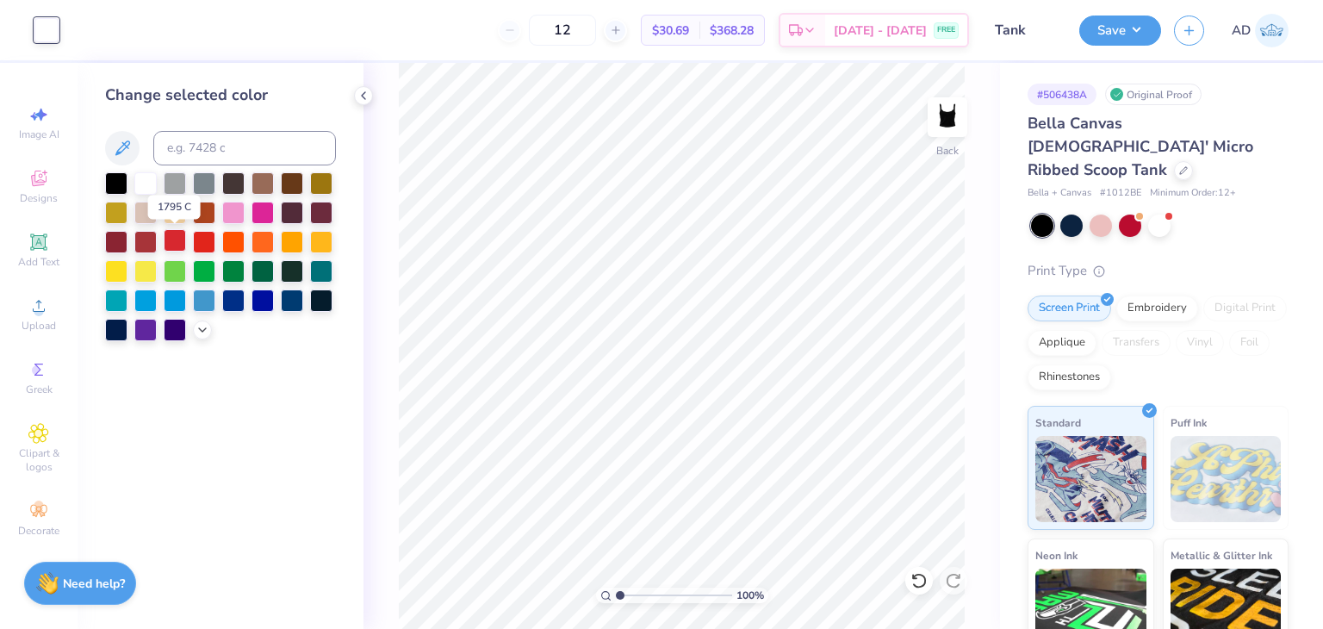
click at [179, 246] on div at bounding box center [175, 240] width 22 height 22
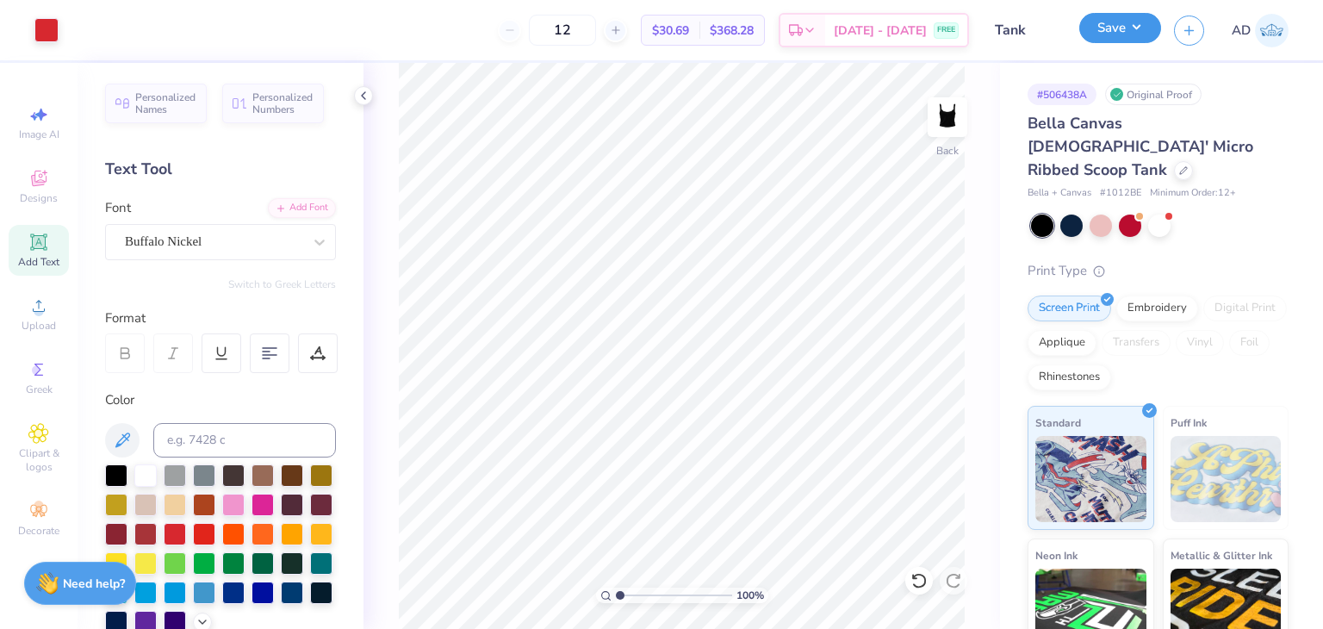
click at [1113, 39] on button "Save" at bounding box center [1120, 28] width 82 height 30
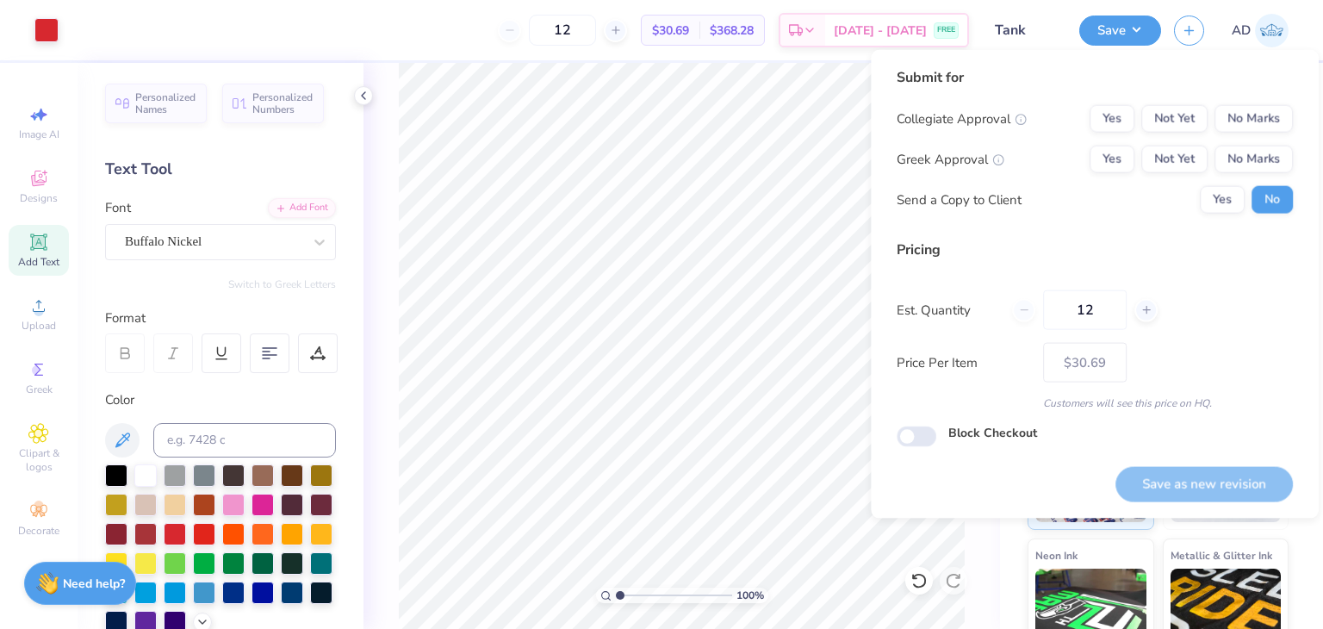
click at [1292, 132] on div "Yes Not Yet No Marks" at bounding box center [1190, 119] width 203 height 28
click at [1260, 119] on button "No Marks" at bounding box center [1253, 119] width 78 height 28
click at [1255, 147] on button "No Marks" at bounding box center [1253, 160] width 78 height 28
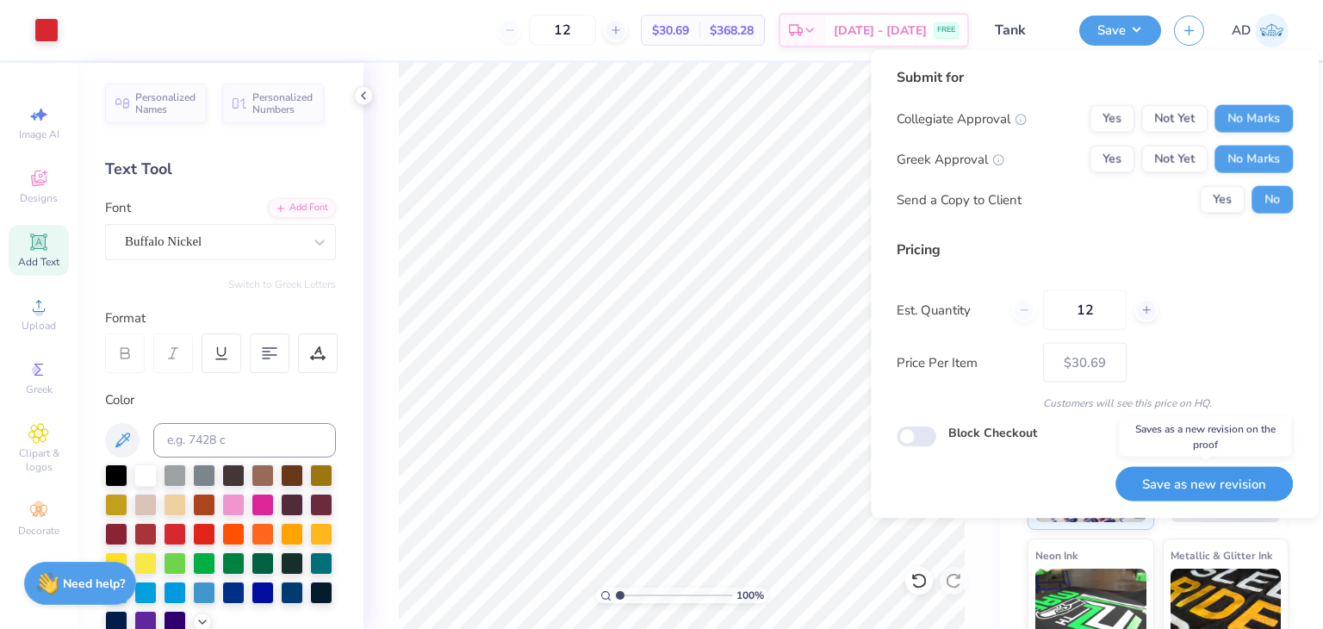
click at [1180, 480] on button "Save as new revision" at bounding box center [1203, 483] width 177 height 35
type input "$30.69"
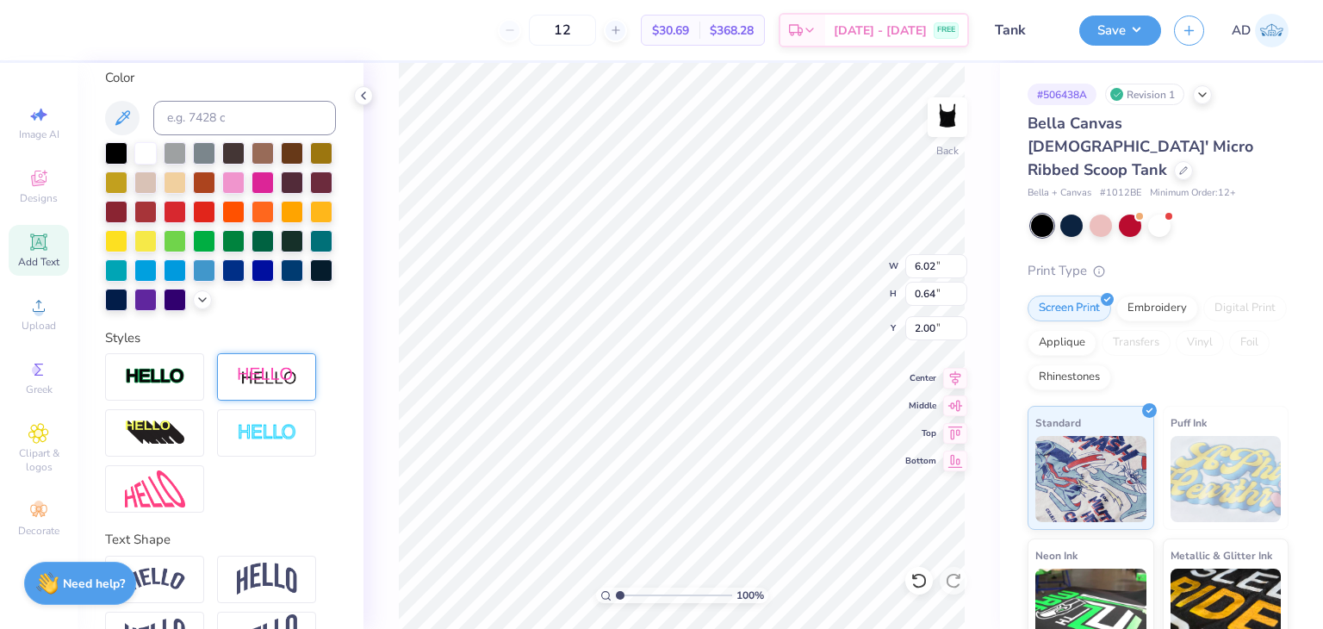
scroll to position [344, 0]
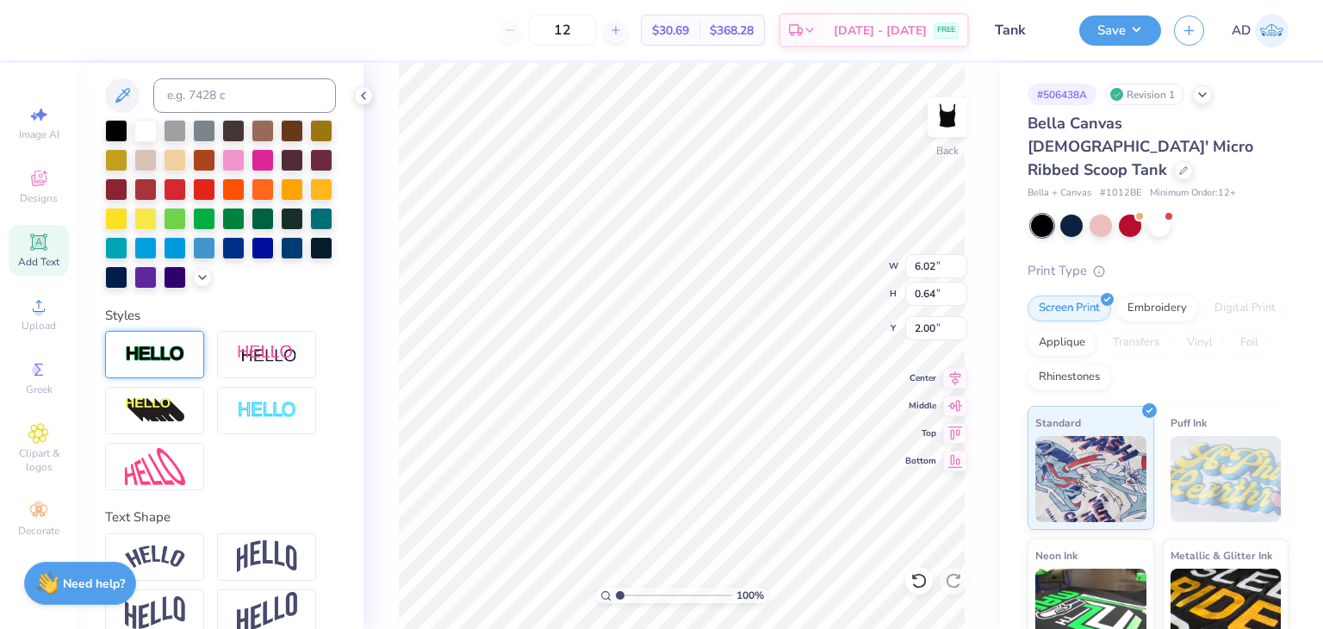
click at [139, 372] on div at bounding box center [154, 354] width 99 height 47
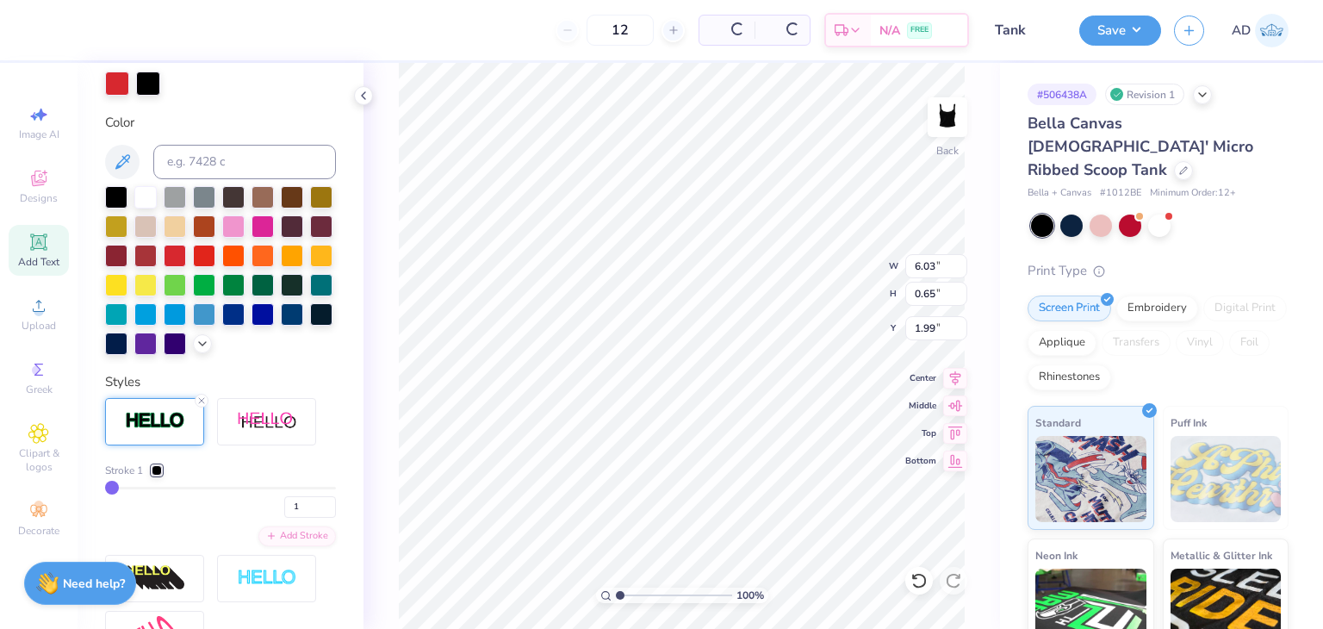
type input "6.03"
type input "0.65"
type input "1.99"
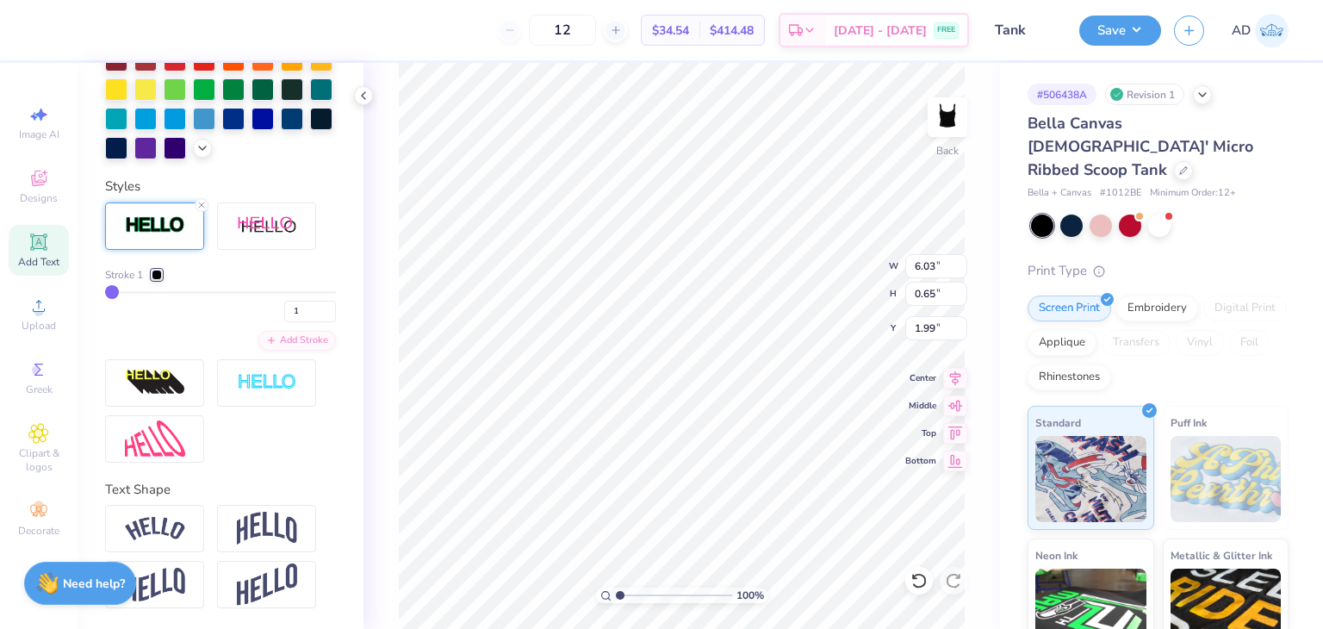
scroll to position [568, 0]
click at [252, 531] on img at bounding box center [267, 527] width 60 height 33
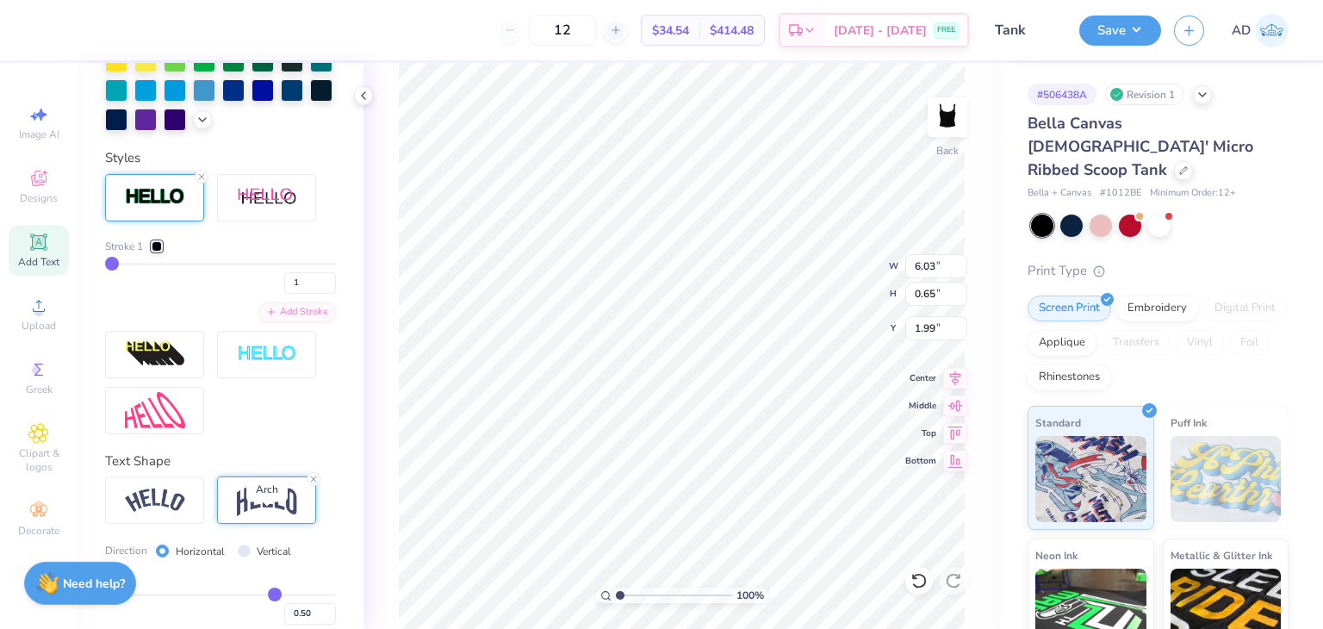
type input "1.86"
type input "1.39"
click at [146, 511] on img at bounding box center [155, 499] width 60 height 23
type input "6.56"
type input "1.51"
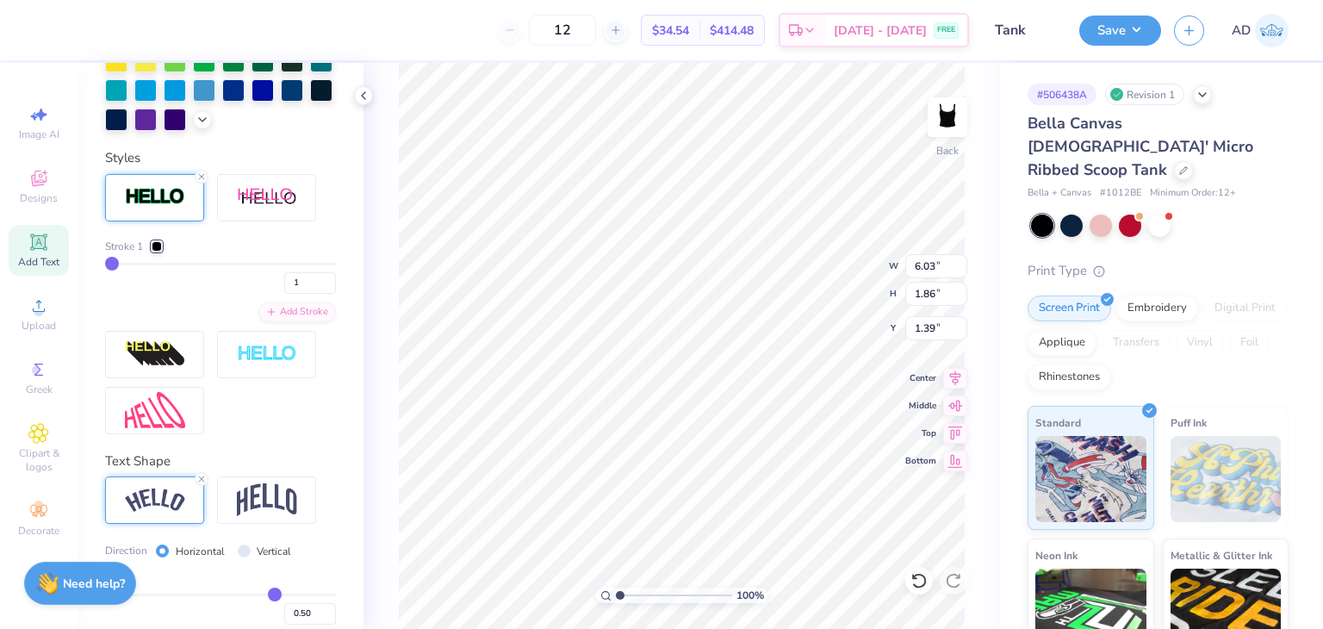
type input "1.57"
click at [201, 481] on line at bounding box center [201, 478] width 5 height 5
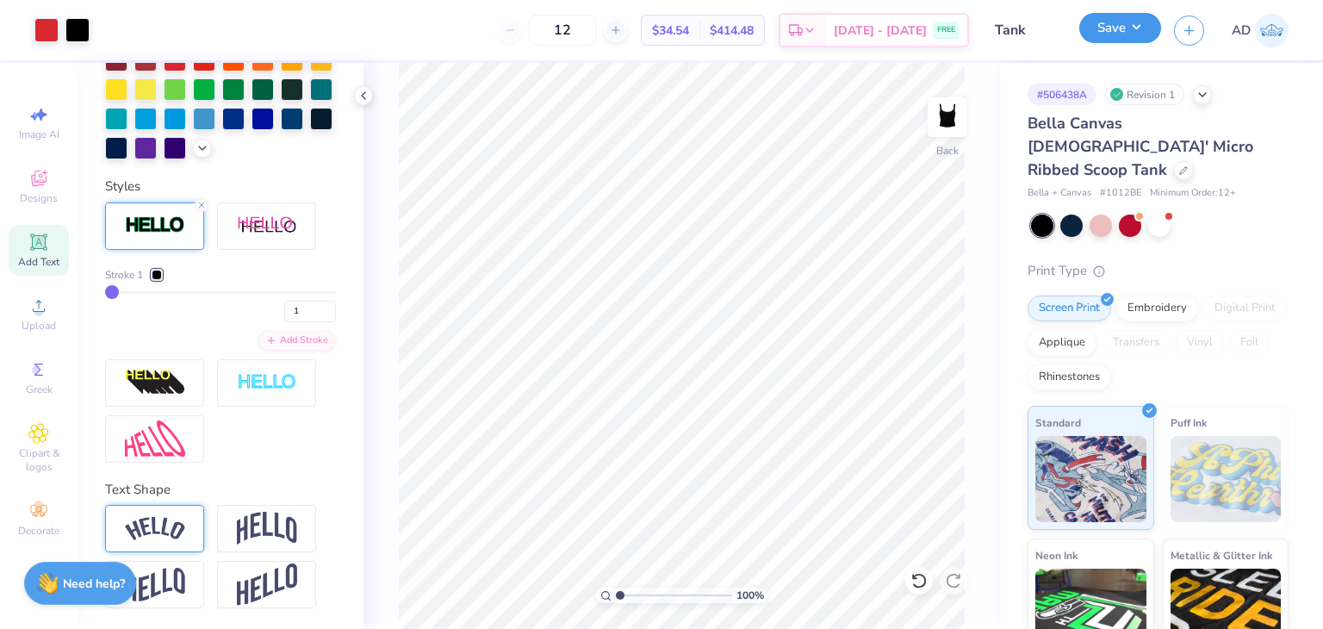
click at [1135, 22] on button "Save" at bounding box center [1120, 28] width 82 height 30
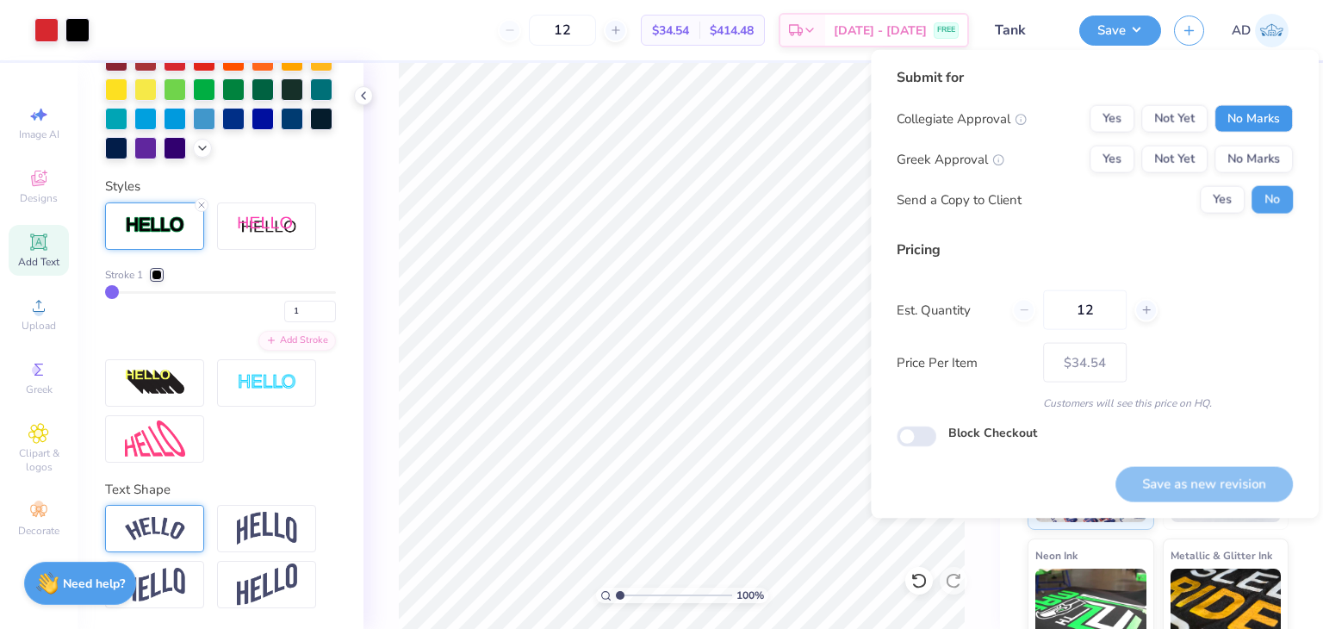
click at [1252, 123] on button "No Marks" at bounding box center [1253, 119] width 78 height 28
click at [1249, 158] on button "No Marks" at bounding box center [1253, 160] width 78 height 28
click at [1182, 487] on button "Save as new revision" at bounding box center [1203, 483] width 177 height 35
type input "$34.54"
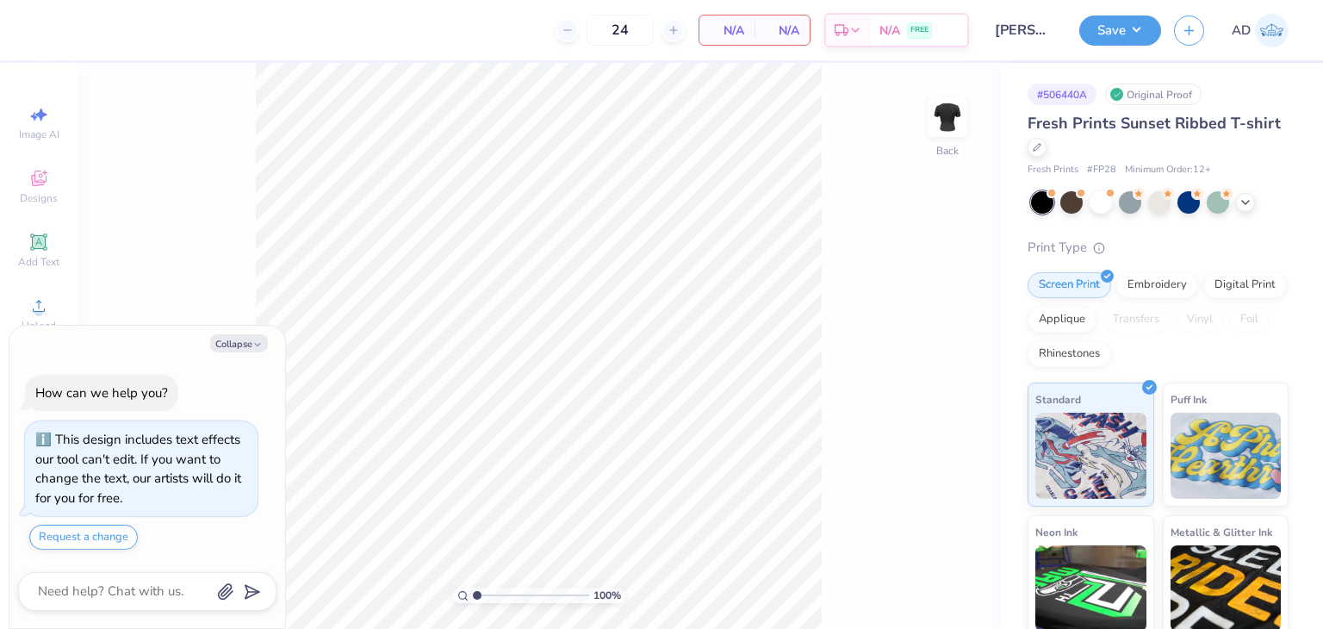
scroll to position [47, 0]
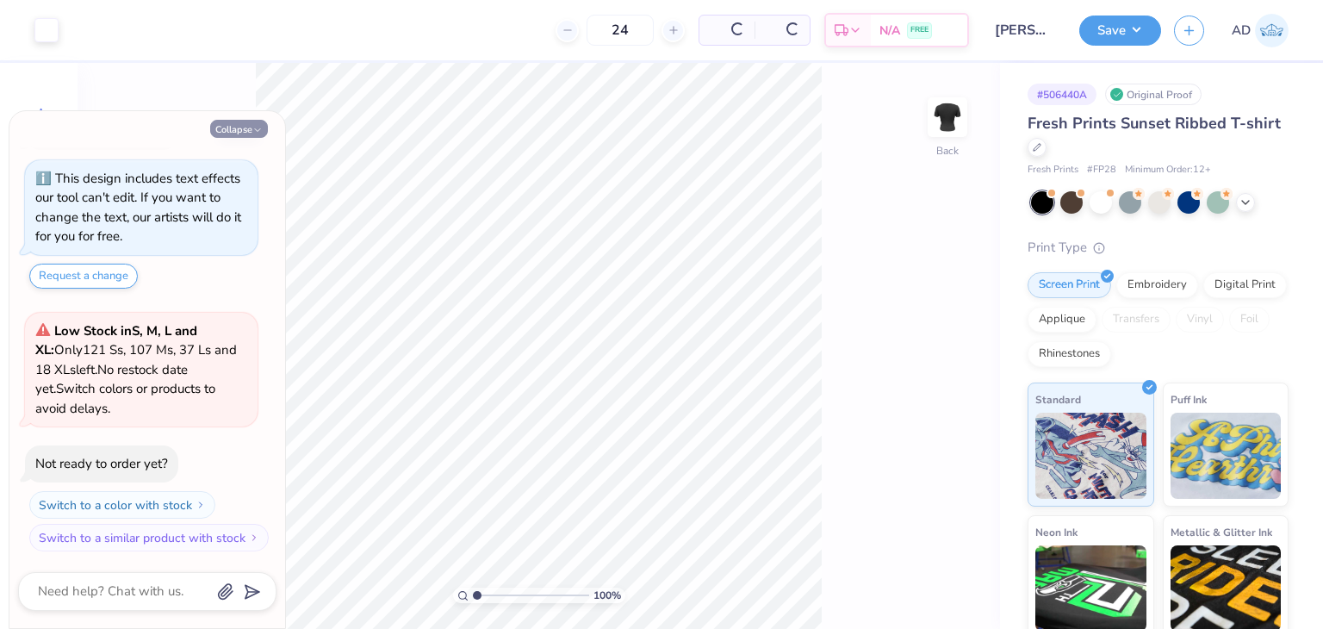
click at [244, 125] on button "Collapse" at bounding box center [239, 129] width 58 height 18
type textarea "x"
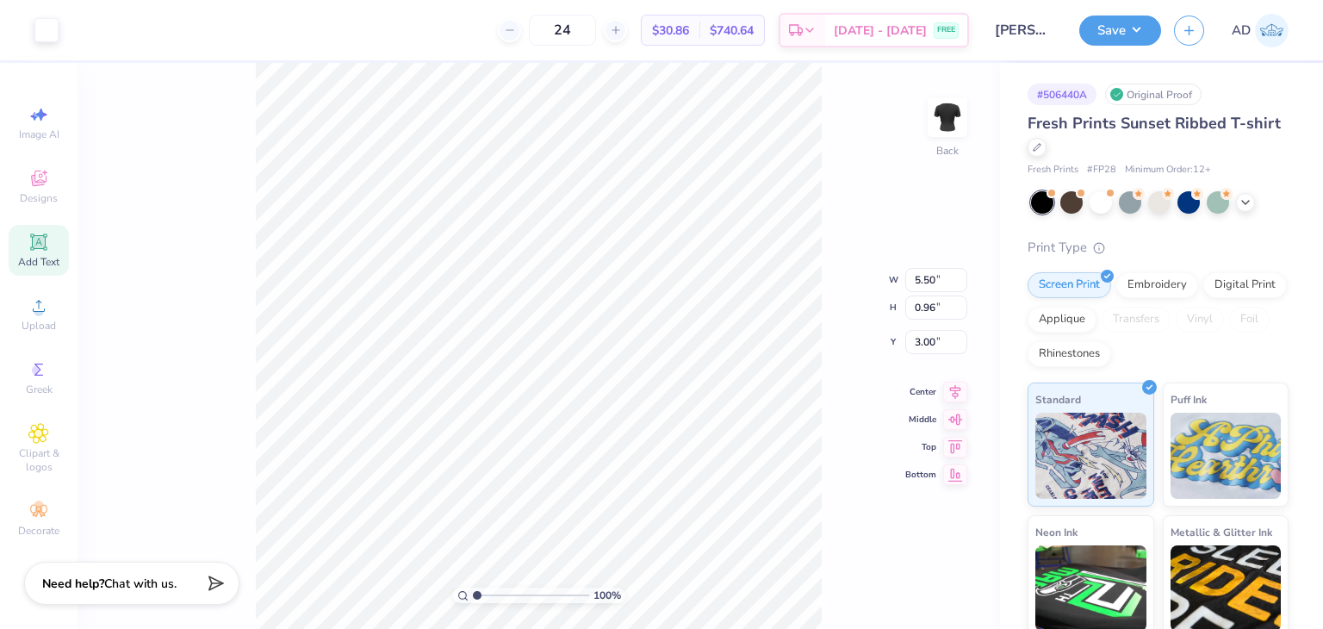
click at [21, 244] on div "Add Text" at bounding box center [39, 250] width 60 height 51
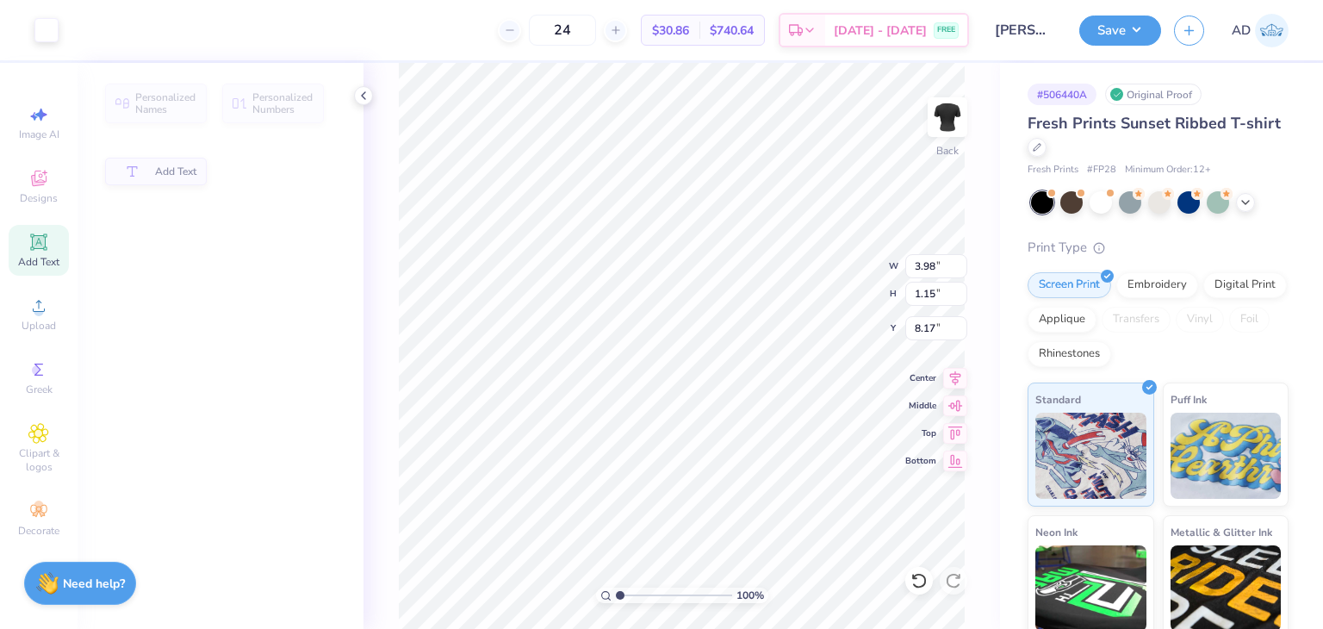
type input "3.98"
type input "1.15"
type input "8.17"
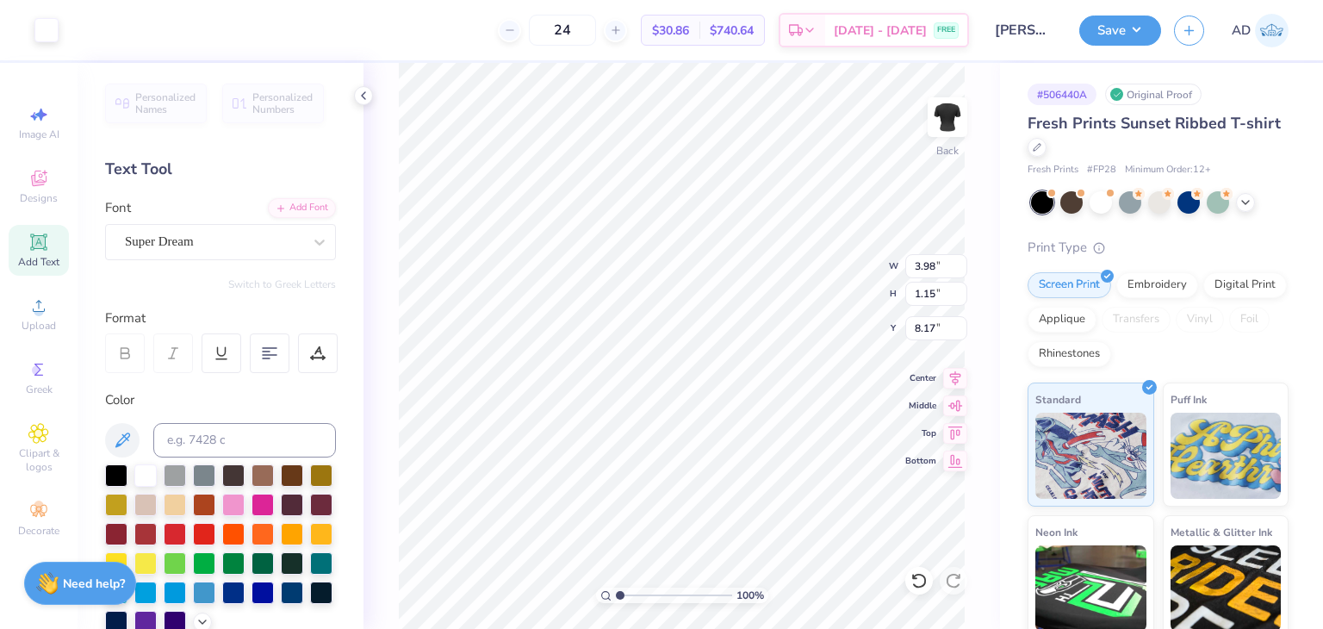
type input "5.50"
type input "0.96"
type input "3.00"
click at [210, 234] on div "Super Dream" at bounding box center [213, 241] width 181 height 27
type input "0.78"
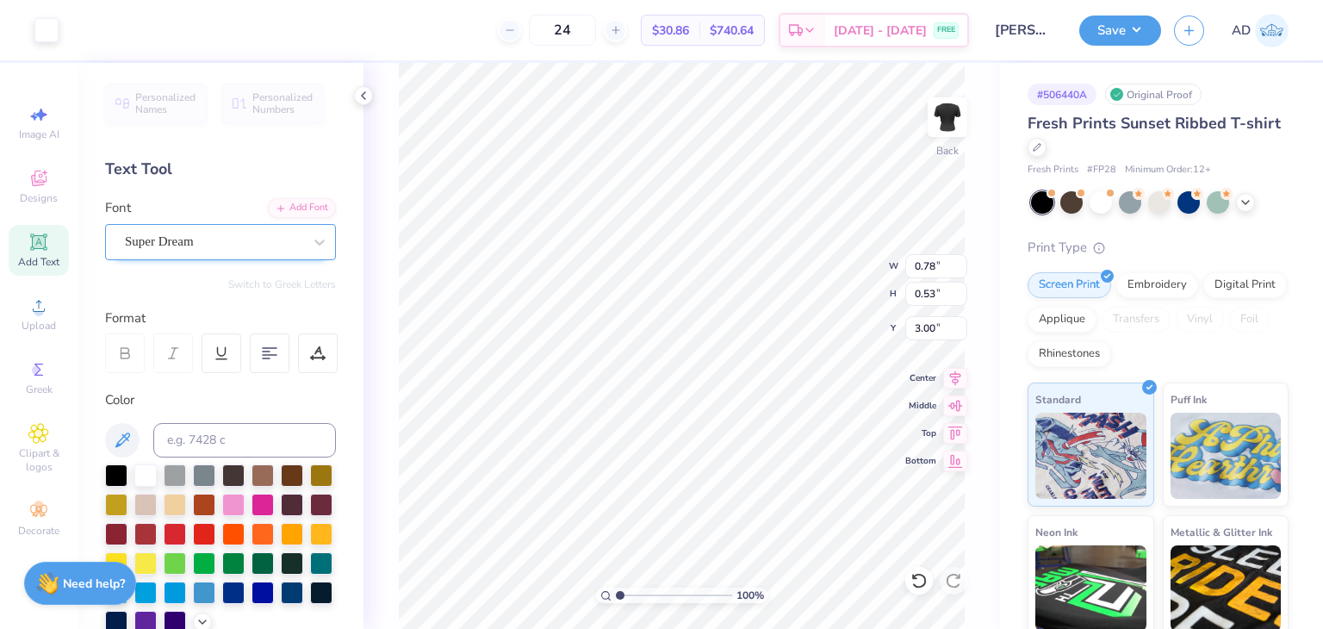
type input "0.53"
click at [247, 252] on div "Super Dream" at bounding box center [213, 241] width 181 height 27
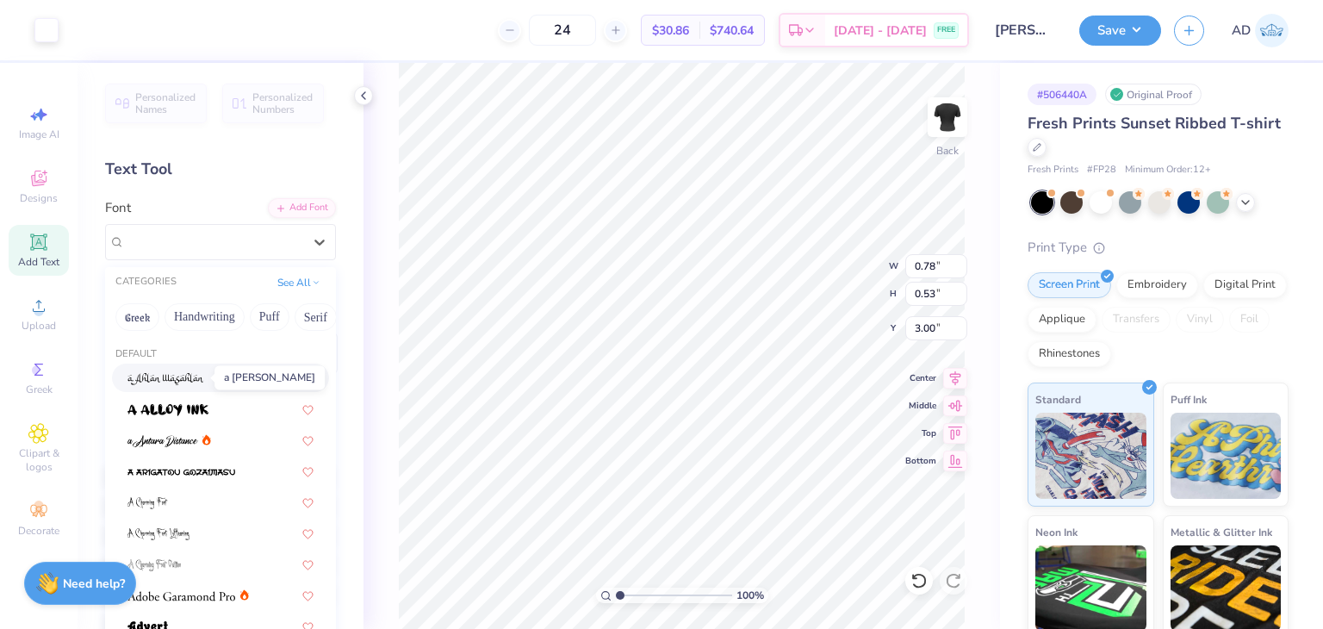
click at [189, 375] on img at bounding box center [165, 379] width 77 height 12
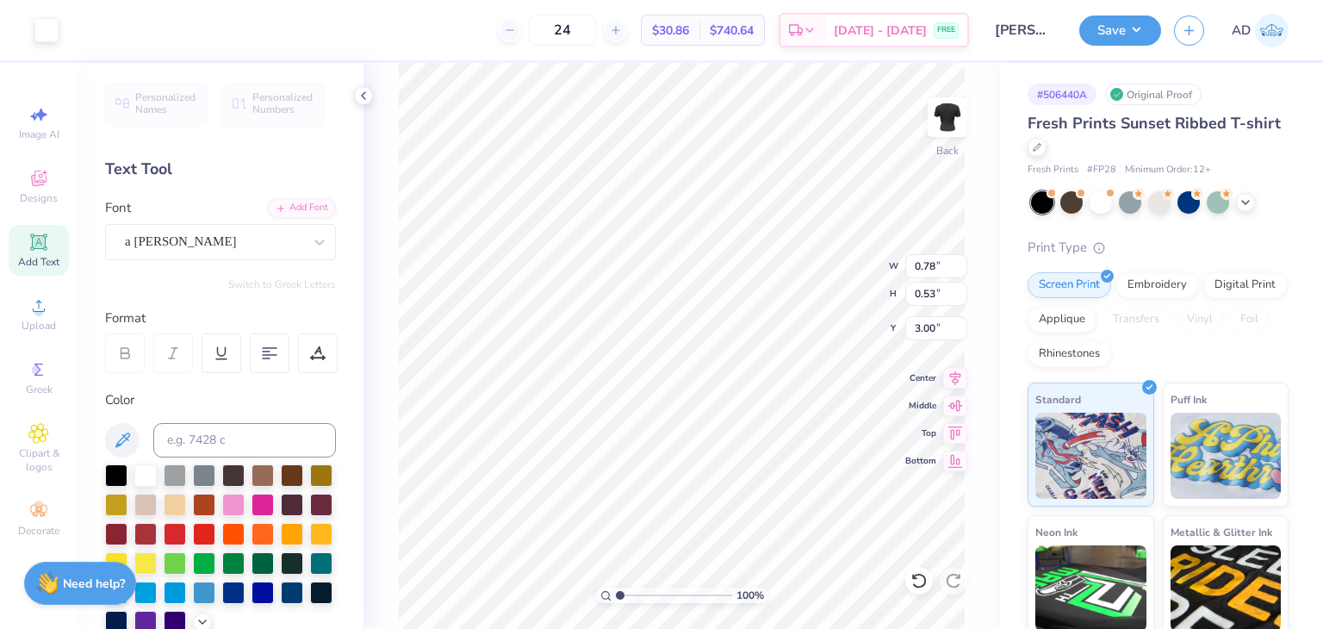
type input "3.81"
type input "1.35"
type input "8.07"
click at [220, 239] on div "a Ahlan Wasahlan" at bounding box center [213, 241] width 181 height 27
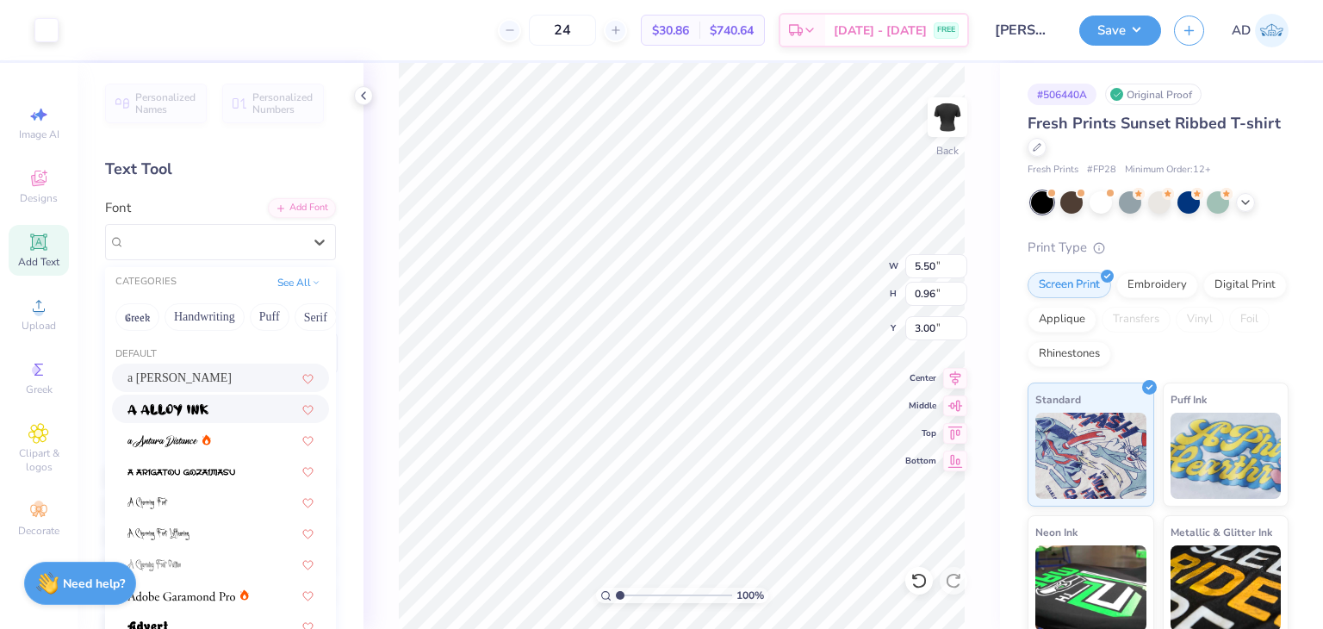
click at [208, 416] on span at bounding box center [167, 409] width 81 height 18
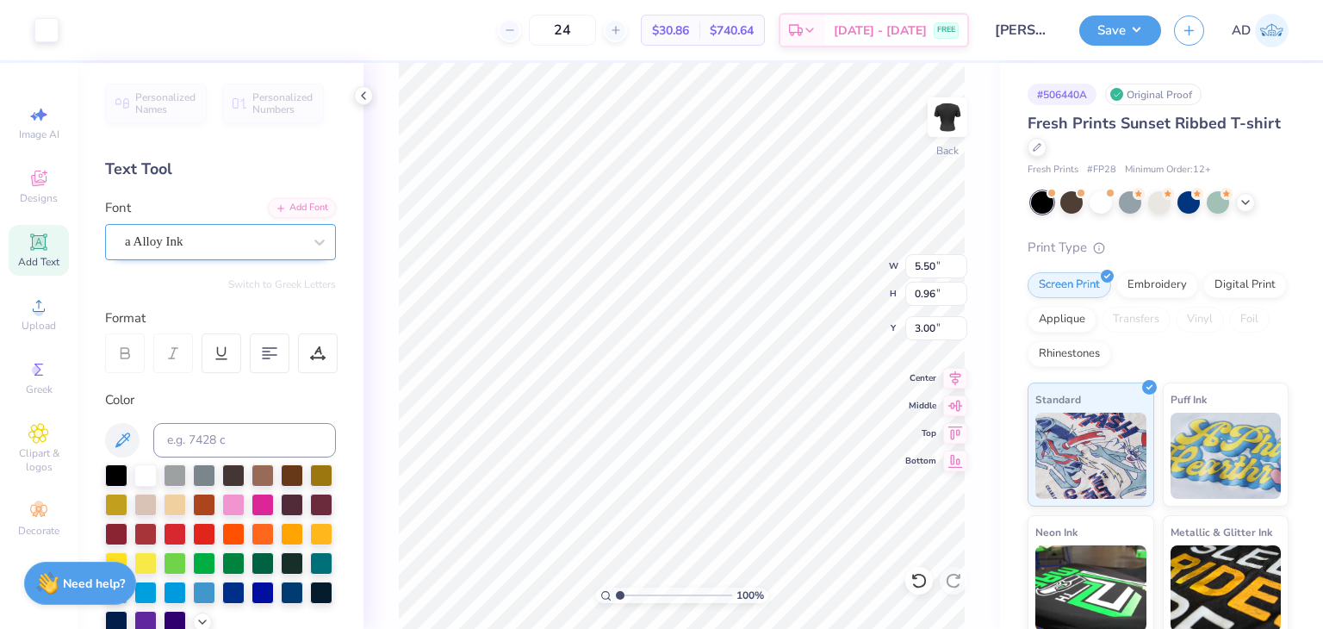
click at [254, 239] on div "a Alloy Ink" at bounding box center [213, 241] width 181 height 27
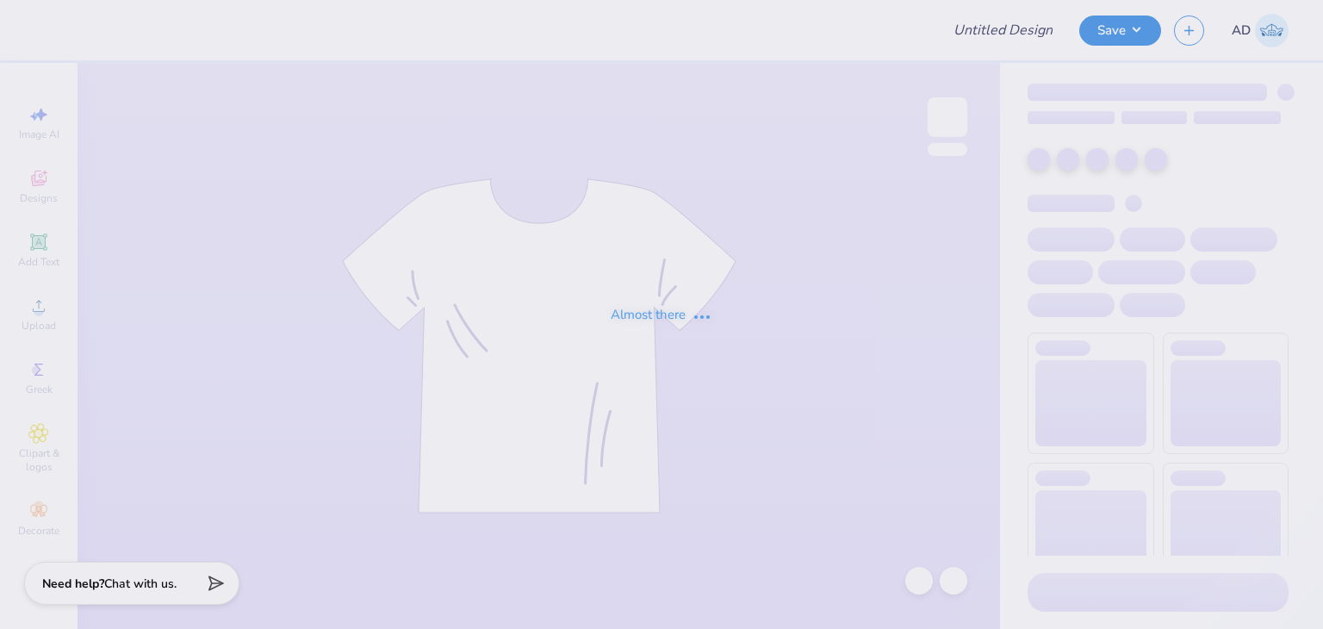
type input "Crewneck"
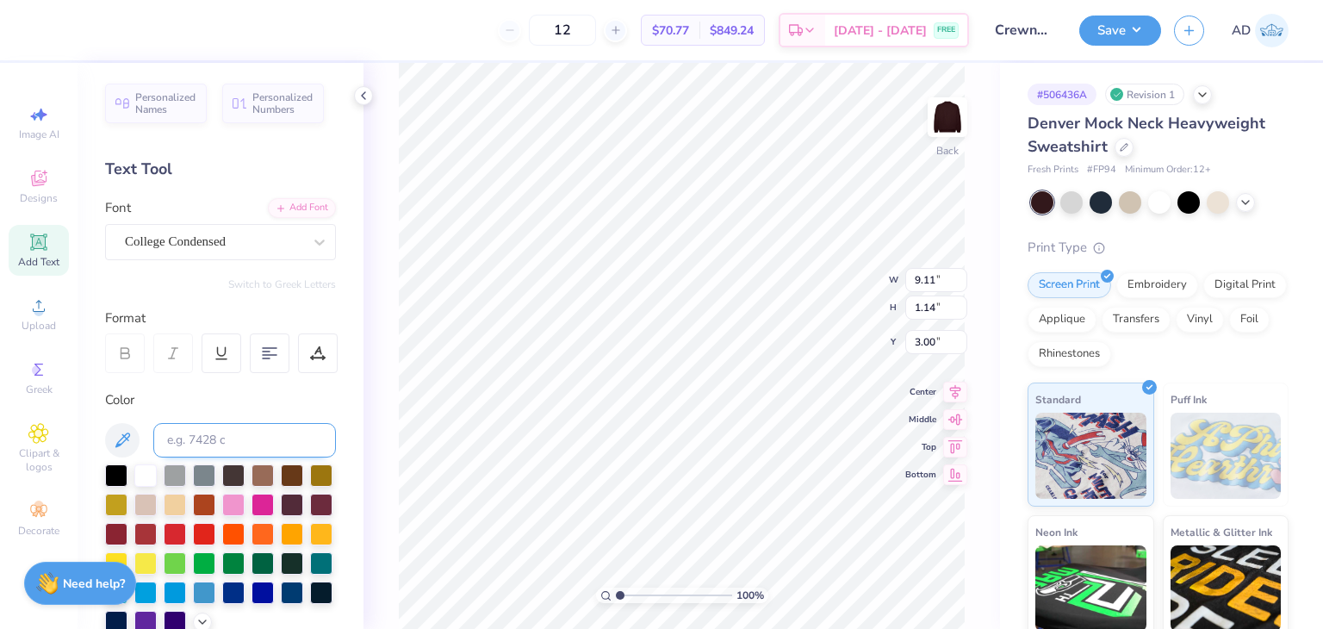
scroll to position [400, 0]
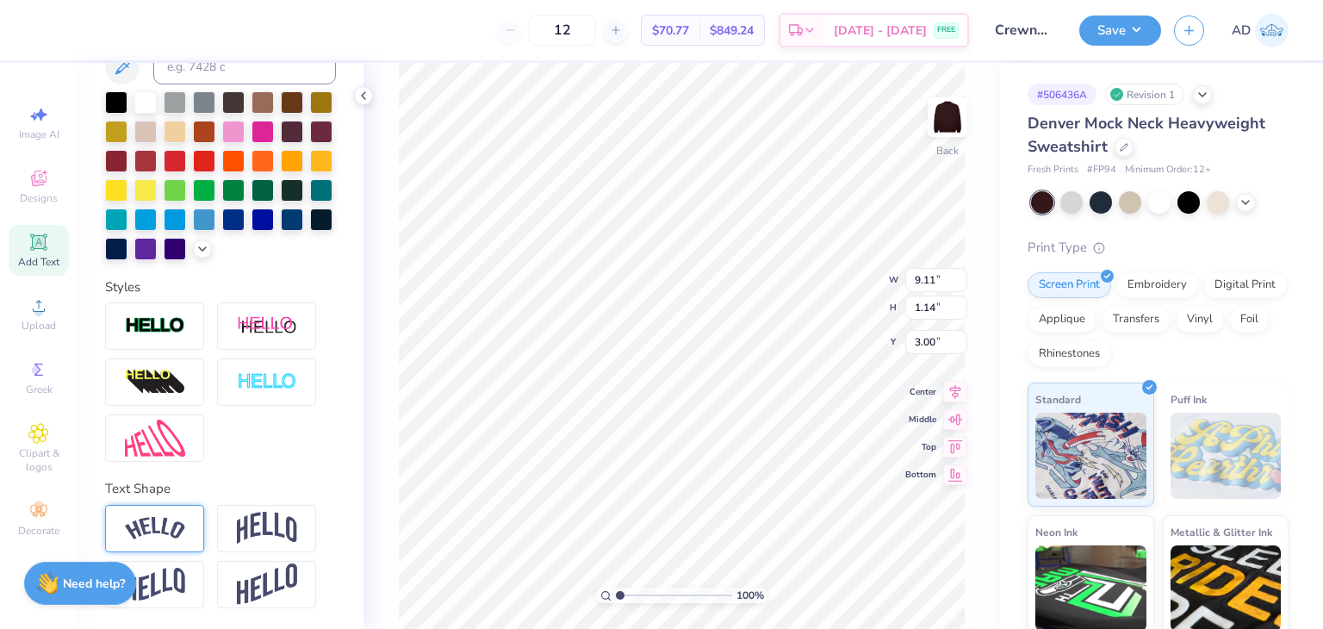
click at [183, 528] on img at bounding box center [155, 528] width 60 height 23
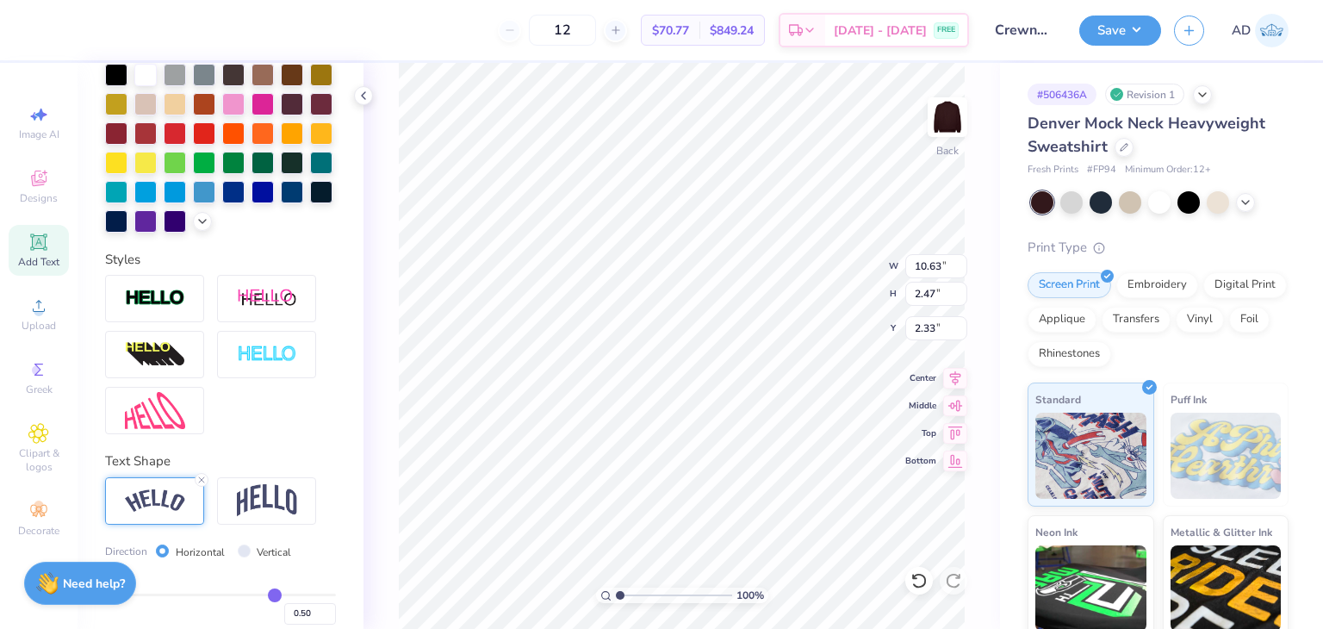
type input "10.63"
type input "2.47"
type input "2.33"
click at [170, 308] on img at bounding box center [155, 298] width 60 height 20
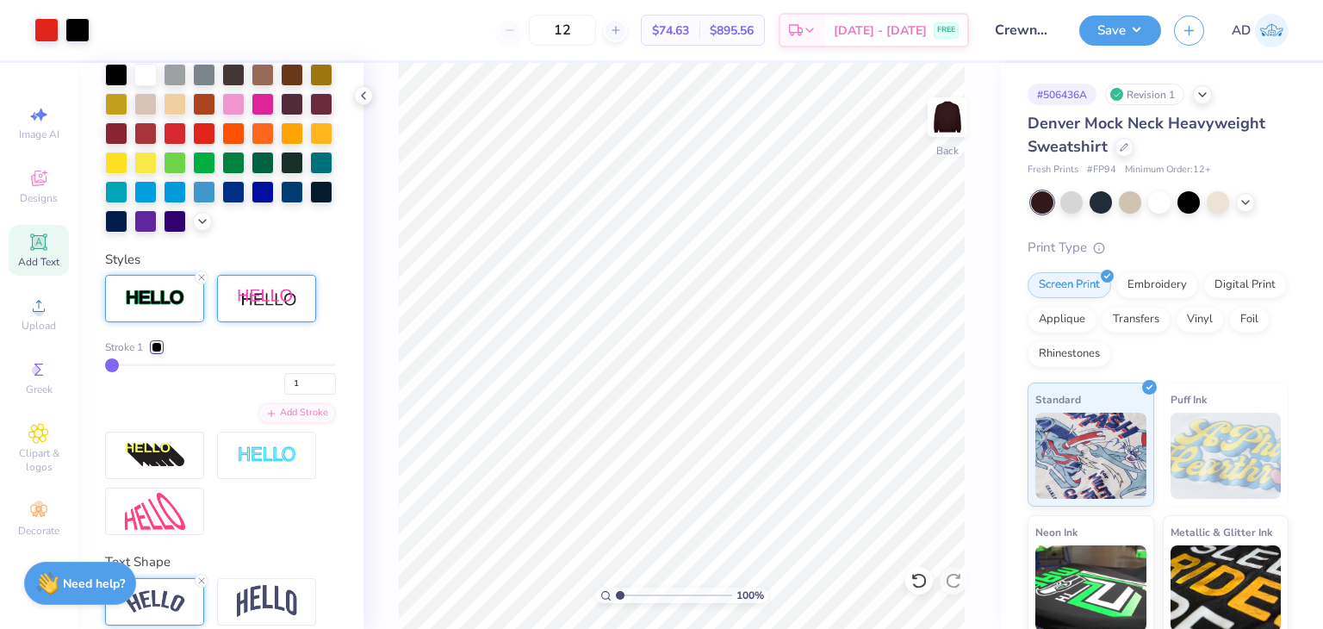
click at [273, 309] on img at bounding box center [267, 299] width 60 height 22
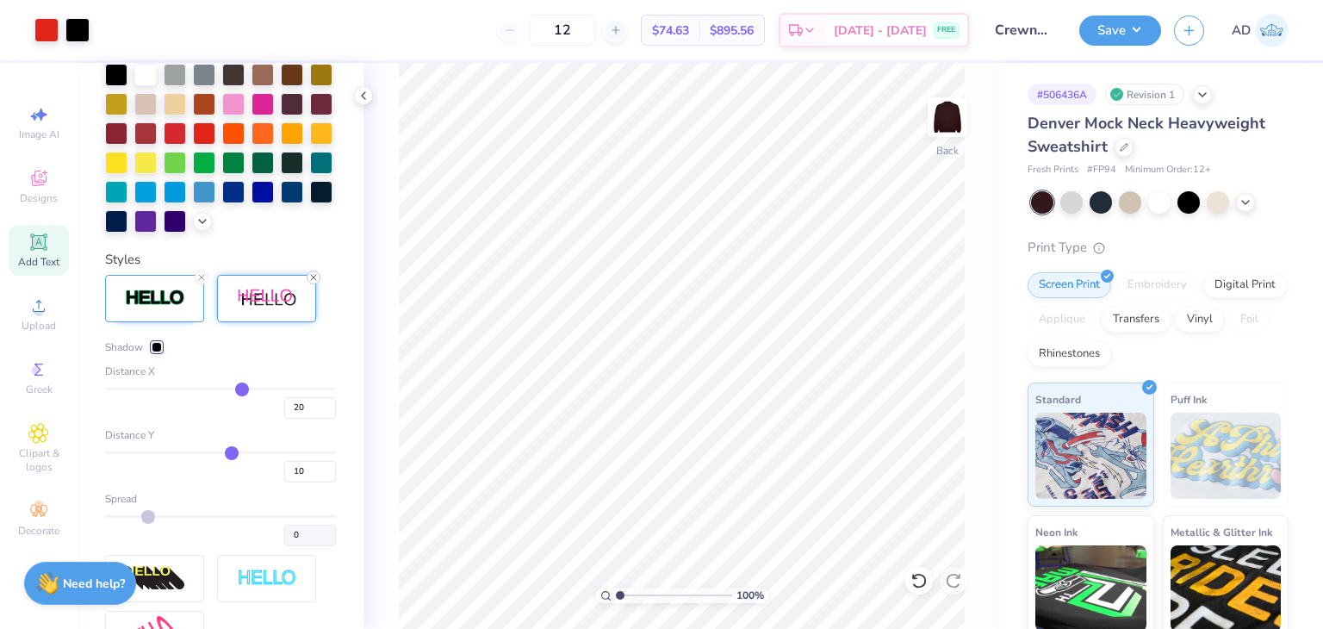
click at [315, 282] on icon at bounding box center [313, 277] width 10 height 10
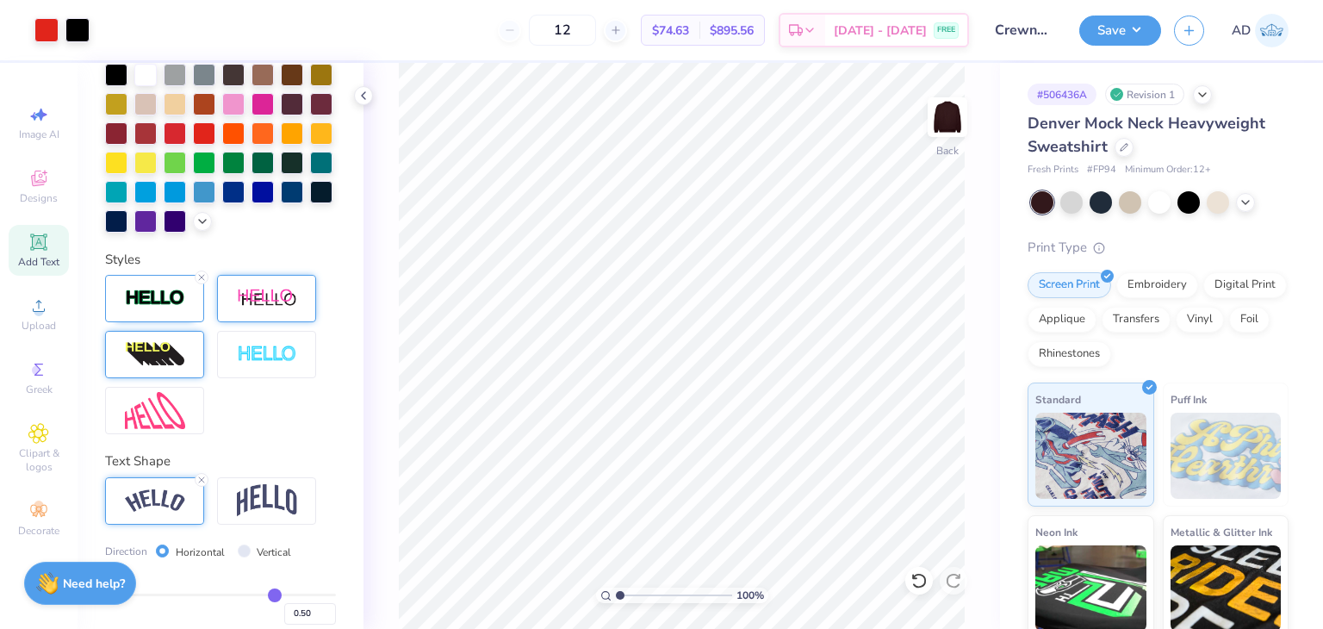
click at [137, 369] on img at bounding box center [155, 355] width 60 height 28
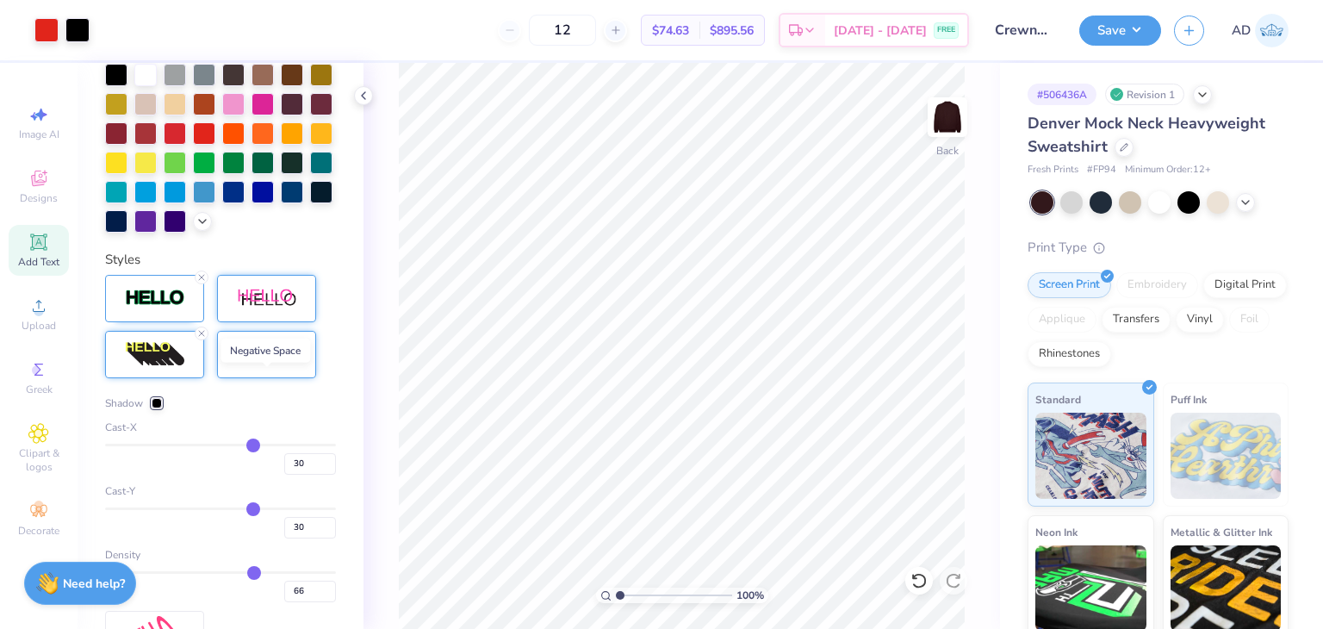
click at [251, 364] on img at bounding box center [267, 354] width 60 height 20
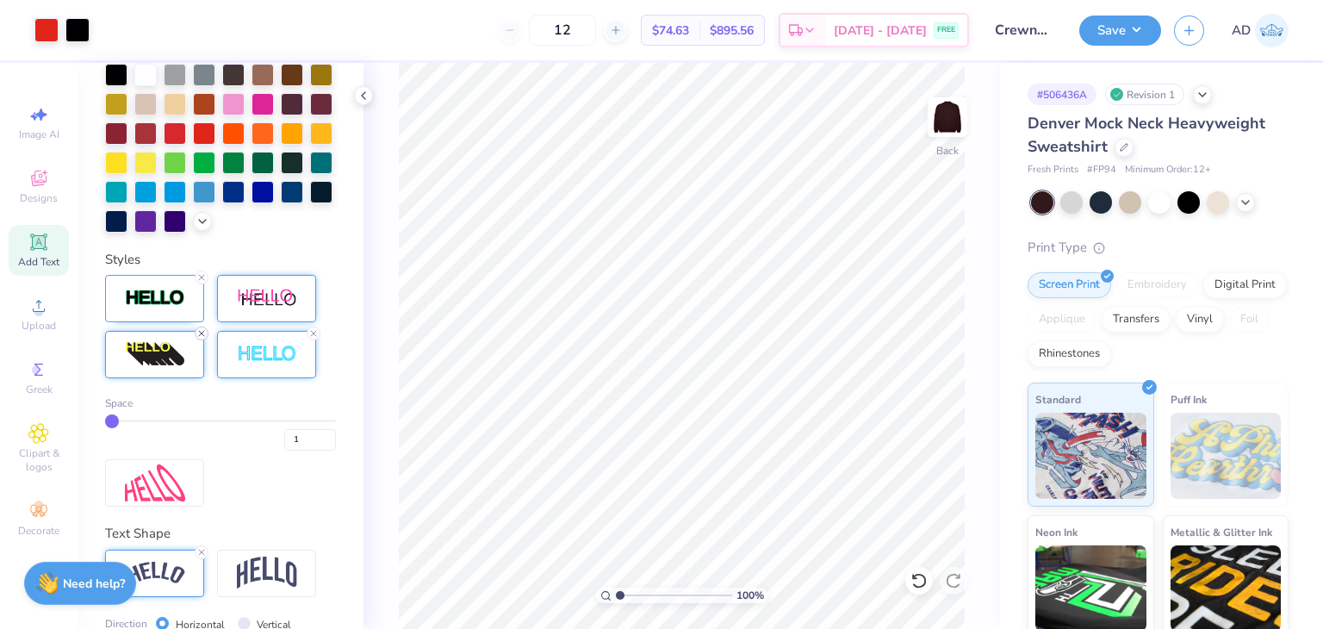
click at [200, 338] on icon at bounding box center [201, 333] width 10 height 10
click at [146, 65] on div at bounding box center [145, 73] width 22 height 22
click at [71, 28] on div at bounding box center [77, 28] width 24 height 24
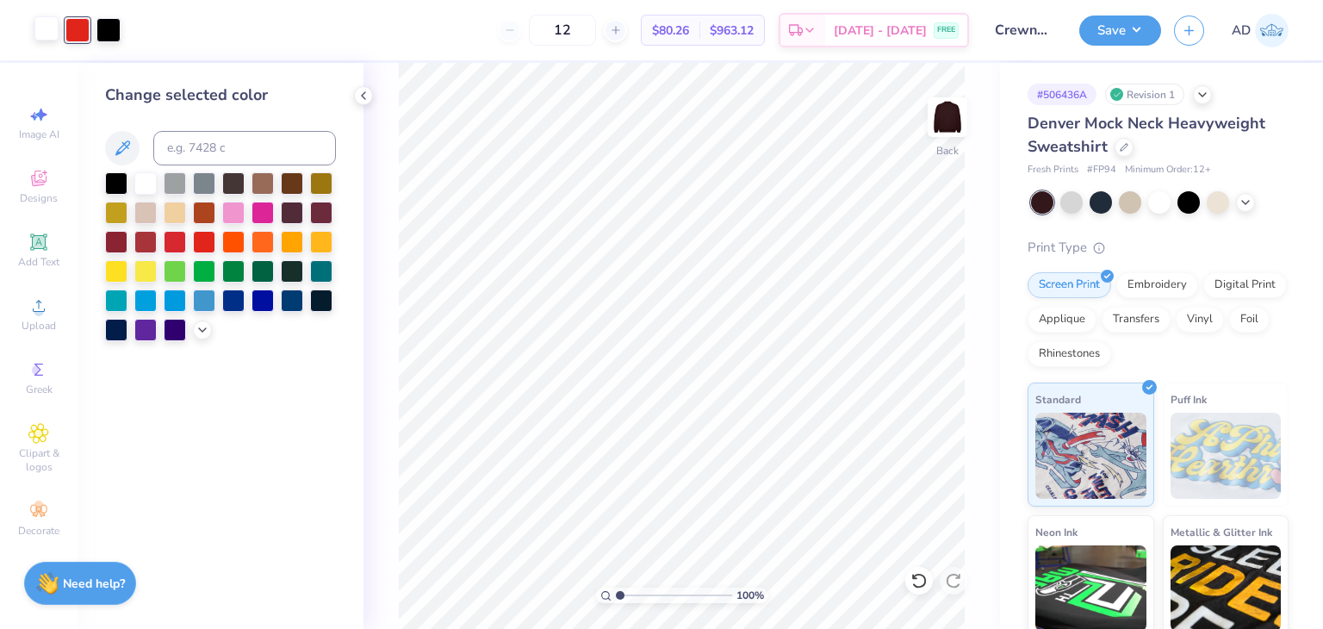
click at [53, 32] on div at bounding box center [46, 28] width 24 height 24
click at [205, 248] on div at bounding box center [204, 240] width 22 height 22
click at [75, 31] on div at bounding box center [77, 28] width 24 height 24
click at [144, 182] on div at bounding box center [145, 181] width 22 height 22
click at [1145, 17] on button "Save" at bounding box center [1120, 28] width 82 height 30
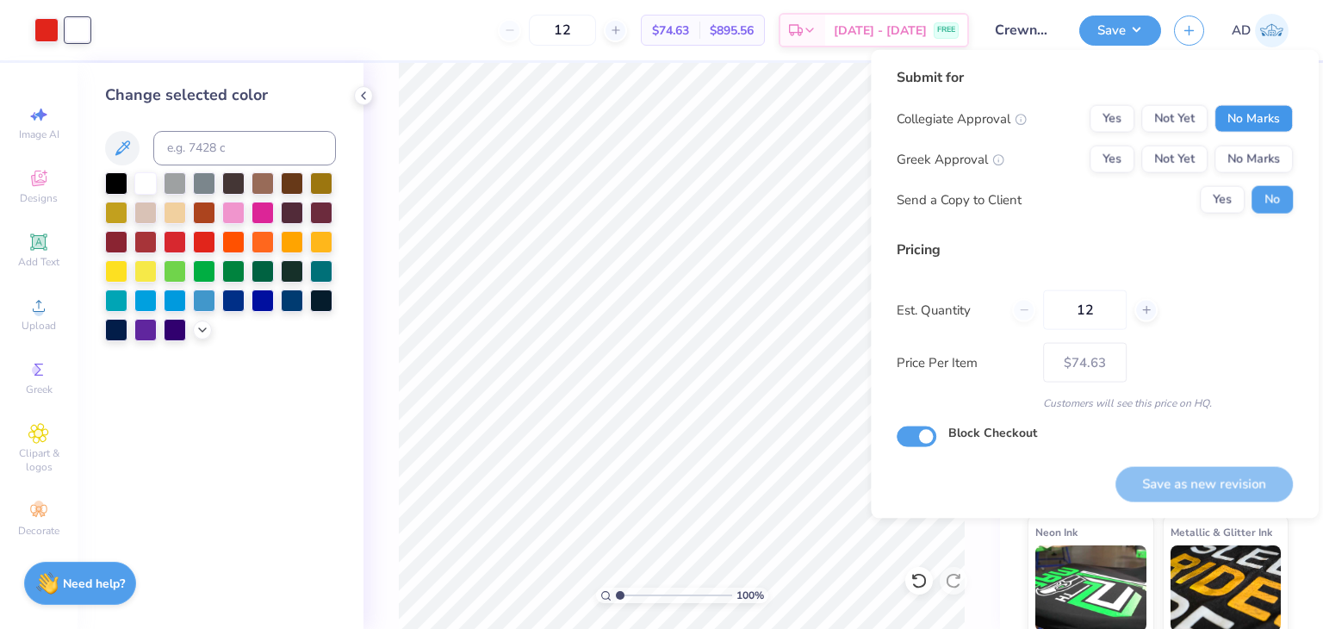
click at [1274, 127] on button "No Marks" at bounding box center [1253, 119] width 78 height 28
click at [1255, 157] on button "No Marks" at bounding box center [1253, 160] width 78 height 28
click at [1189, 480] on button "Save as new revision" at bounding box center [1203, 483] width 177 height 35
type input "$74.63"
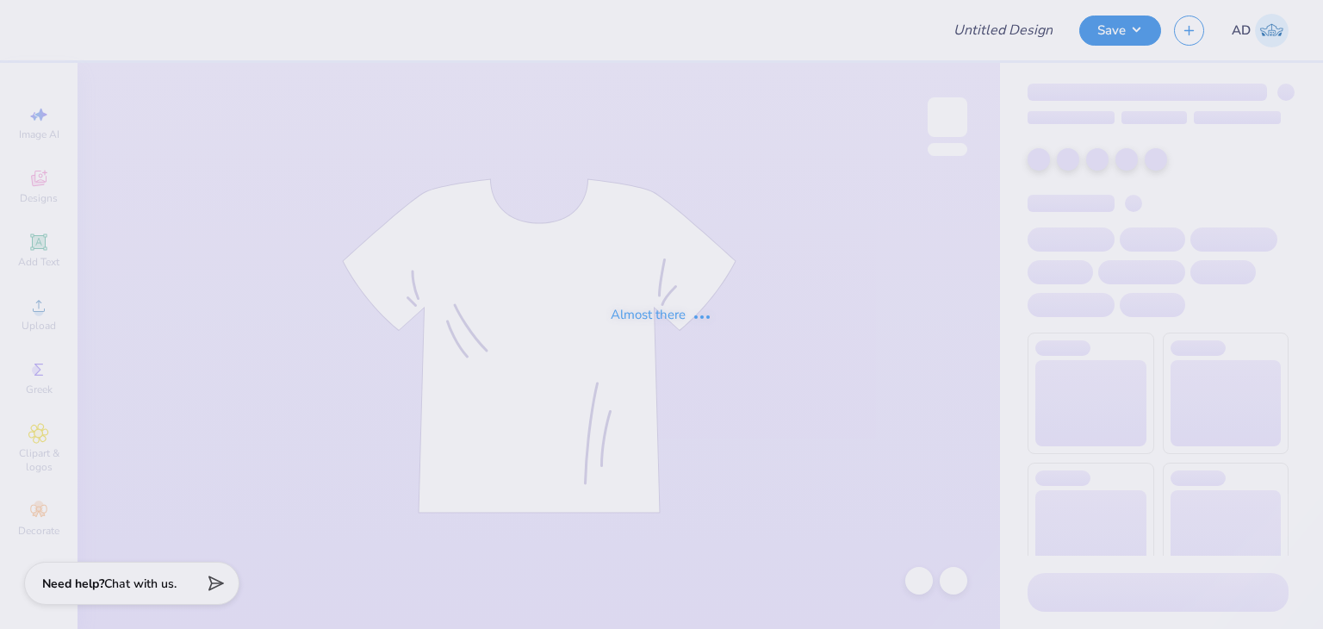
type input "wide leg pnats"
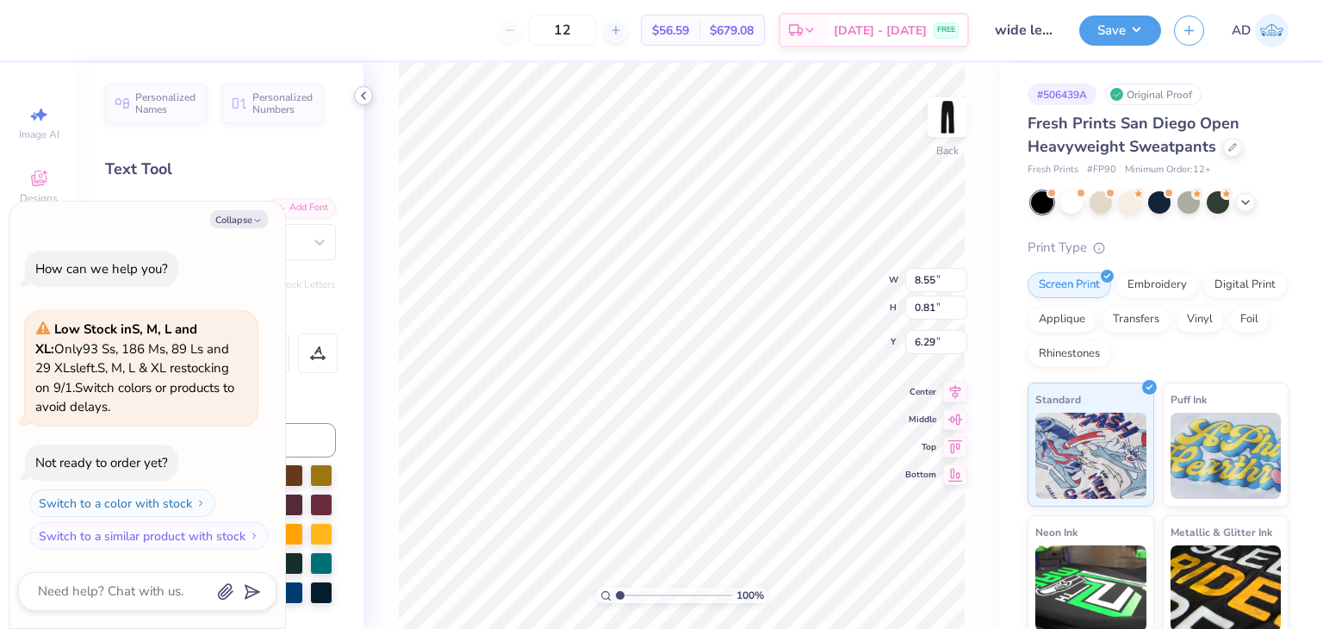
click at [360, 90] on icon at bounding box center [363, 96] width 14 height 14
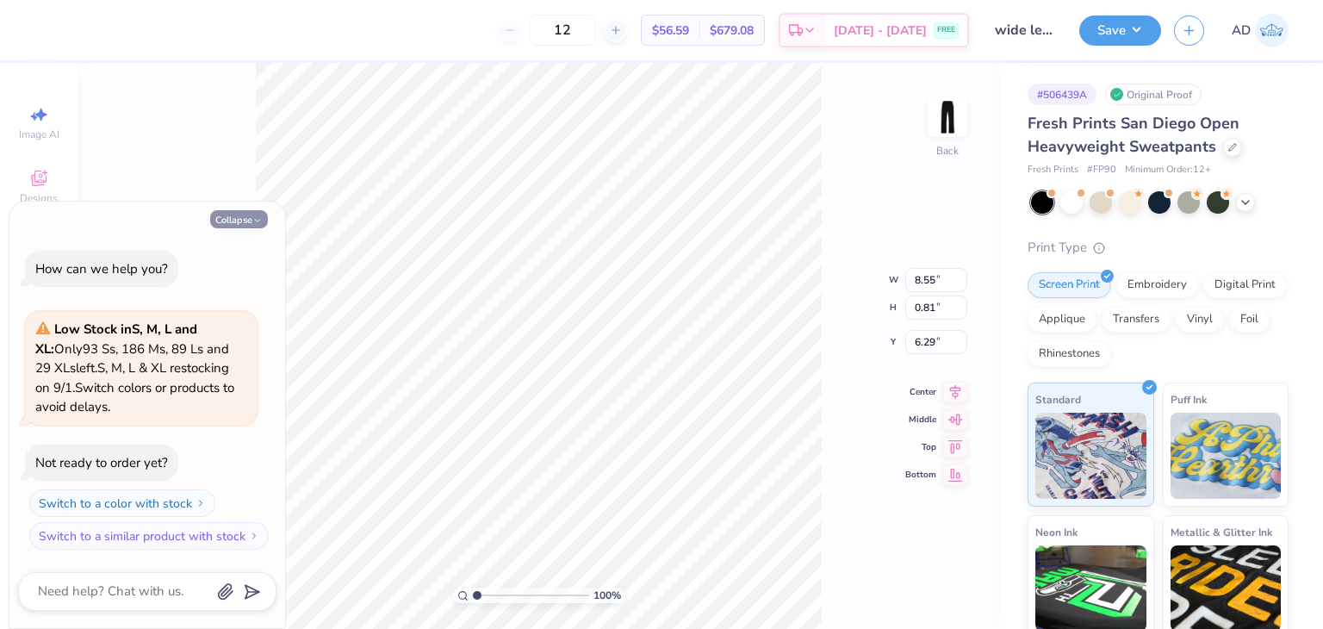
click at [220, 218] on button "Collapse" at bounding box center [239, 219] width 58 height 18
type textarea "x"
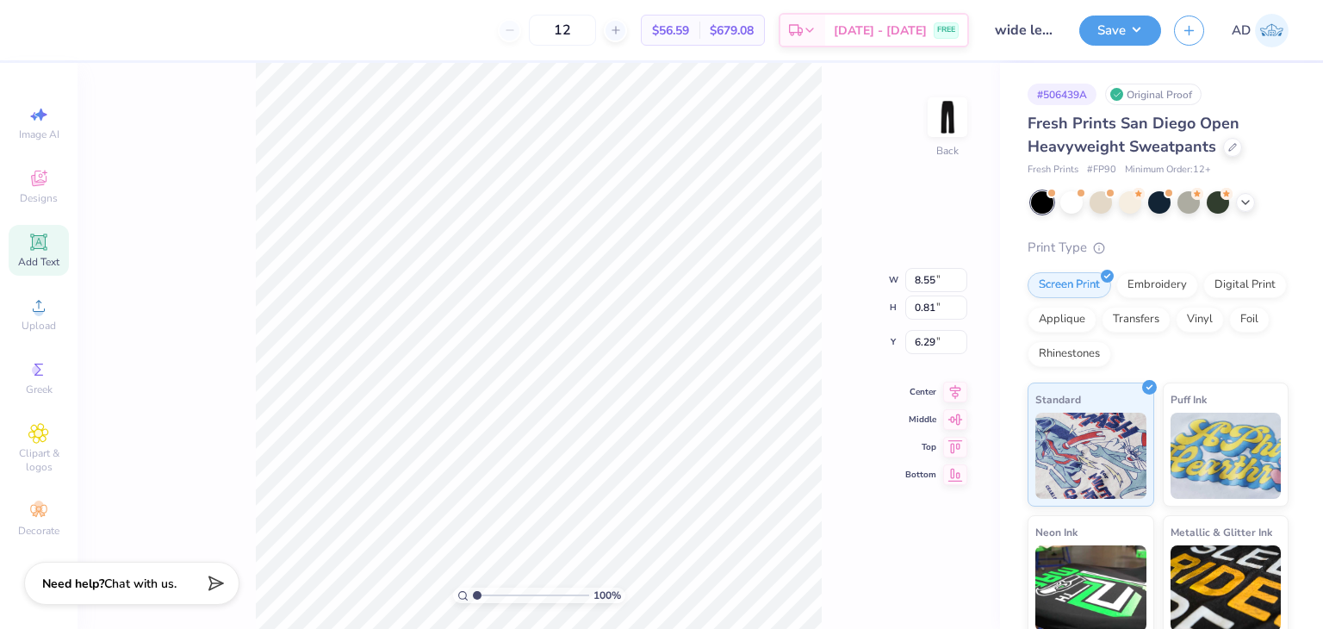
click at [49, 249] on div "Add Text" at bounding box center [39, 250] width 60 height 51
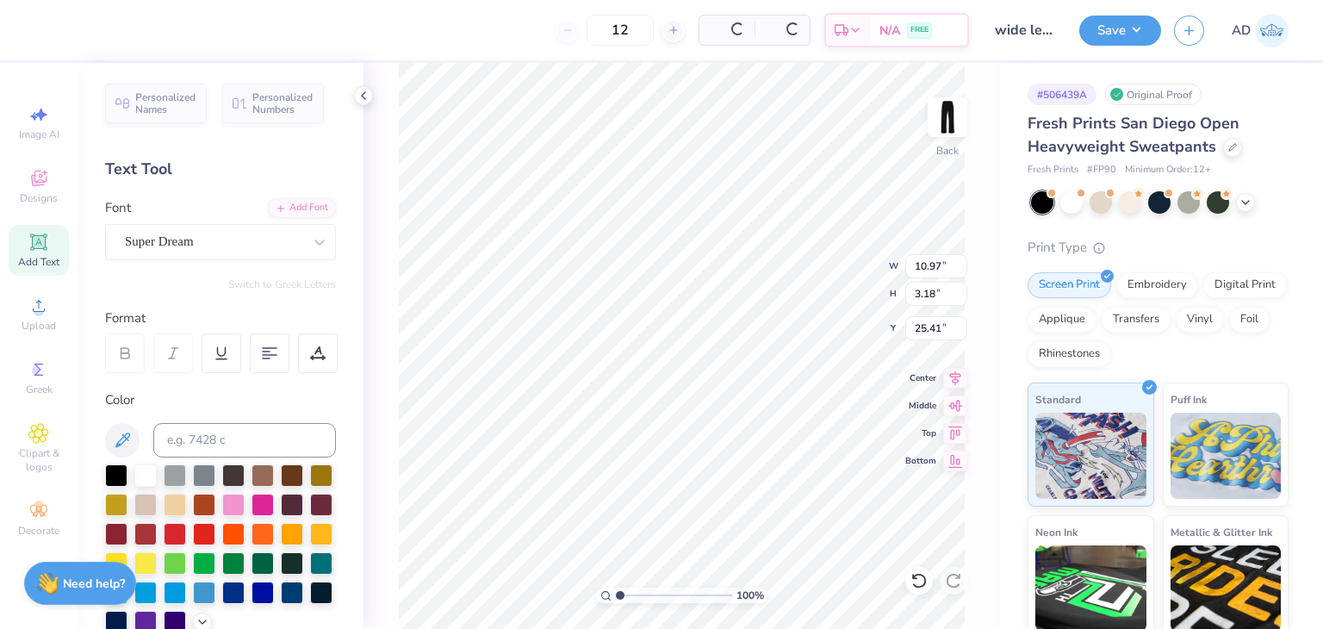
type input "10.97"
type input "3.18"
type input "25.41"
type textarea "T"
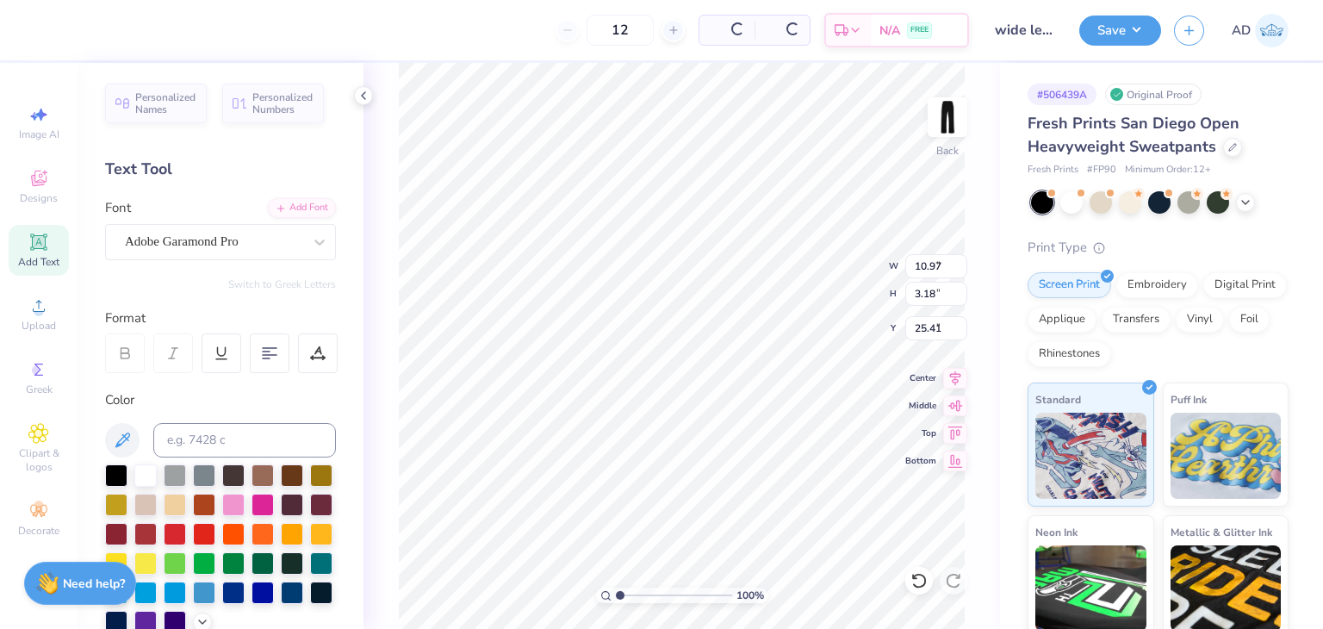
type input "8.55"
type input "0.81"
type input "6.29"
click at [276, 240] on div "Adobe Garamond Pro" at bounding box center [213, 241] width 181 height 27
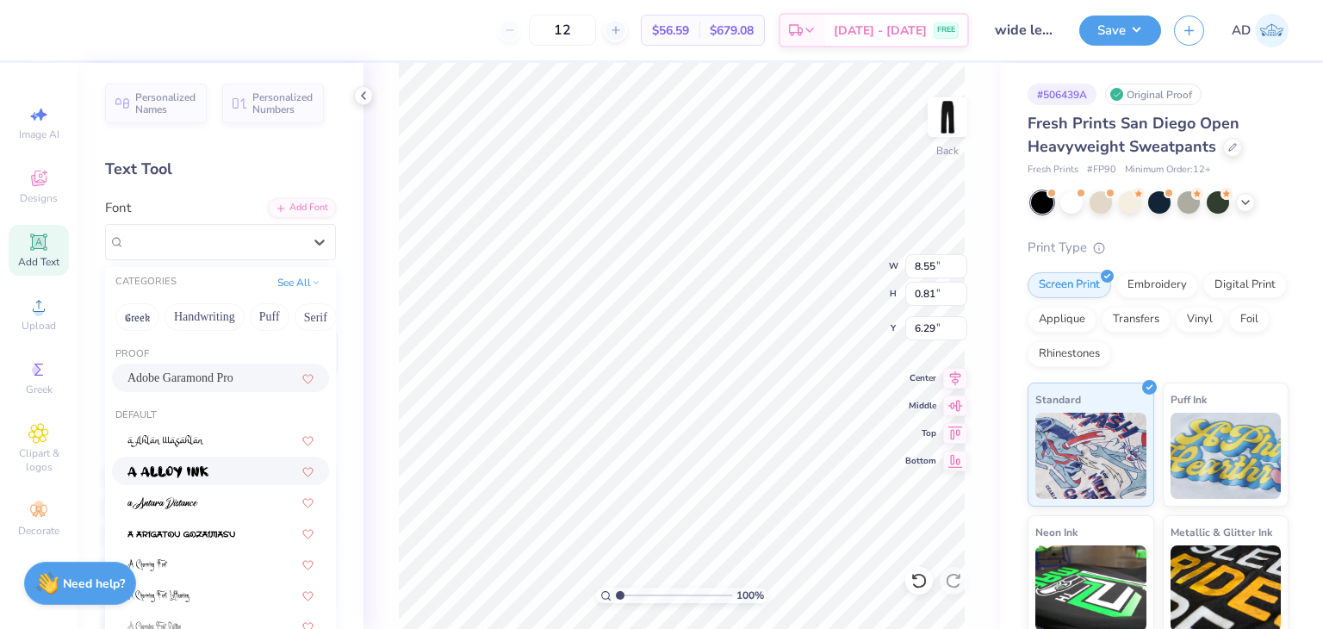
click at [172, 466] on img at bounding box center [167, 472] width 81 height 12
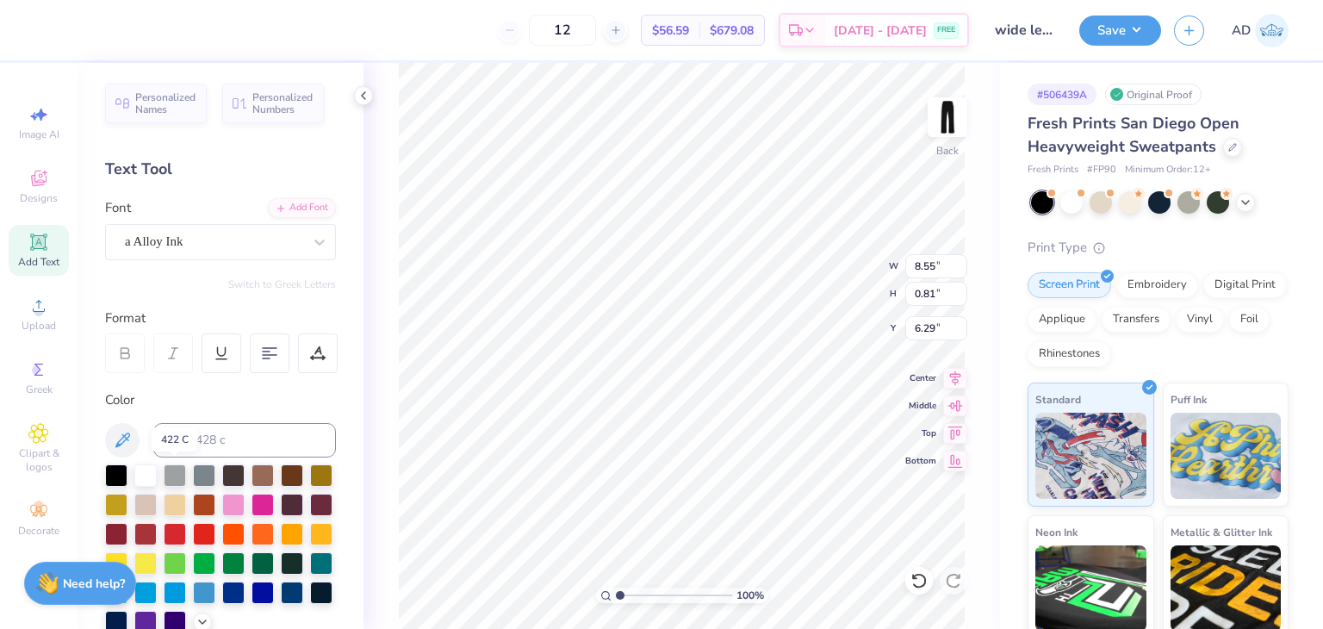
type input "9.25"
type input "1.04"
type input "6.17"
type input "8.54"
type input "0.96"
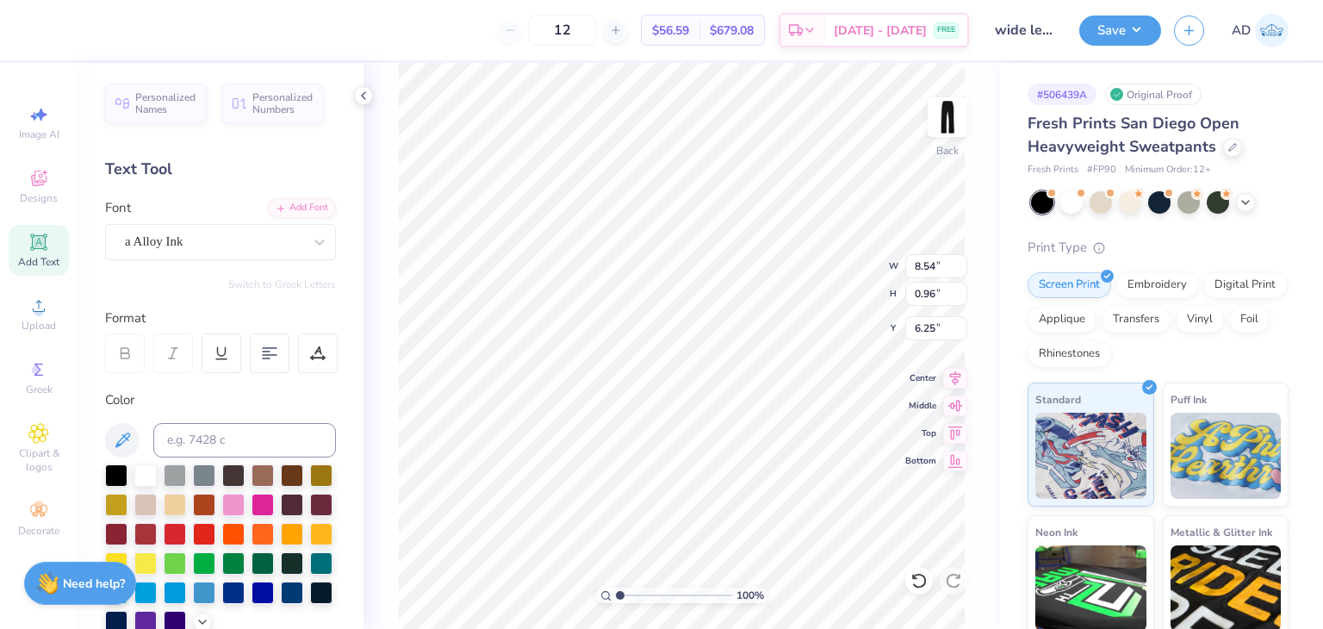
type input "6.25"
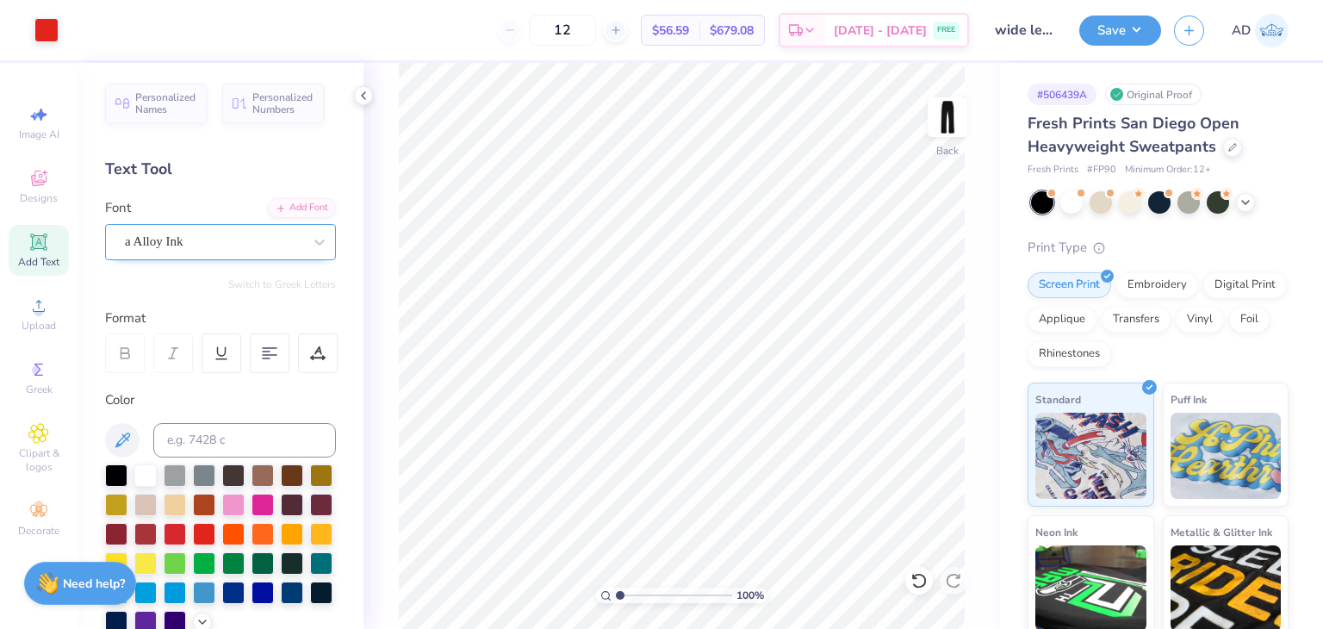
click at [207, 244] on div "a Alloy Ink" at bounding box center [213, 241] width 181 height 27
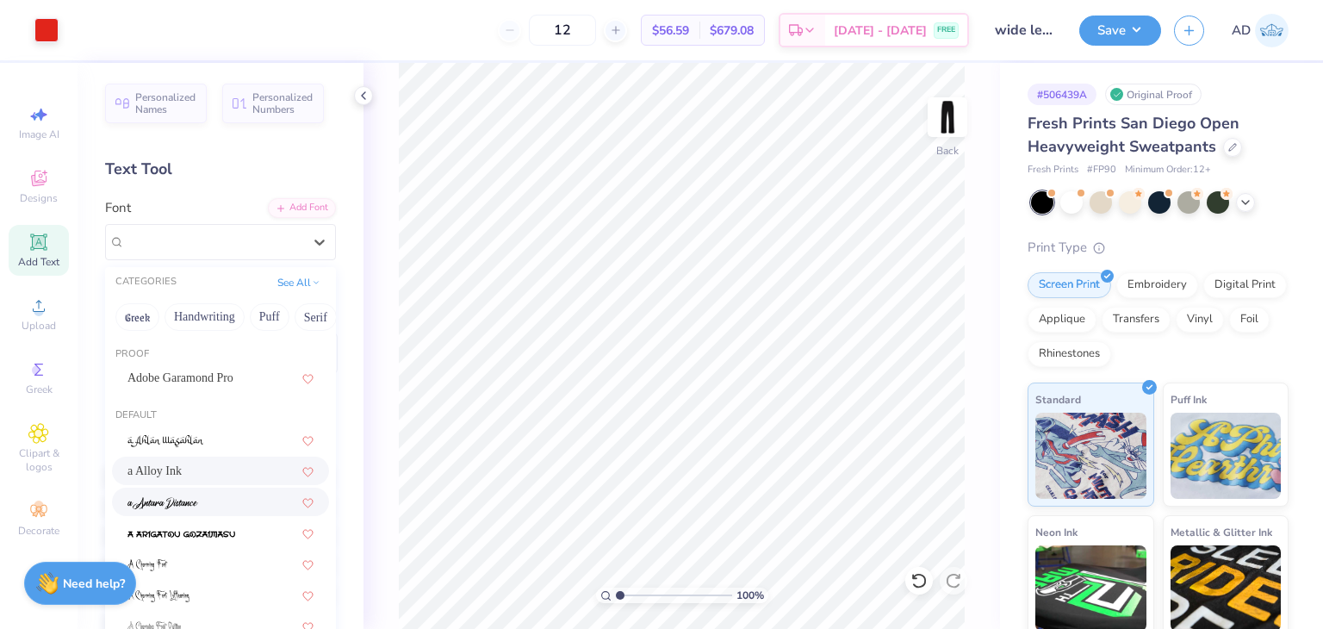
scroll to position [344, 0]
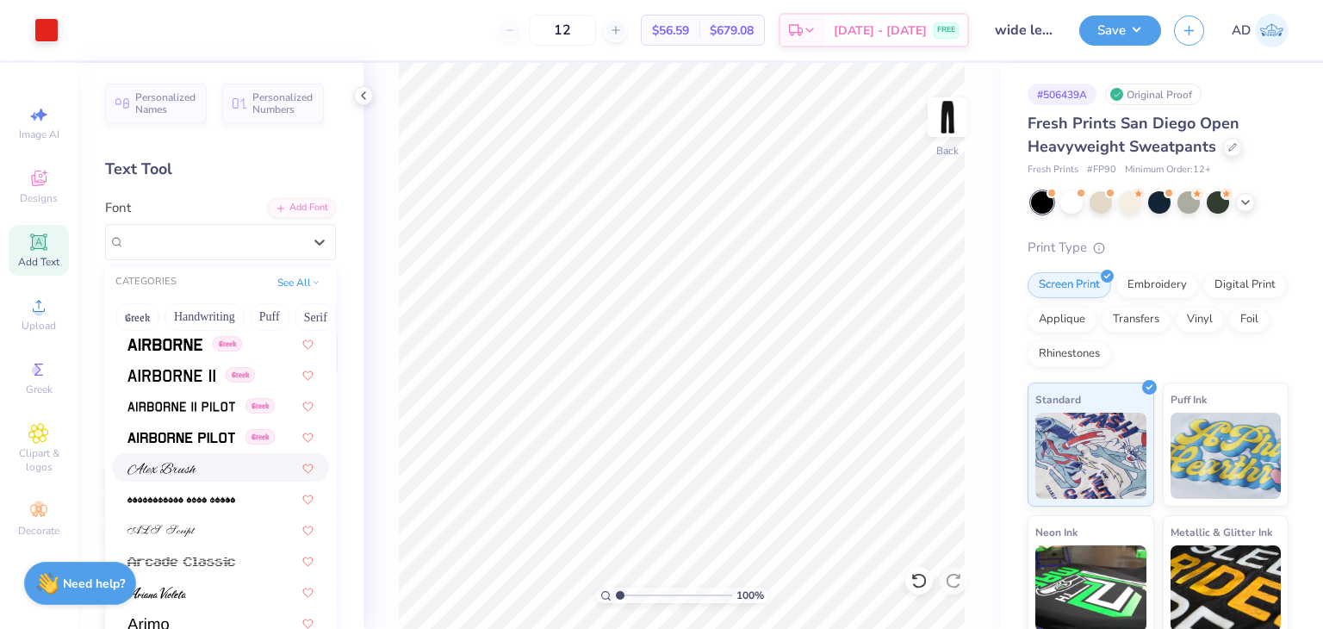
click at [193, 465] on img at bounding box center [161, 468] width 69 height 12
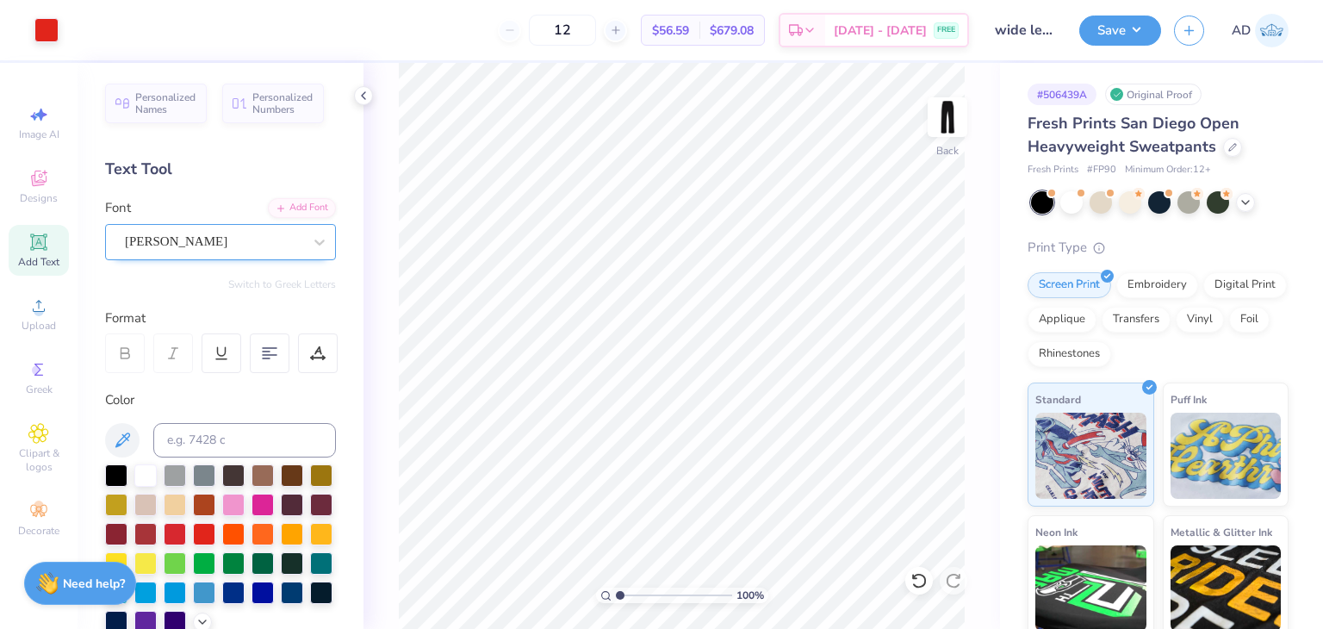
click at [251, 239] on div "Alex Brush" at bounding box center [213, 241] width 181 height 27
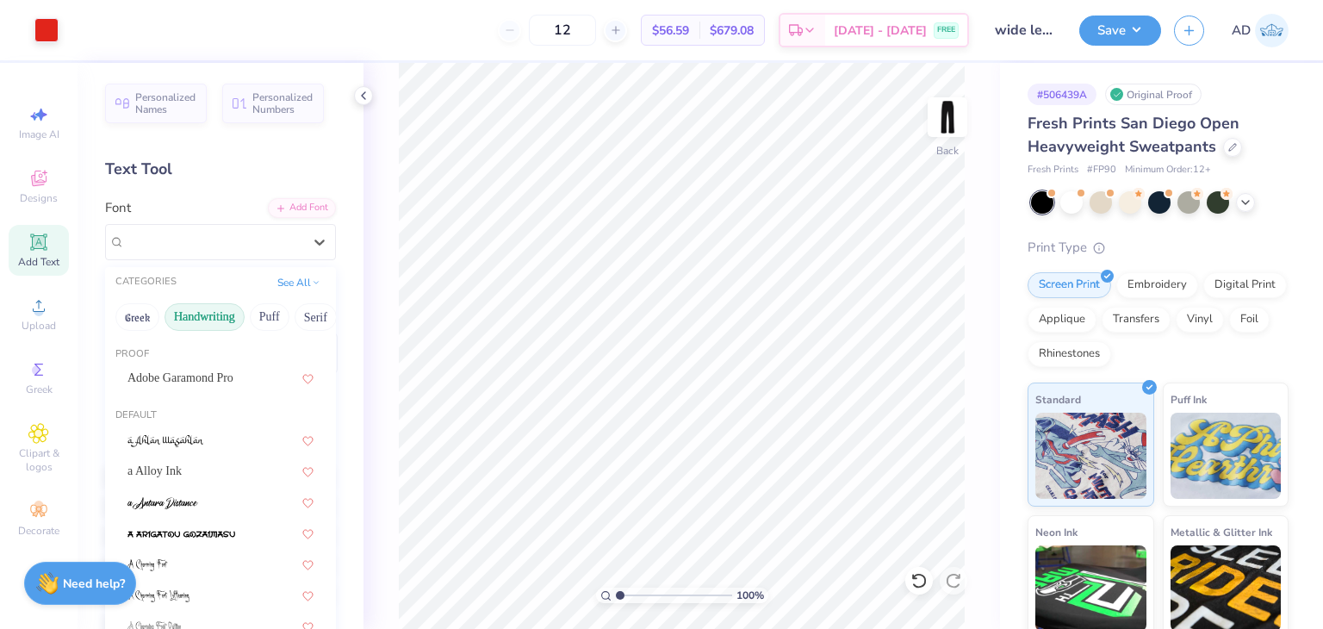
click at [195, 318] on button "Handwriting" at bounding box center [204, 317] width 80 height 28
click at [183, 497] on img at bounding box center [177, 503] width 100 height 12
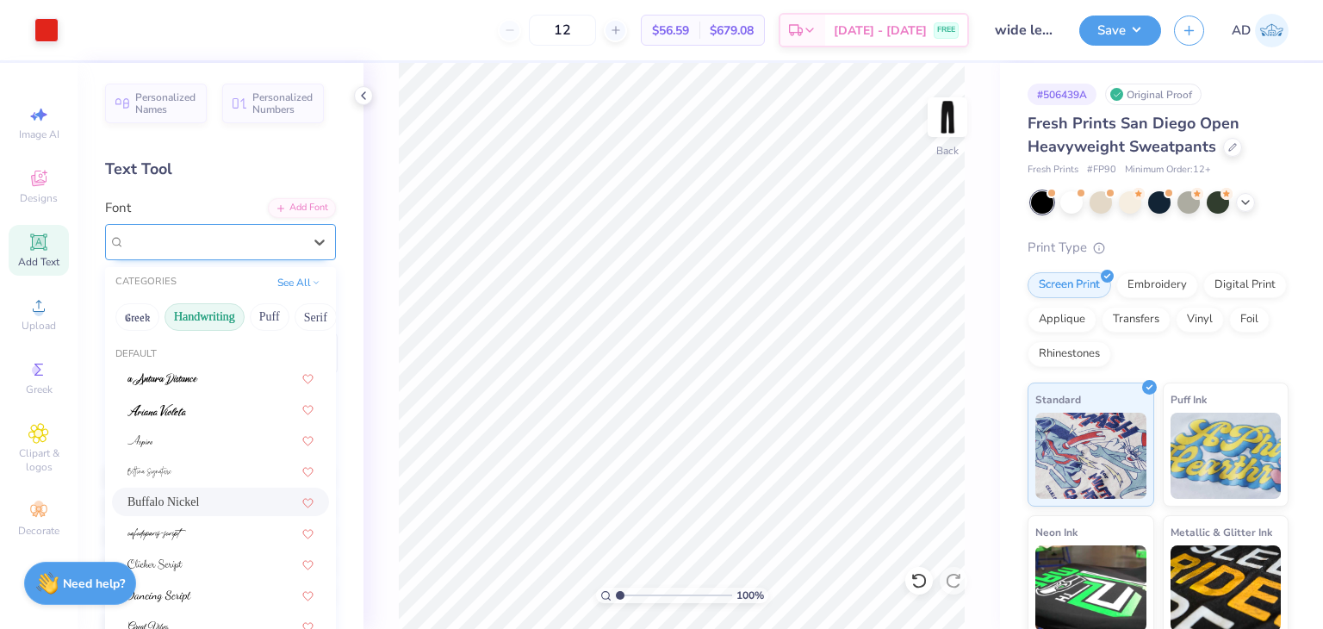
click at [208, 235] on div "Buffalo Nickel" at bounding box center [213, 241] width 181 height 27
click at [273, 300] on div "Greek Handwriting Puff Serif Bold Calligraphy Retro Sans Serif Minimal Fantasy …" at bounding box center [220, 317] width 231 height 38
click at [273, 314] on button "Puff" at bounding box center [270, 317] width 40 height 28
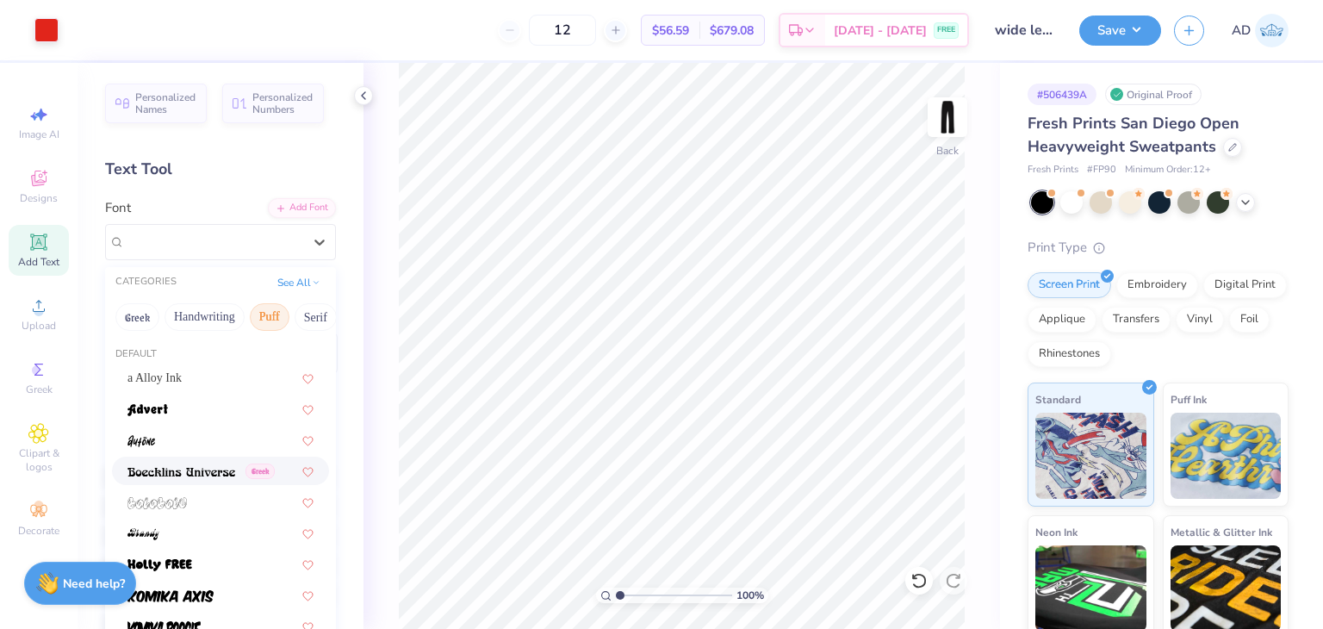
click at [198, 474] on img at bounding box center [181, 472] width 108 height 12
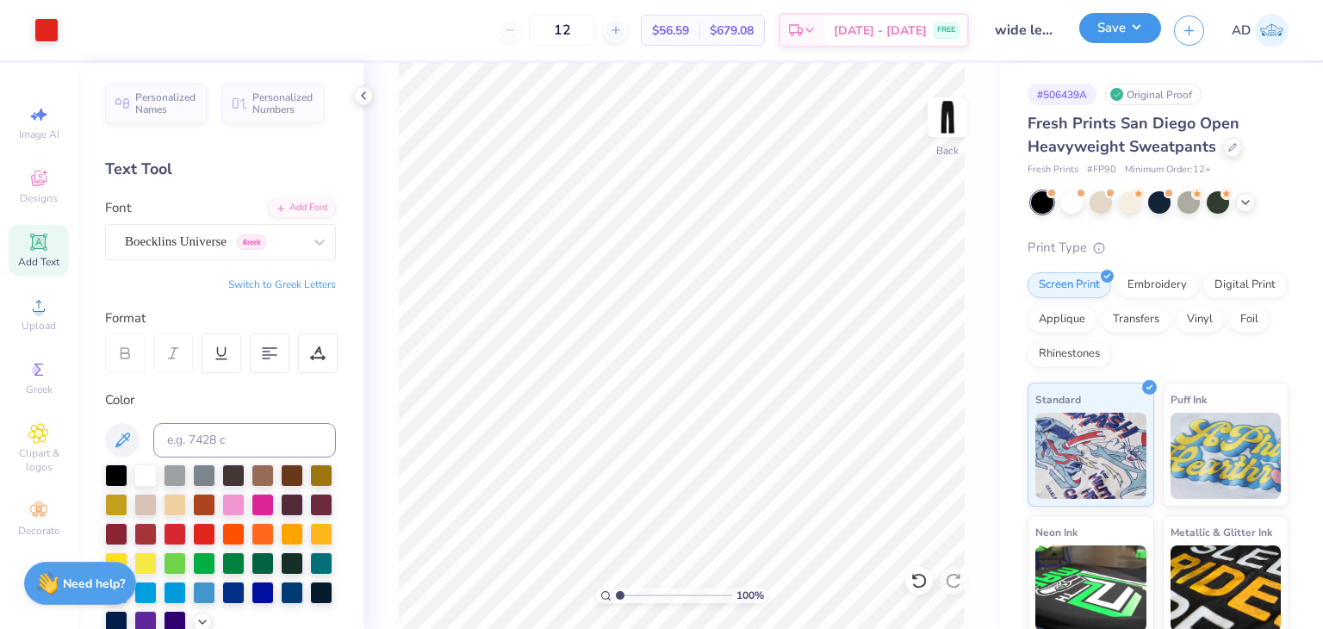
click at [1141, 29] on button "Save" at bounding box center [1120, 28] width 82 height 30
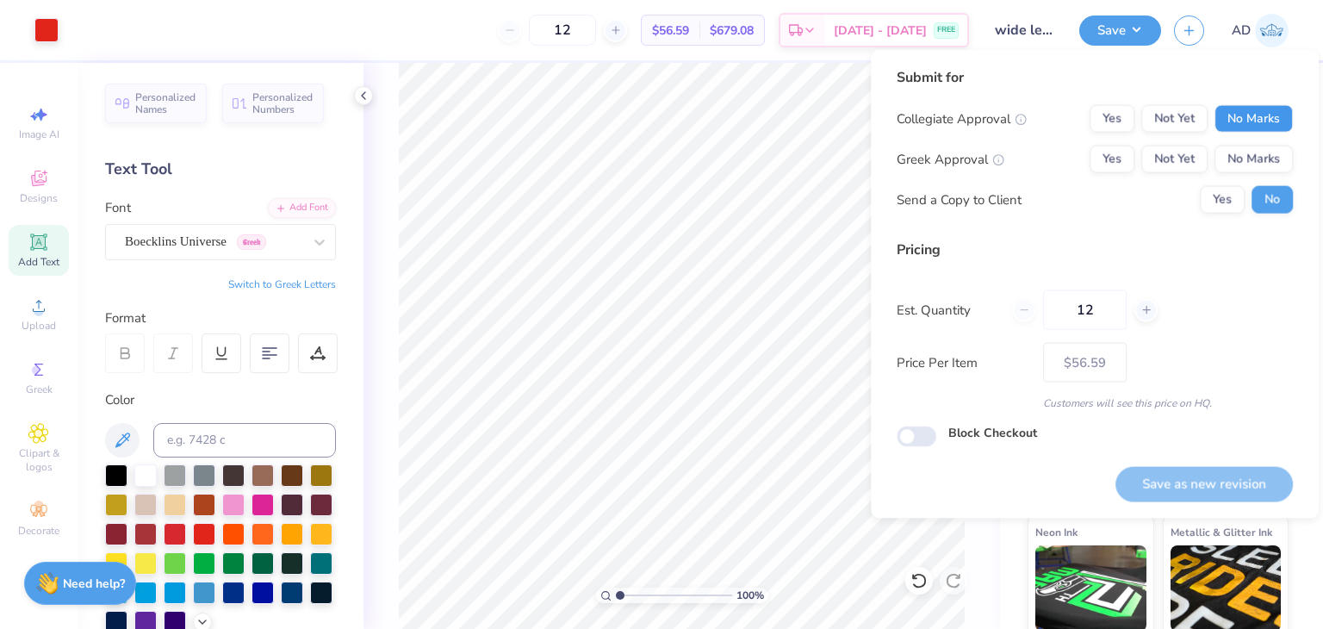
click at [1270, 120] on button "No Marks" at bounding box center [1253, 119] width 78 height 28
click at [1261, 176] on div "Collegiate Approval Yes Not Yet No Marks Greek Approval Yes Not Yet No Marks Se…" at bounding box center [1094, 159] width 396 height 108
click at [1252, 151] on button "No Marks" at bounding box center [1253, 160] width 78 height 28
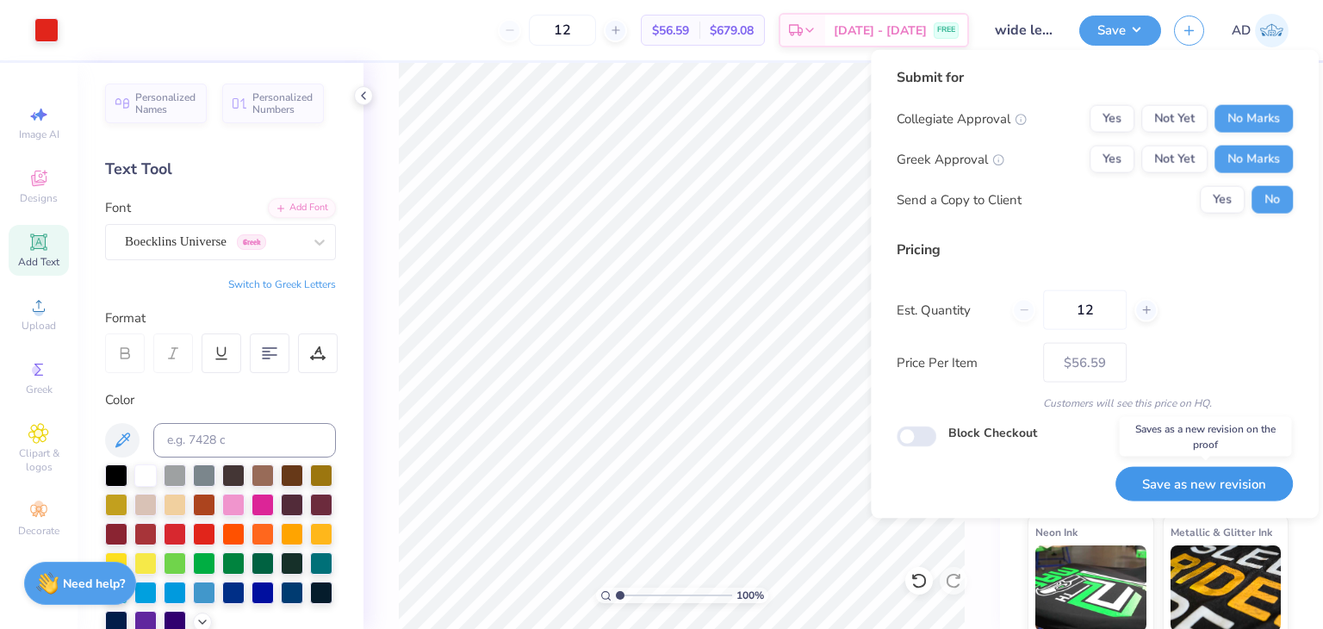
click at [1165, 488] on button "Save as new revision" at bounding box center [1203, 483] width 177 height 35
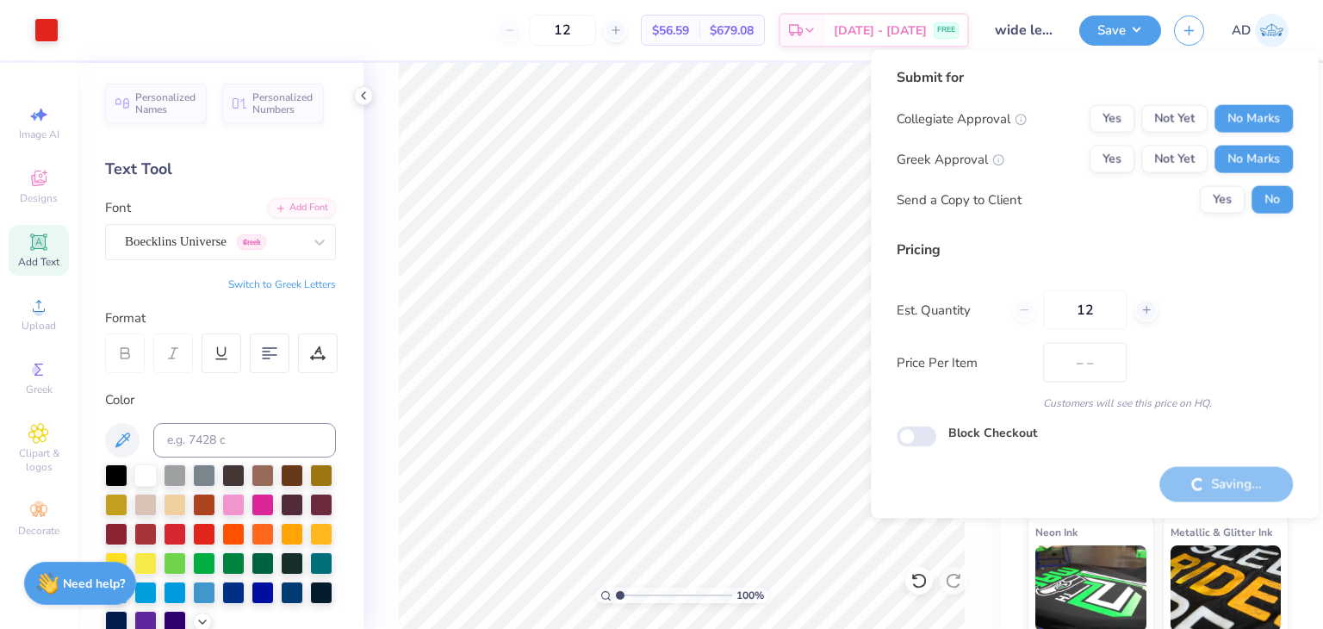
type input "$56.59"
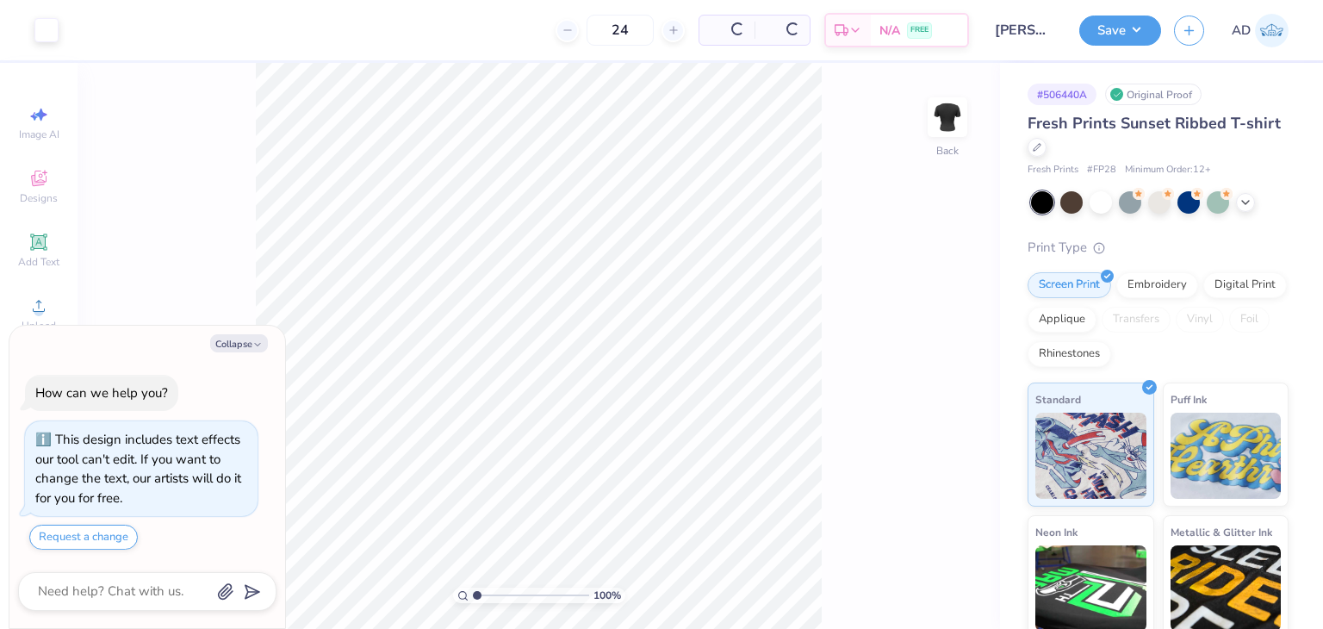
scroll to position [47, 0]
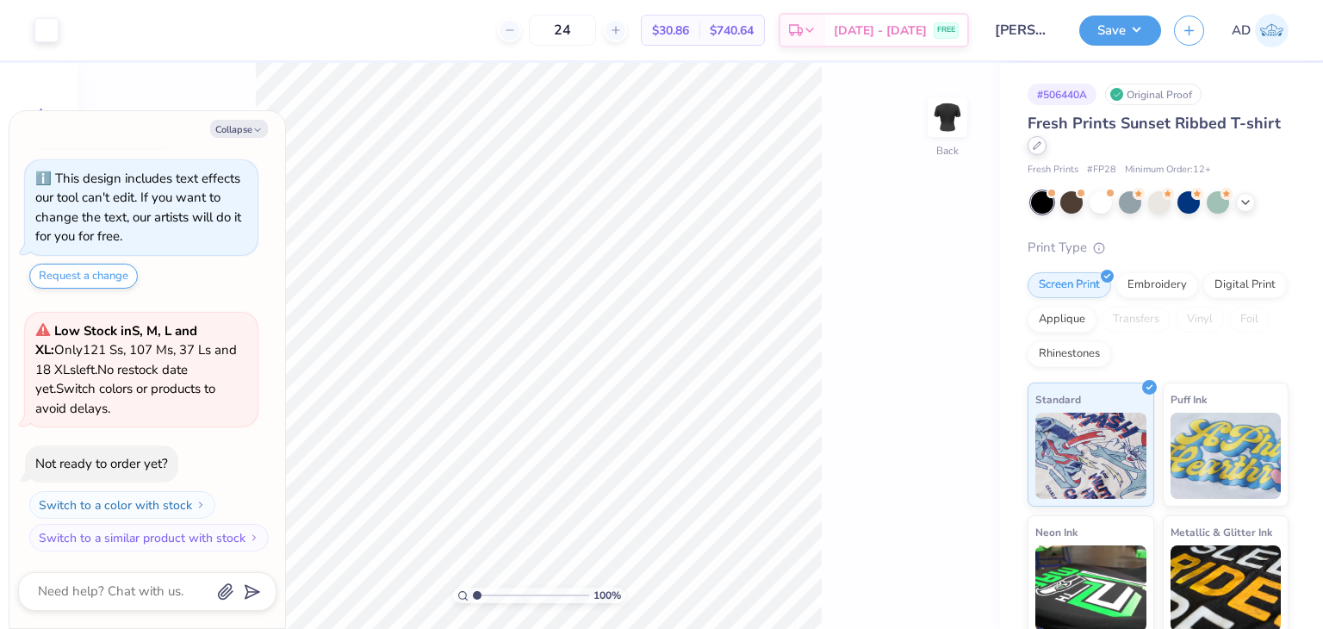
click at [1040, 146] on icon at bounding box center [1036, 145] width 7 height 7
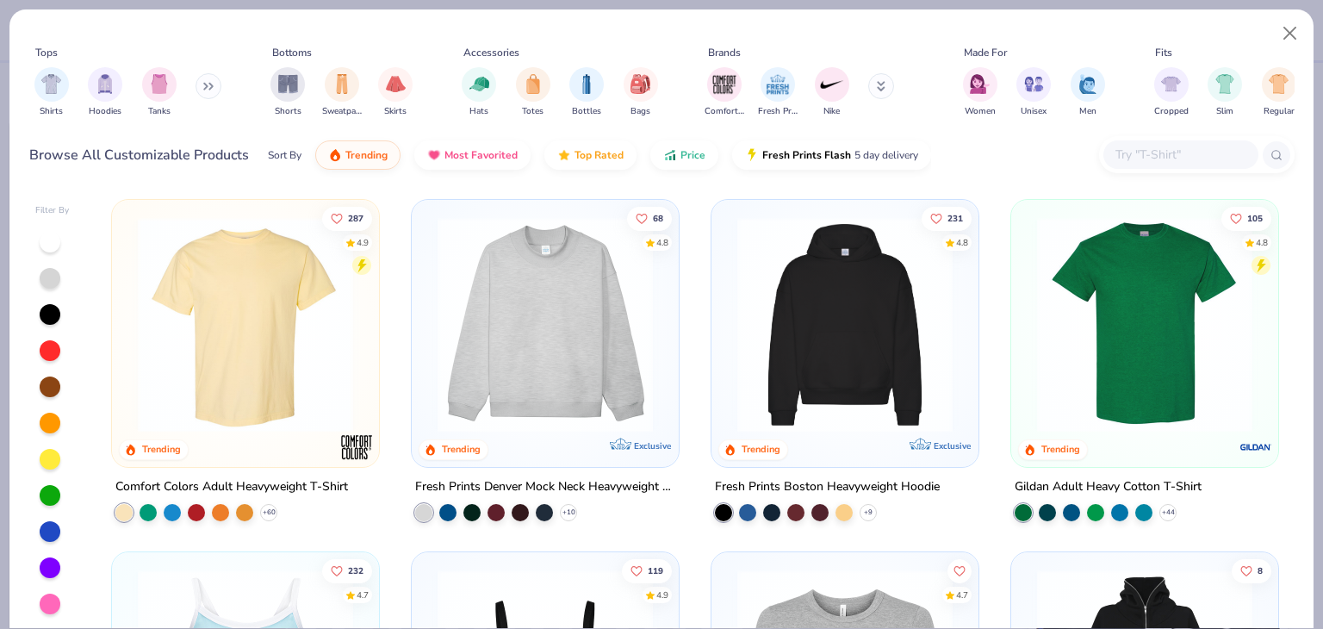
click at [1161, 149] on input "text" at bounding box center [1179, 155] width 133 height 20
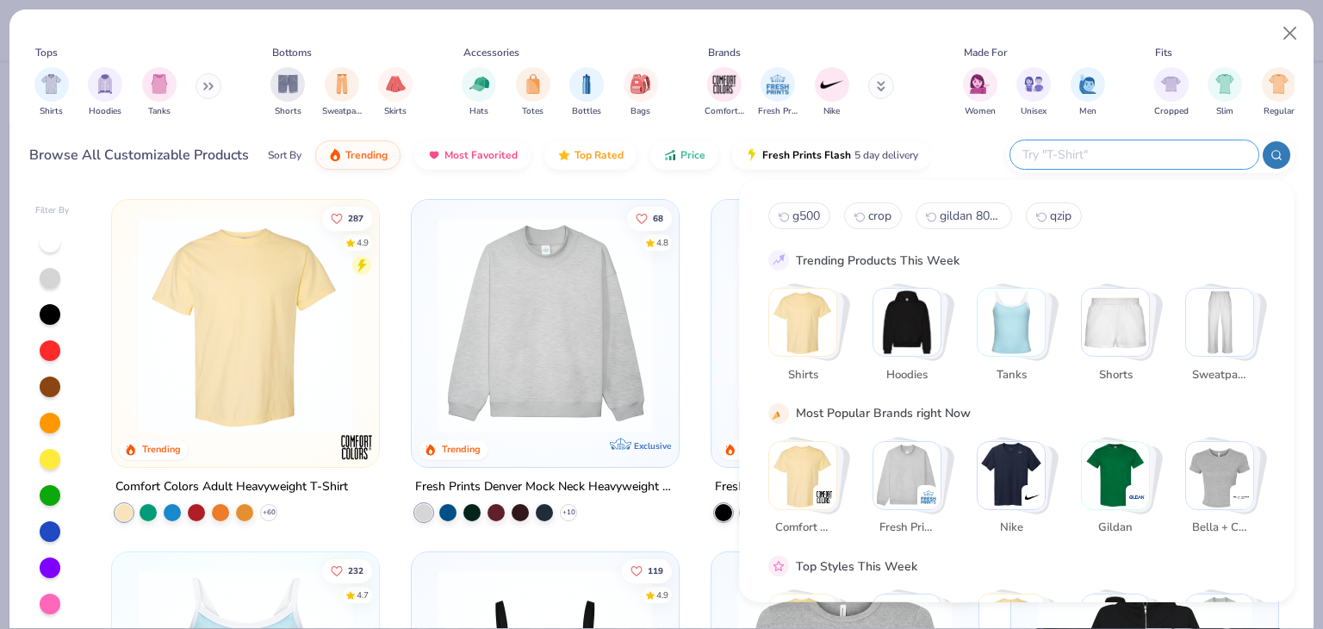
type textarea "x"
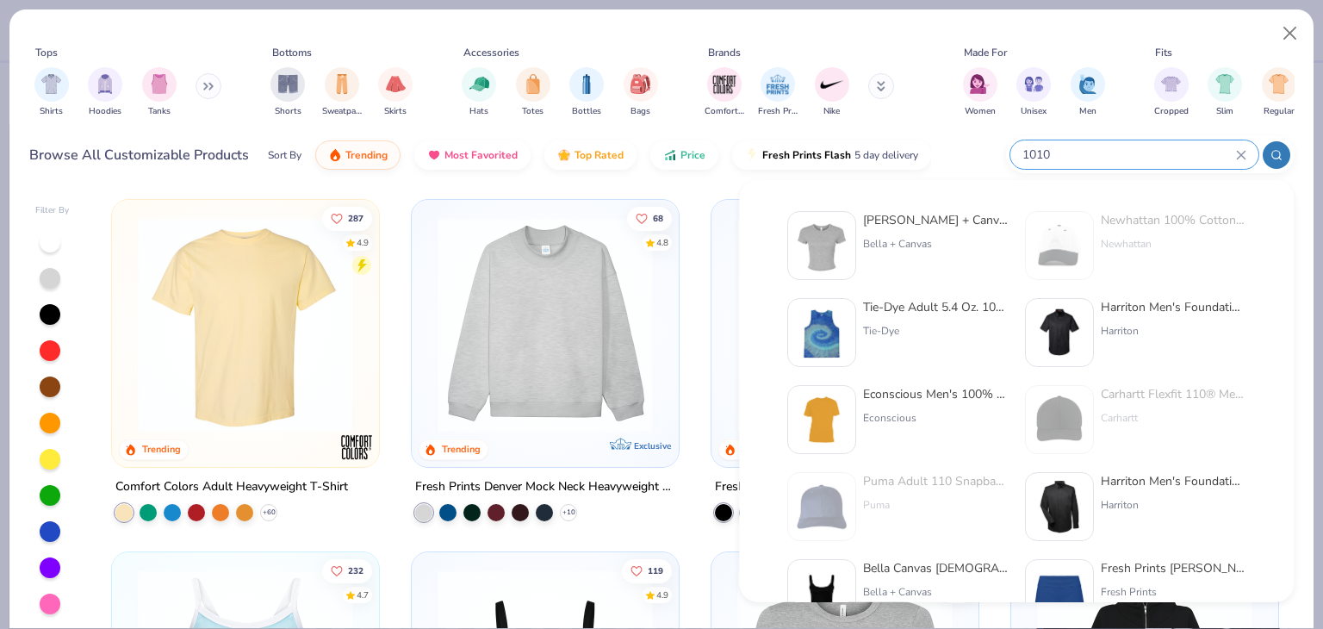
type input "1010"
click at [932, 217] on div "[PERSON_NAME] + Canvas [DEMOGRAPHIC_DATA]' Micro Ribbed Baby Tee" at bounding box center [935, 220] width 145 height 18
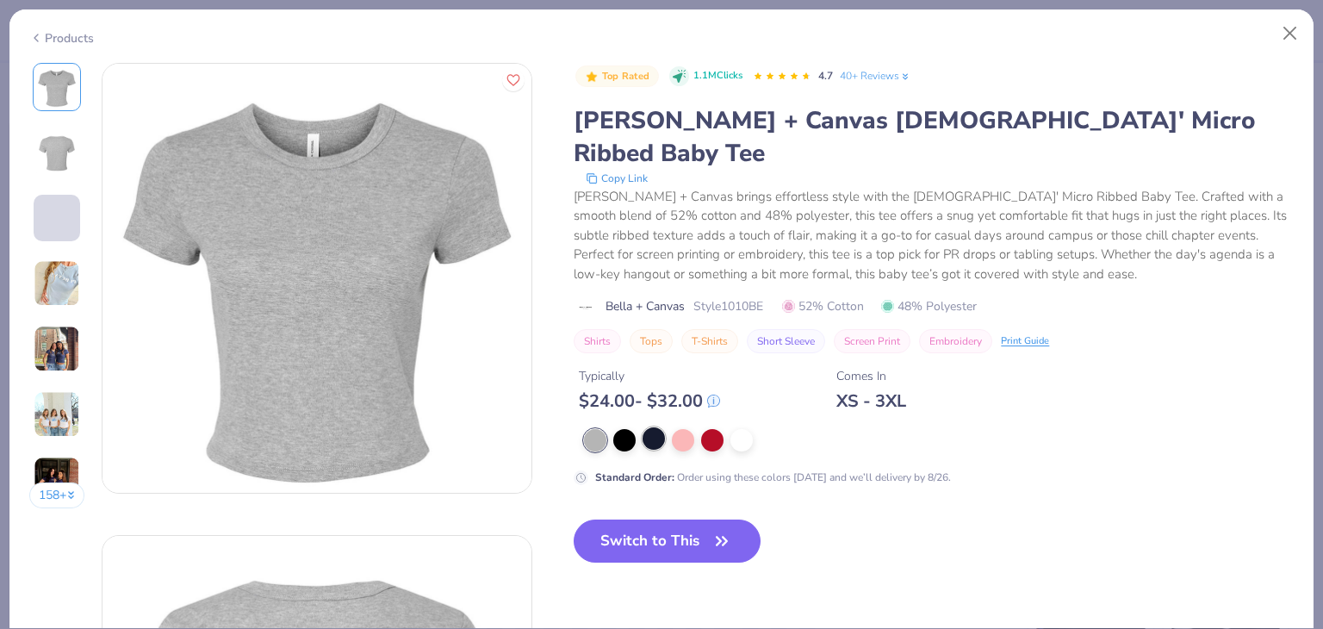
click at [651, 427] on div at bounding box center [653, 438] width 22 height 22
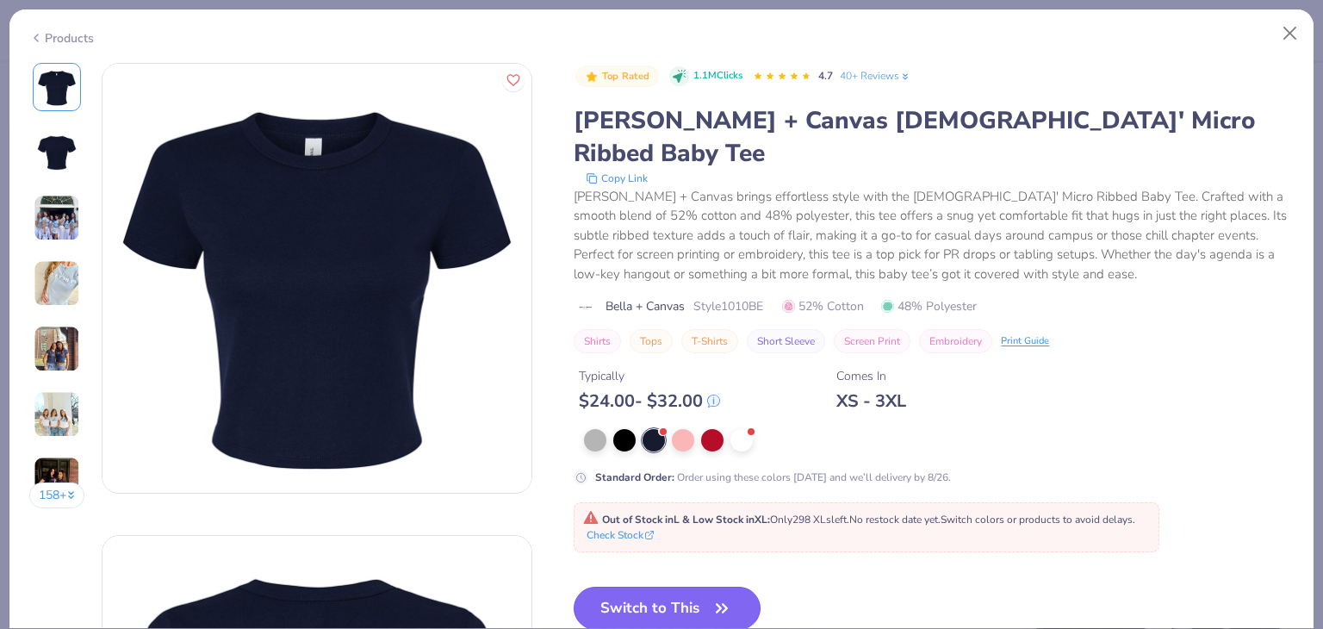
click at [658, 586] on button "Switch to This" at bounding box center [666, 607] width 187 height 43
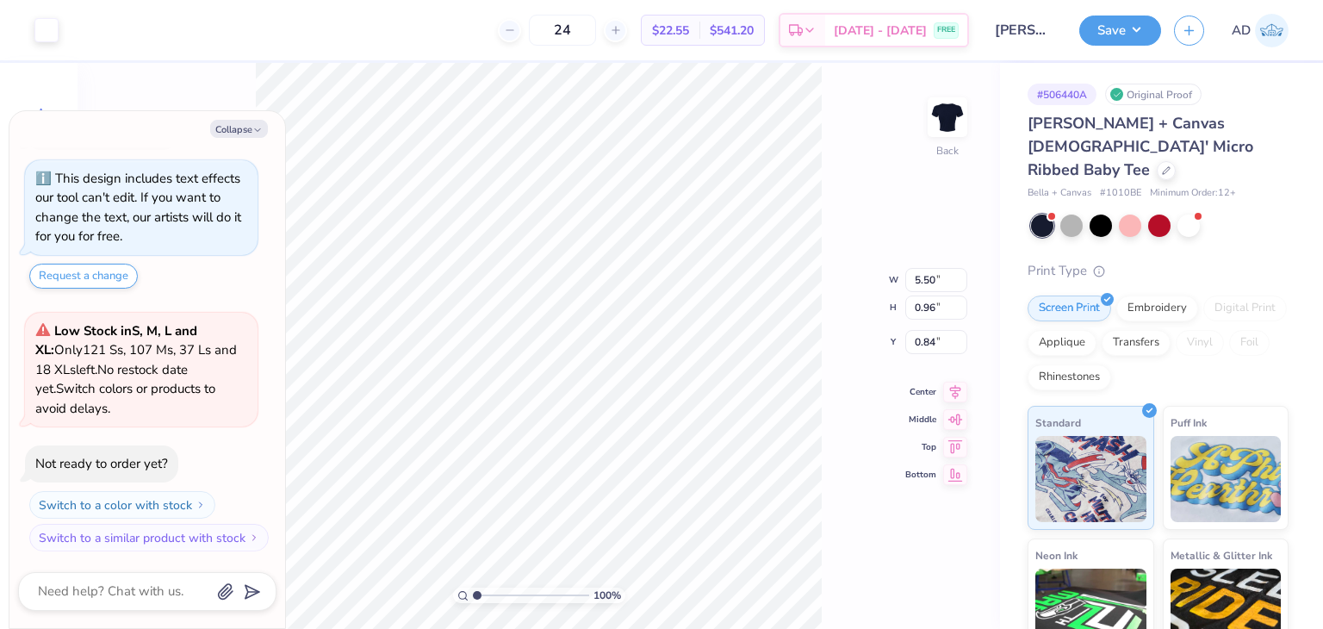
type textarea "x"
type input "3.31"
type textarea "x"
type input "6.00"
type input "1.05"
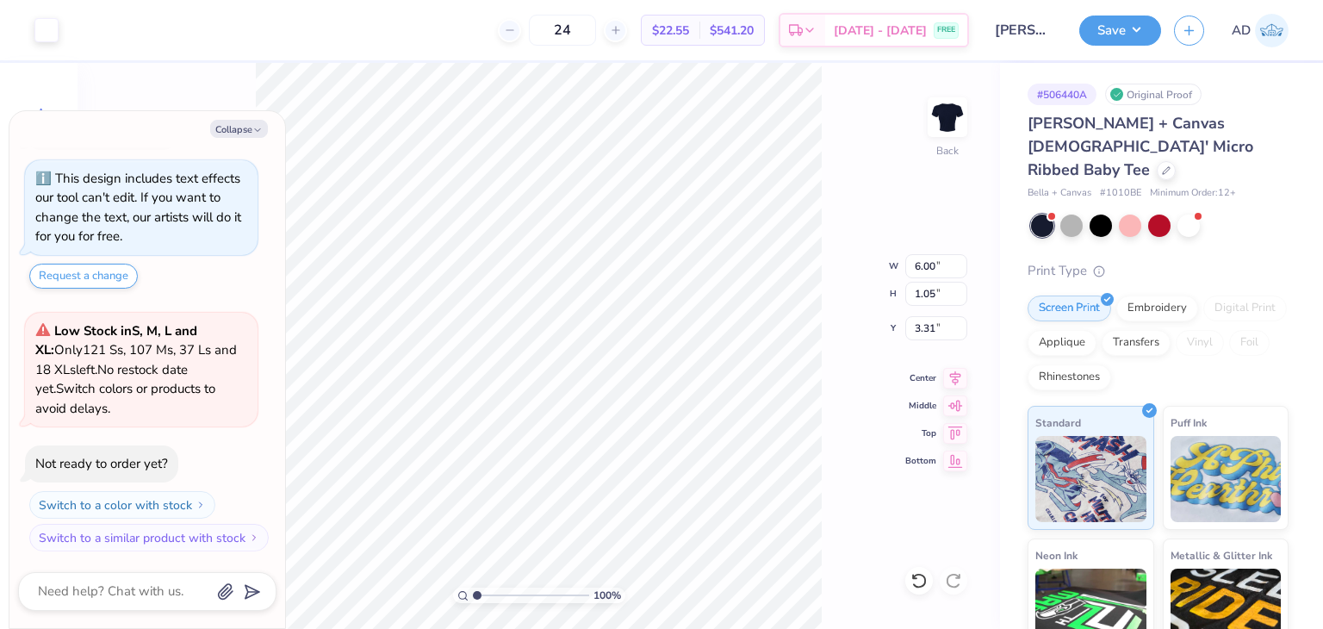
type textarea "x"
type input "3.00"
type textarea "x"
type input "6.58"
type input "1.15"
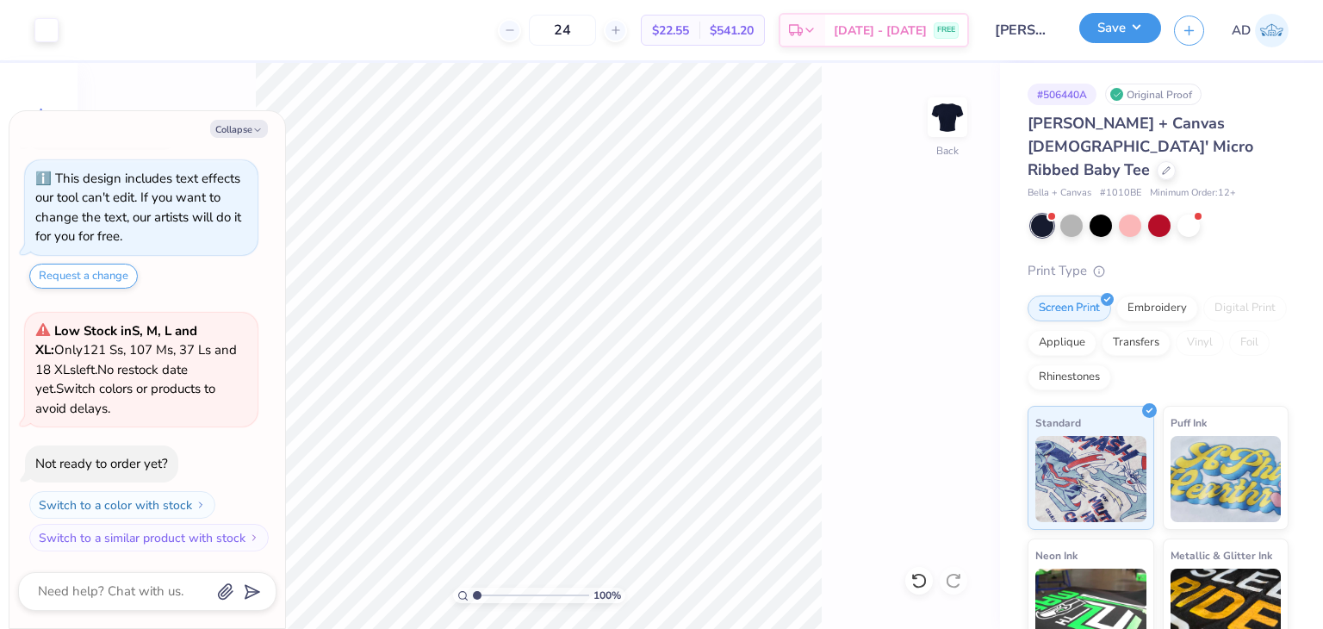
click at [1112, 28] on button "Save" at bounding box center [1120, 28] width 82 height 30
click at [1100, 213] on div at bounding box center [1100, 224] width 22 height 22
click at [1094, 44] on div "Save" at bounding box center [1120, 30] width 82 height 30
click at [1122, 33] on button "Save" at bounding box center [1120, 28] width 82 height 30
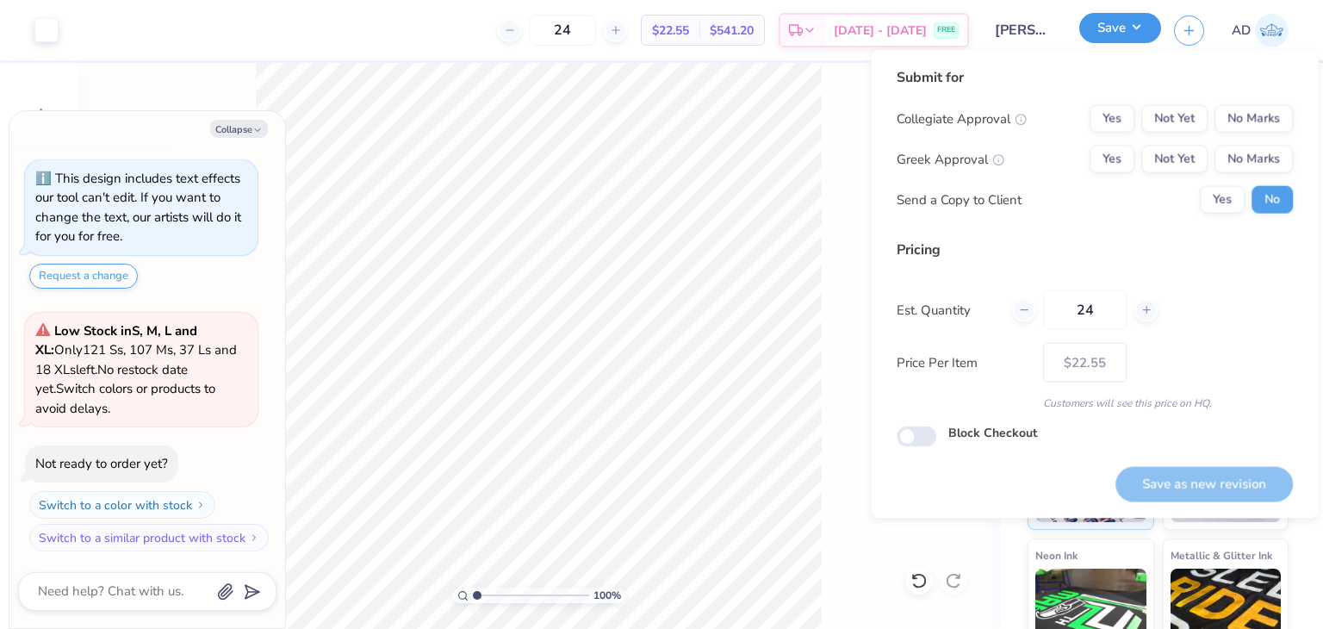
type textarea "x"
click at [1236, 113] on button "No Marks" at bounding box center [1253, 119] width 78 height 28
click at [1243, 149] on button "No Marks" at bounding box center [1253, 160] width 78 height 28
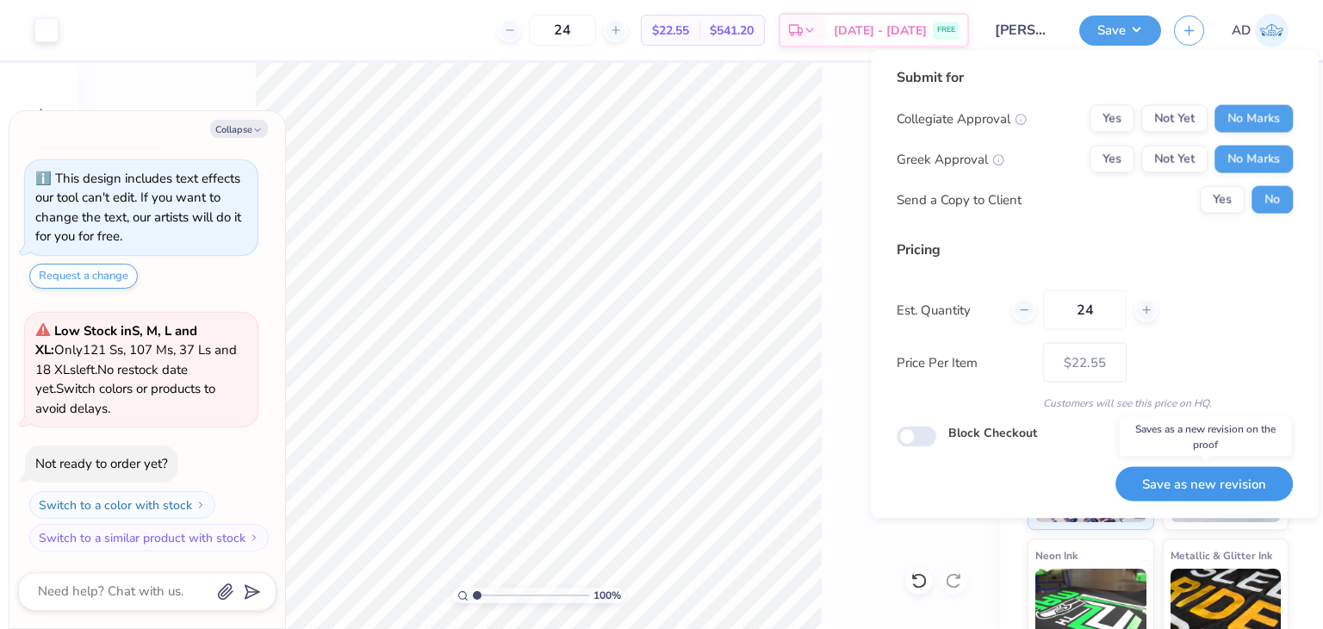
click at [1229, 474] on button "Save as new revision" at bounding box center [1203, 483] width 177 height 35
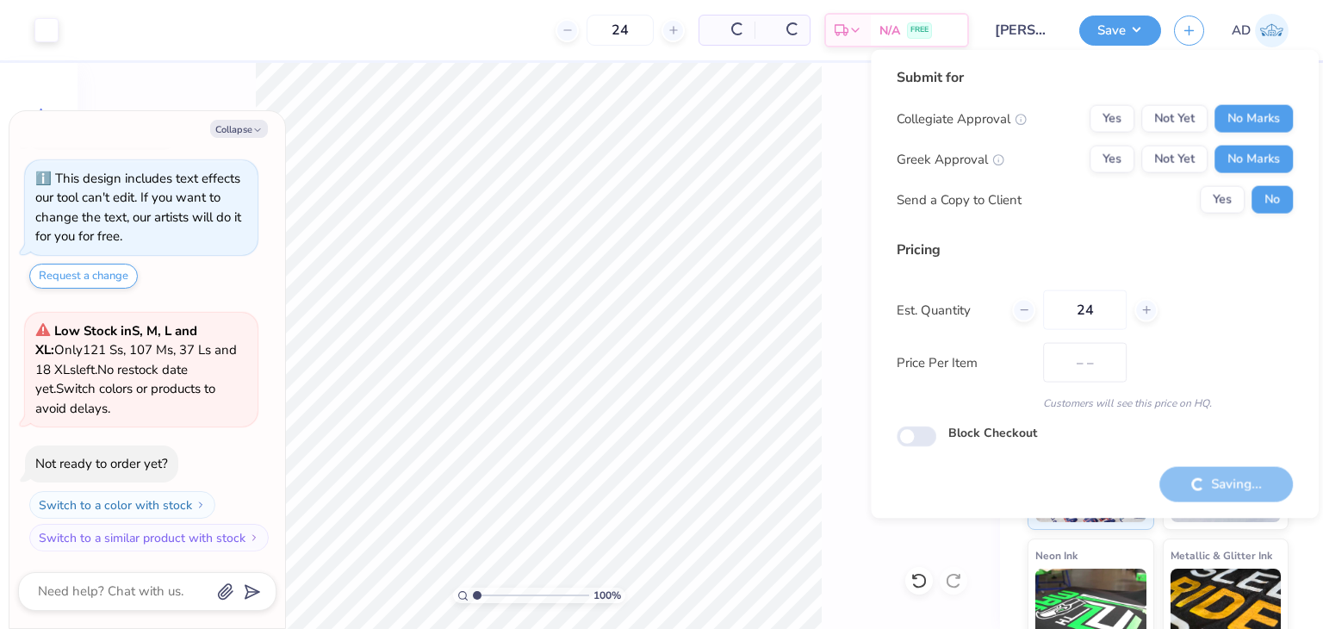
type input "$22.55"
type textarea "x"
type input "– –"
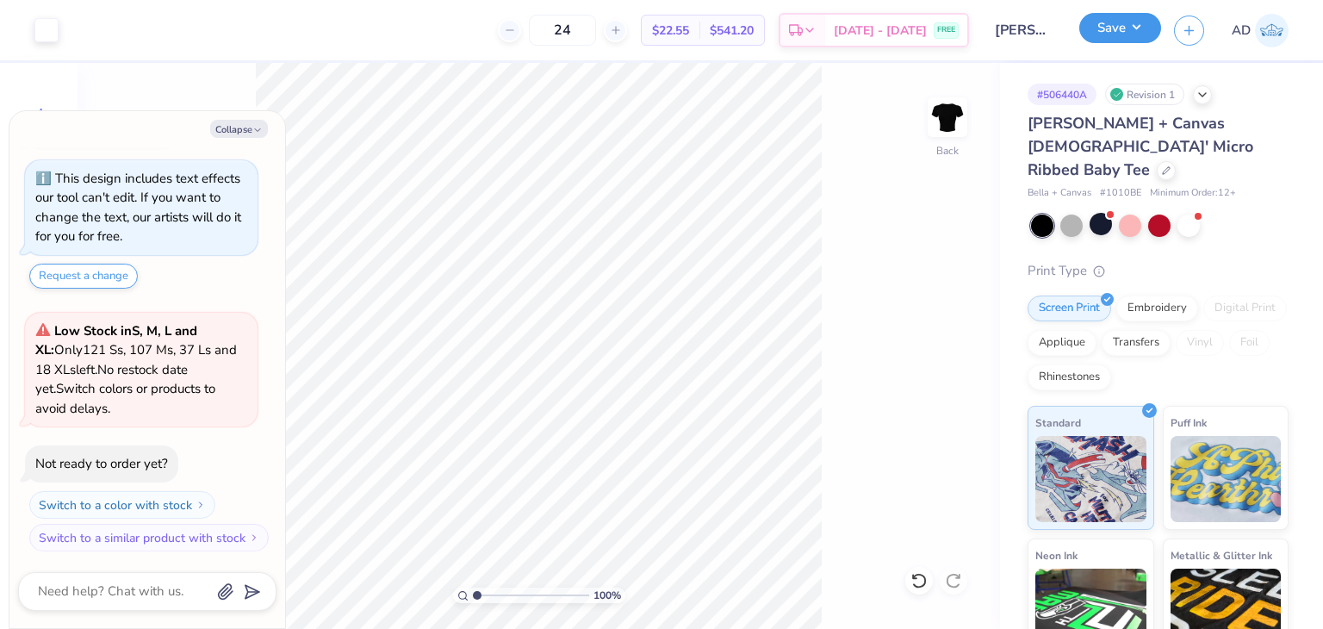
click at [1106, 27] on button "Save" at bounding box center [1120, 28] width 82 height 30
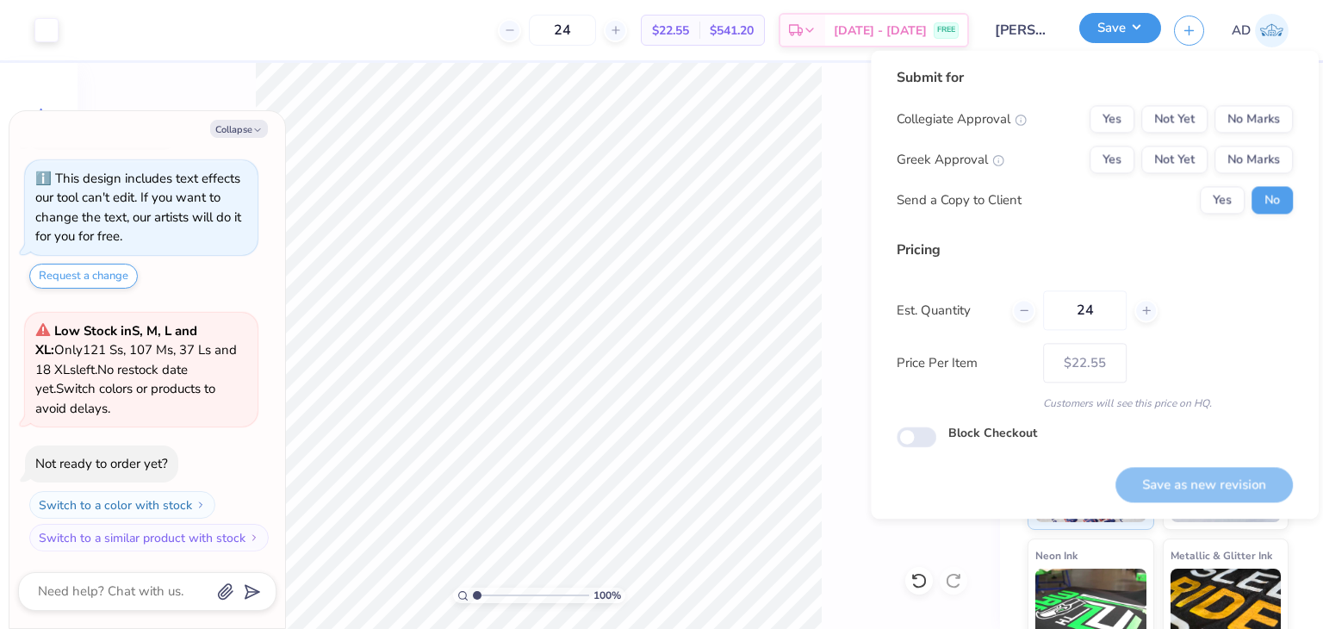
type textarea "x"
click at [1248, 122] on button "No Marks" at bounding box center [1253, 119] width 78 height 28
click at [1239, 160] on button "No Marks" at bounding box center [1253, 160] width 78 height 28
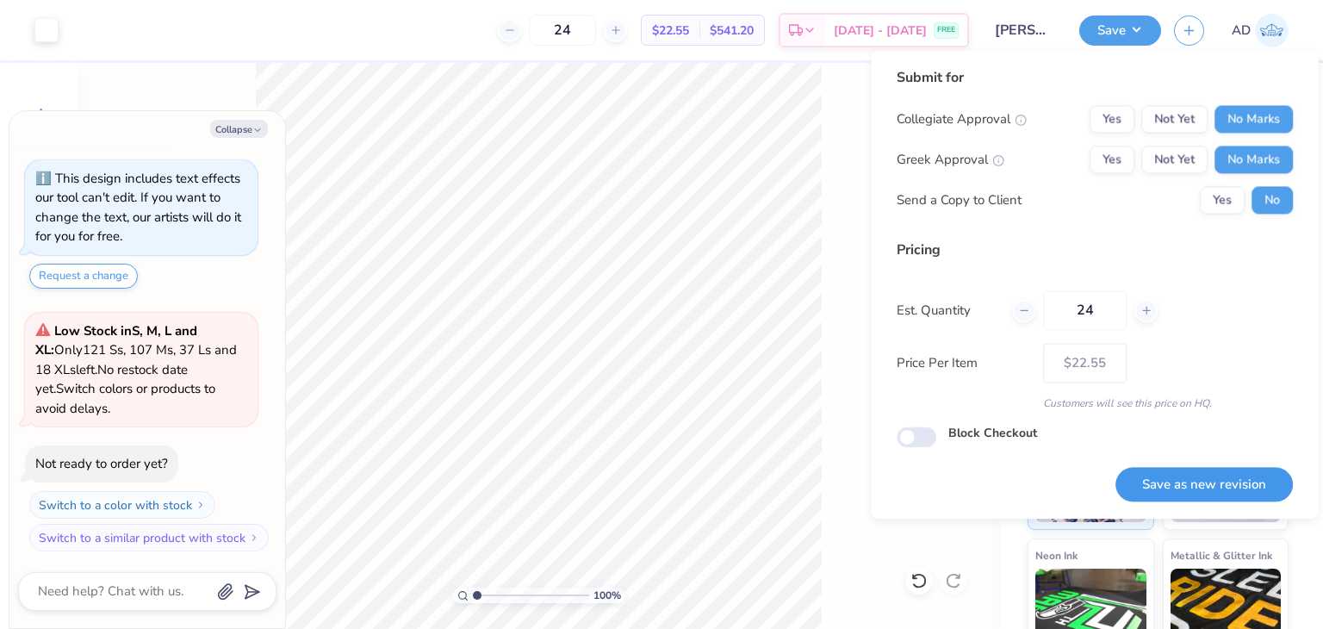
click at [1202, 490] on button "Save as new revision" at bounding box center [1203, 484] width 177 height 35
type input "$22.55"
type textarea "x"
